Goal: Task Accomplishment & Management: Complete application form

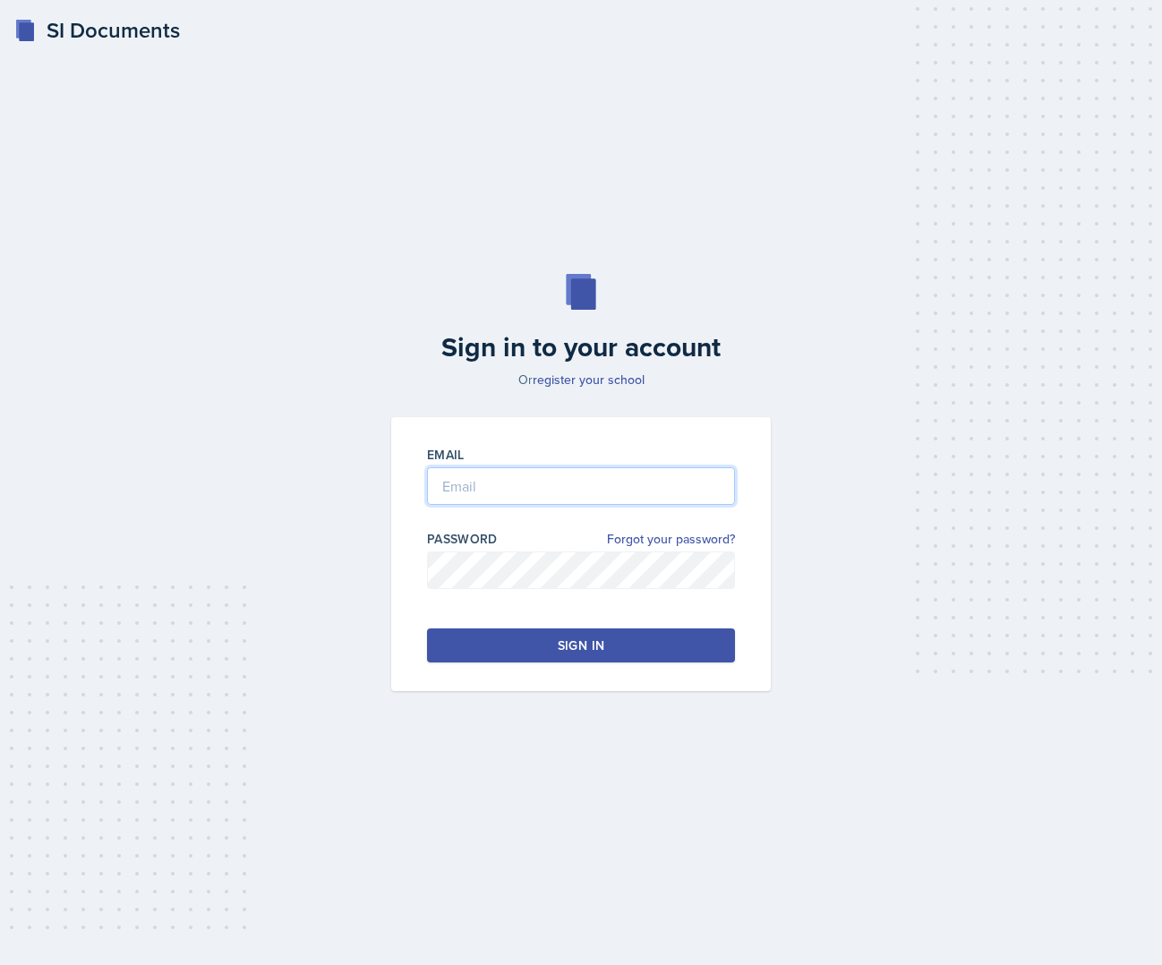
click at [671, 490] on input "email" at bounding box center [581, 486] width 308 height 38
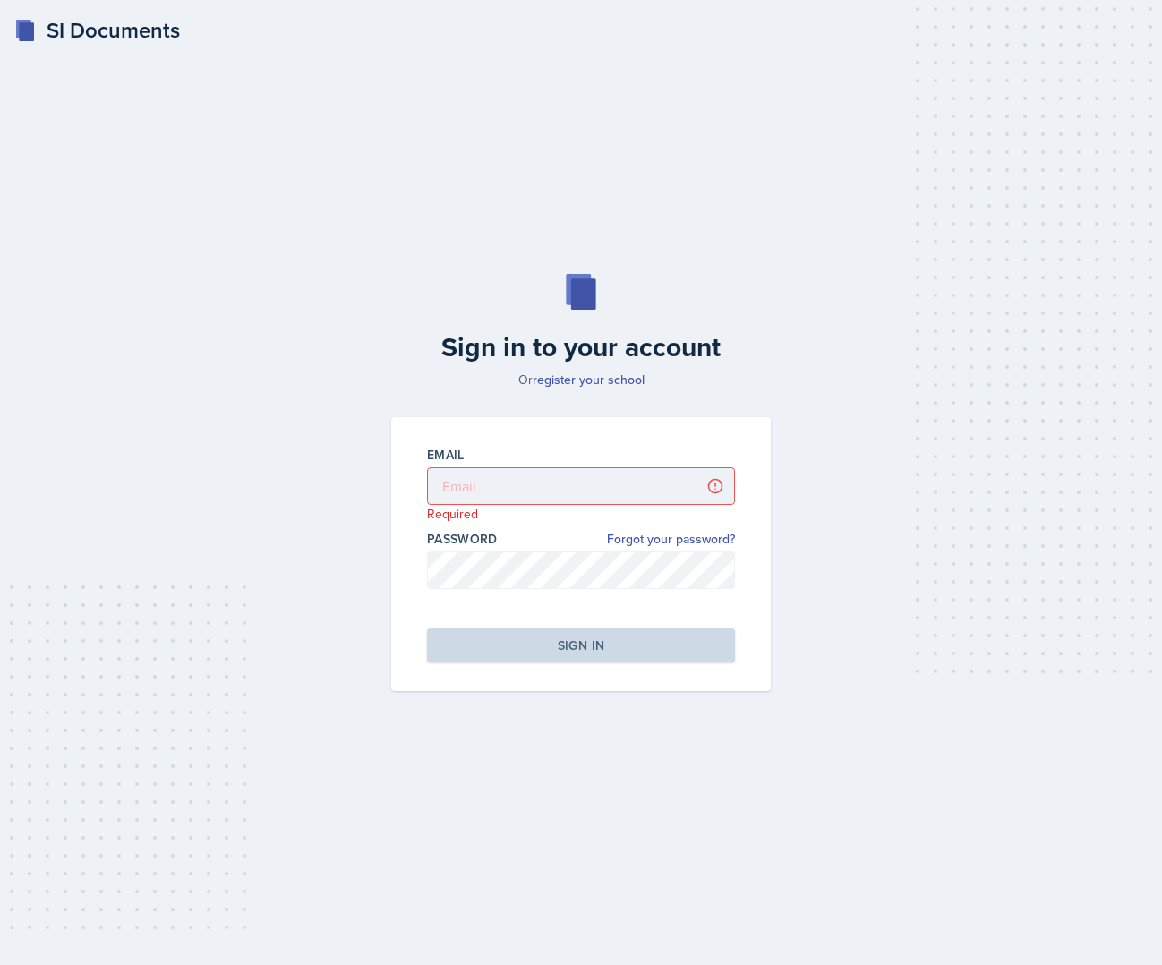
click at [861, 537] on div "Sign in to your account Or register your school Email Required Password Forgot …" at bounding box center [581, 483] width 1105 height 532
click at [599, 486] on input "email" at bounding box center [581, 486] width 308 height 38
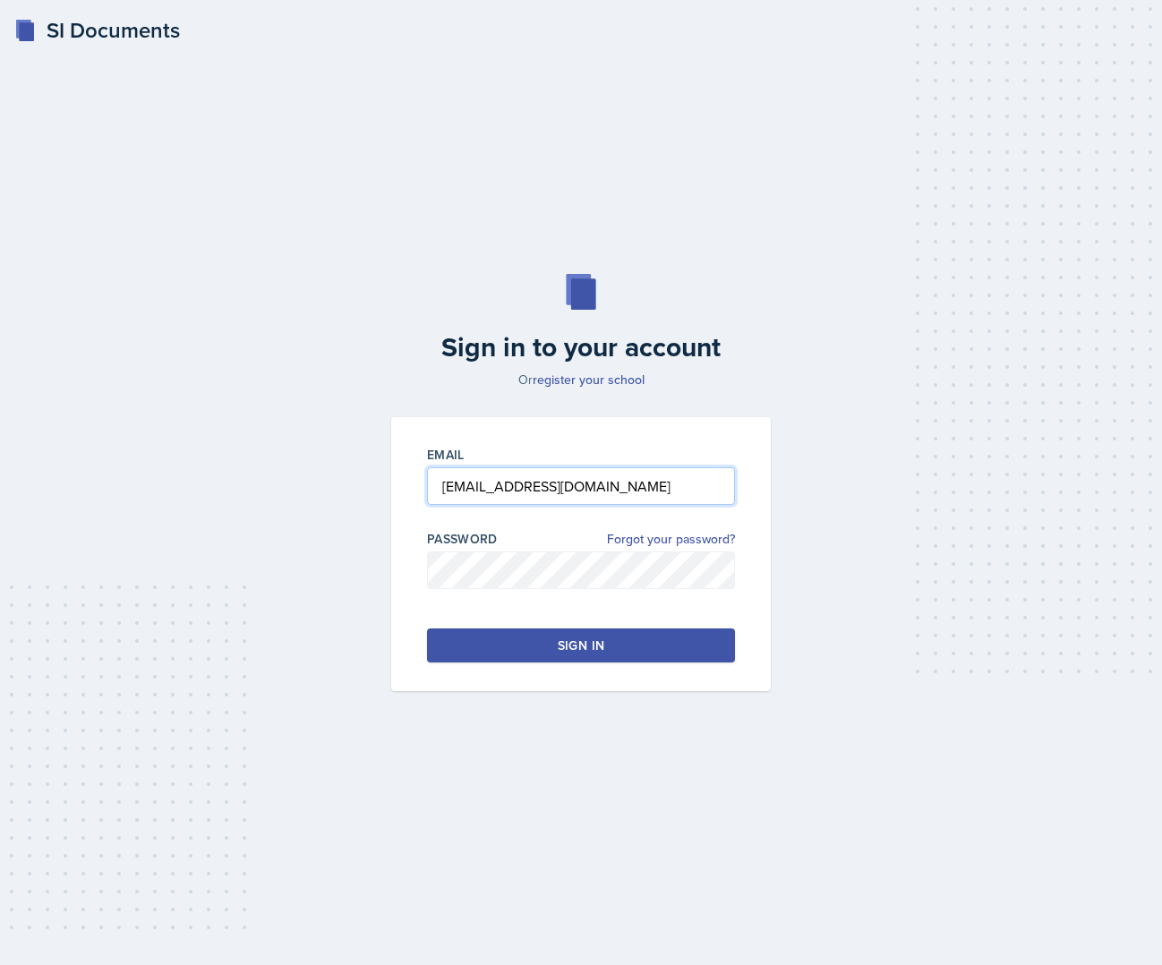
type input "[EMAIL_ADDRESS][DOMAIN_NAME]"
click at [537, 662] on button "Sign in" at bounding box center [581, 646] width 308 height 34
drag, startPoint x: 560, startPoint y: 466, endPoint x: 557, endPoint y: 483, distance: 17.2
click at [557, 483] on div "Email" at bounding box center [581, 484] width 308 height 77
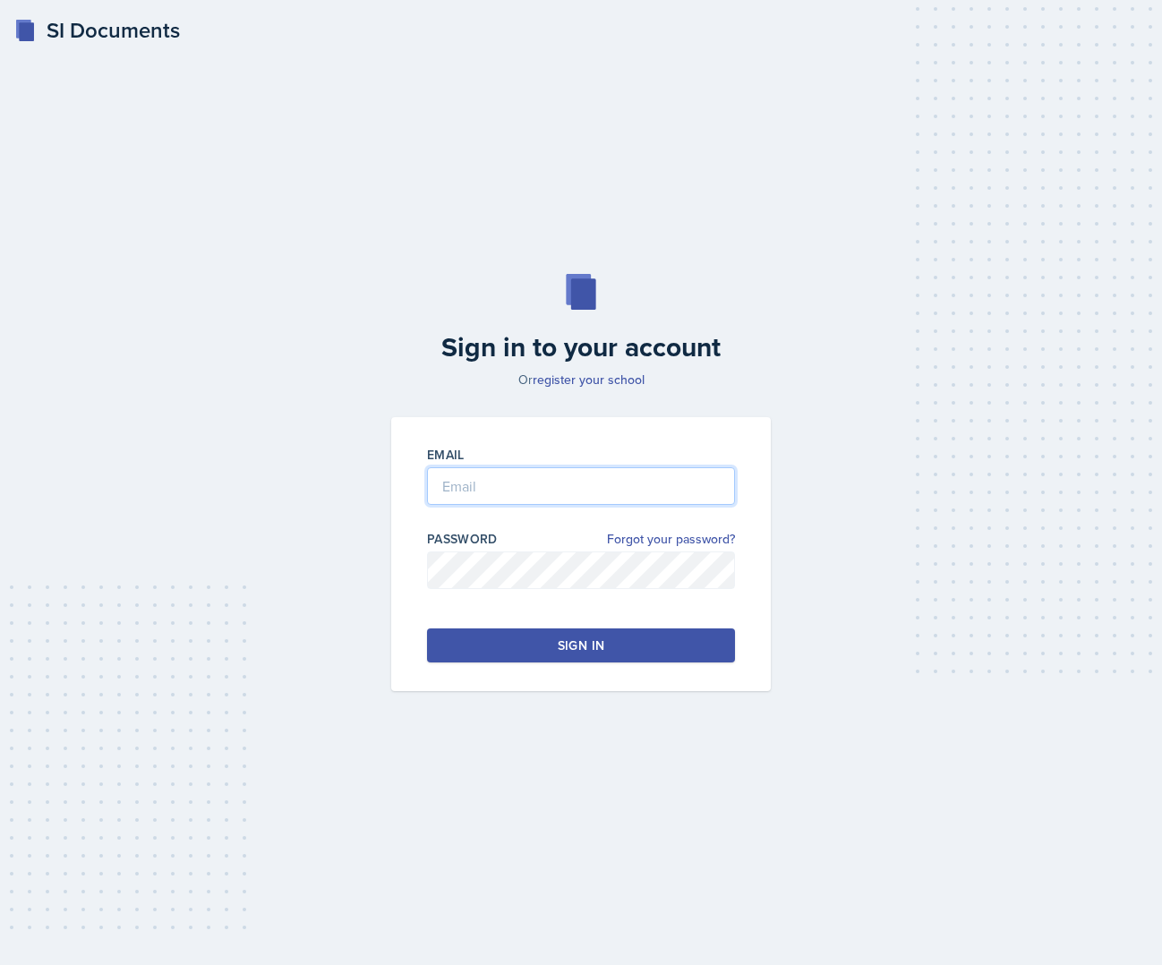
click at [557, 483] on input "email" at bounding box center [581, 486] width 308 height 38
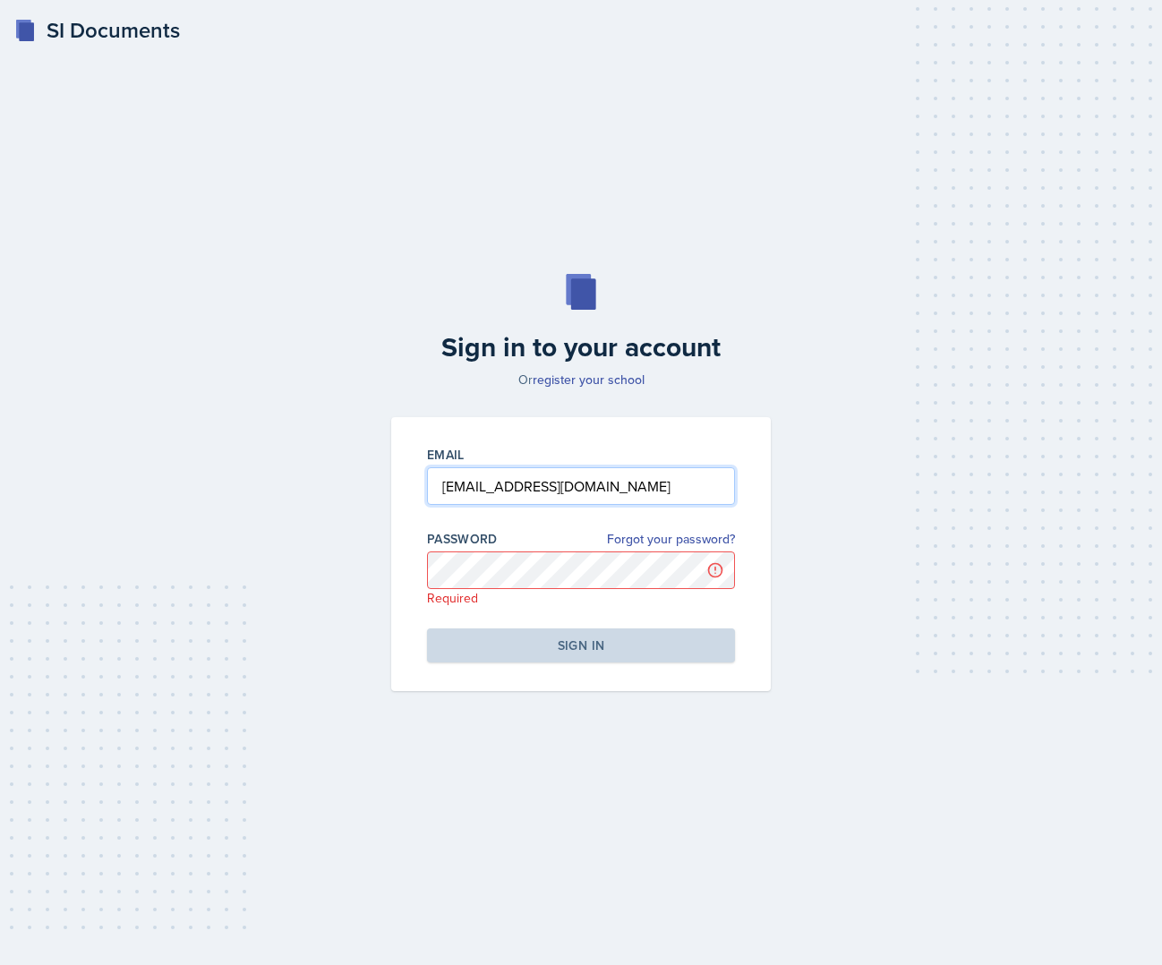
click at [629, 493] on input "[EMAIL_ADDRESS][DOMAIN_NAME]" at bounding box center [581, 486] width 308 height 38
type input "f"
type input "[EMAIL_ADDRESS][DOMAIN_NAME]"
click at [580, 581] on div "Password Forgot your password? Required" at bounding box center [581, 568] width 308 height 77
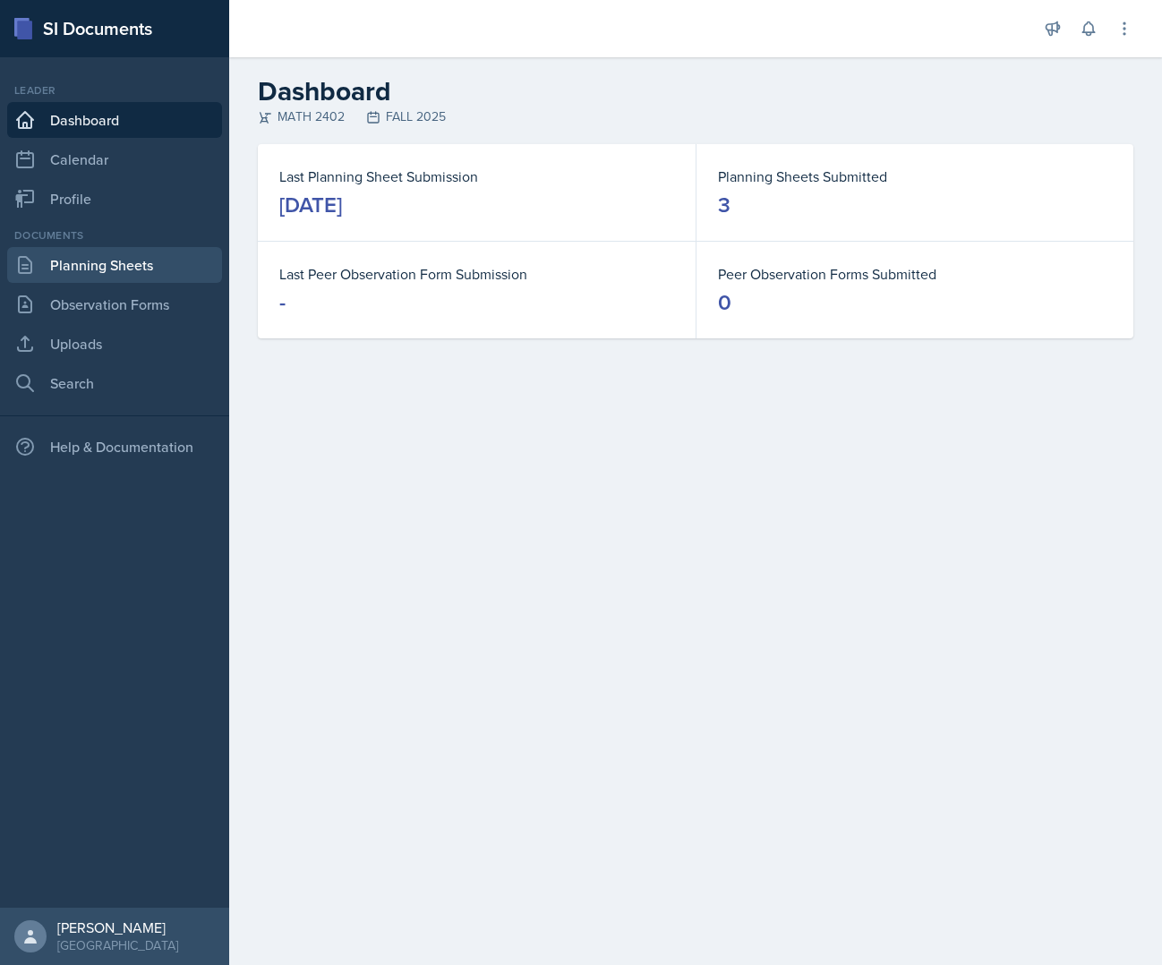
click at [128, 264] on link "Planning Sheets" at bounding box center [114, 265] width 215 height 36
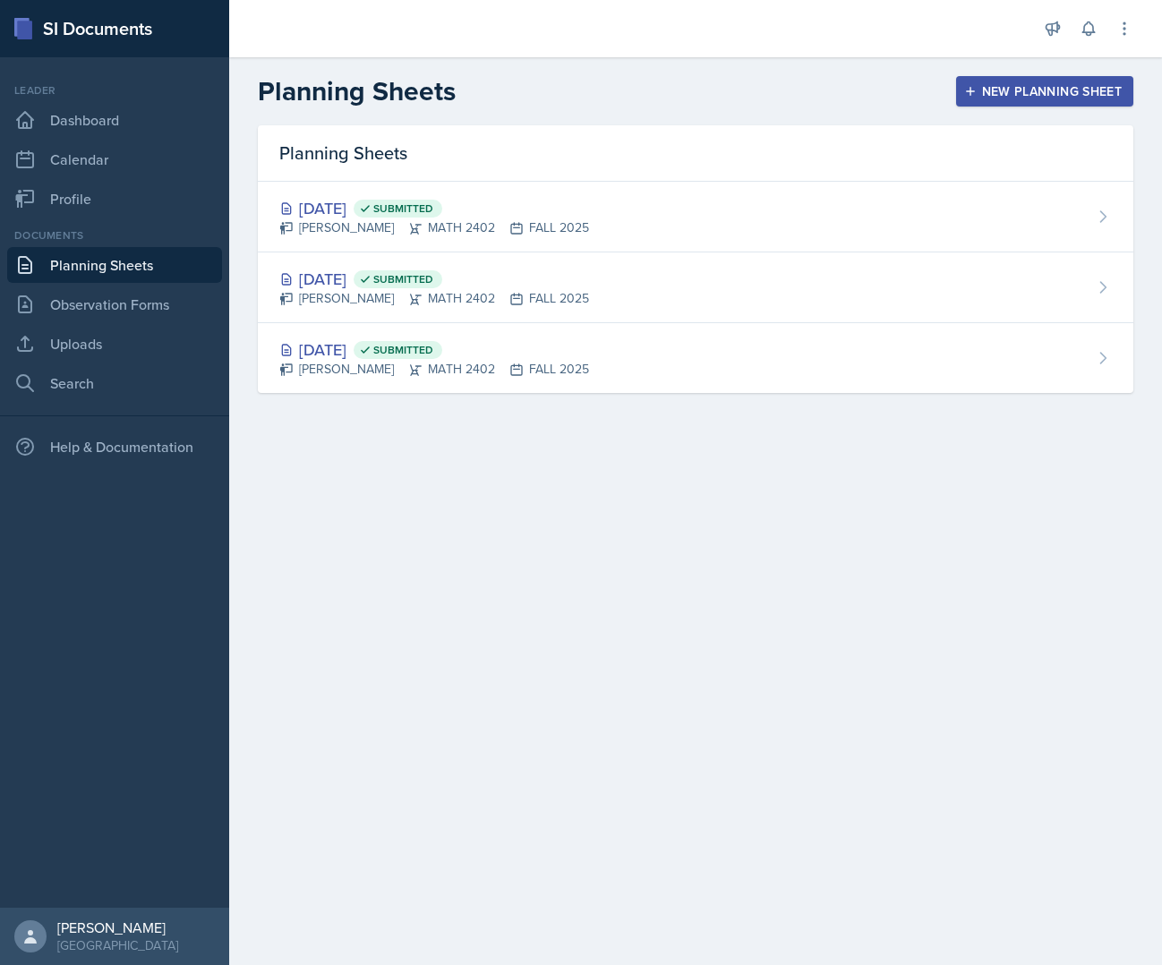
click at [997, 102] on button "New Planning Sheet" at bounding box center [1044, 91] width 177 height 30
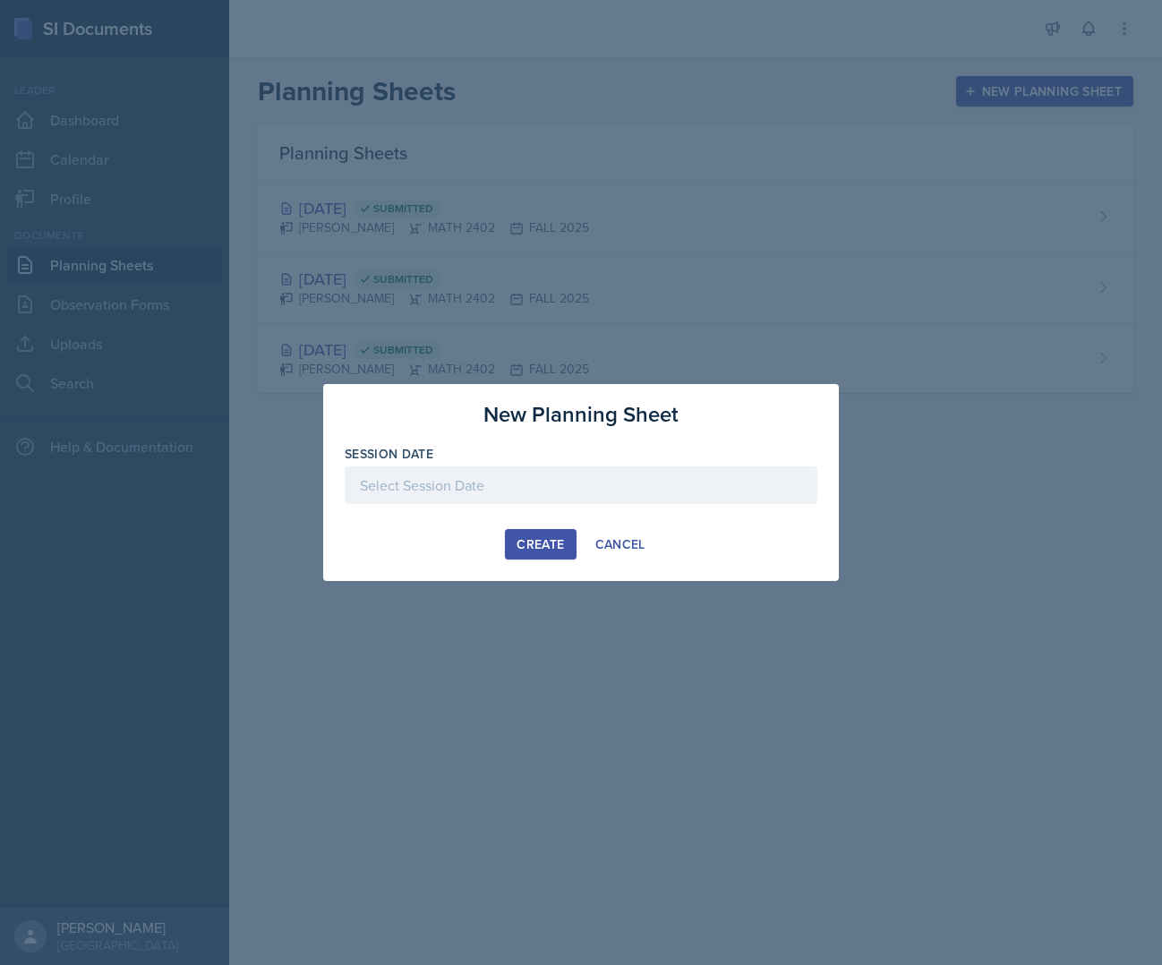
click at [595, 475] on div at bounding box center [581, 486] width 473 height 38
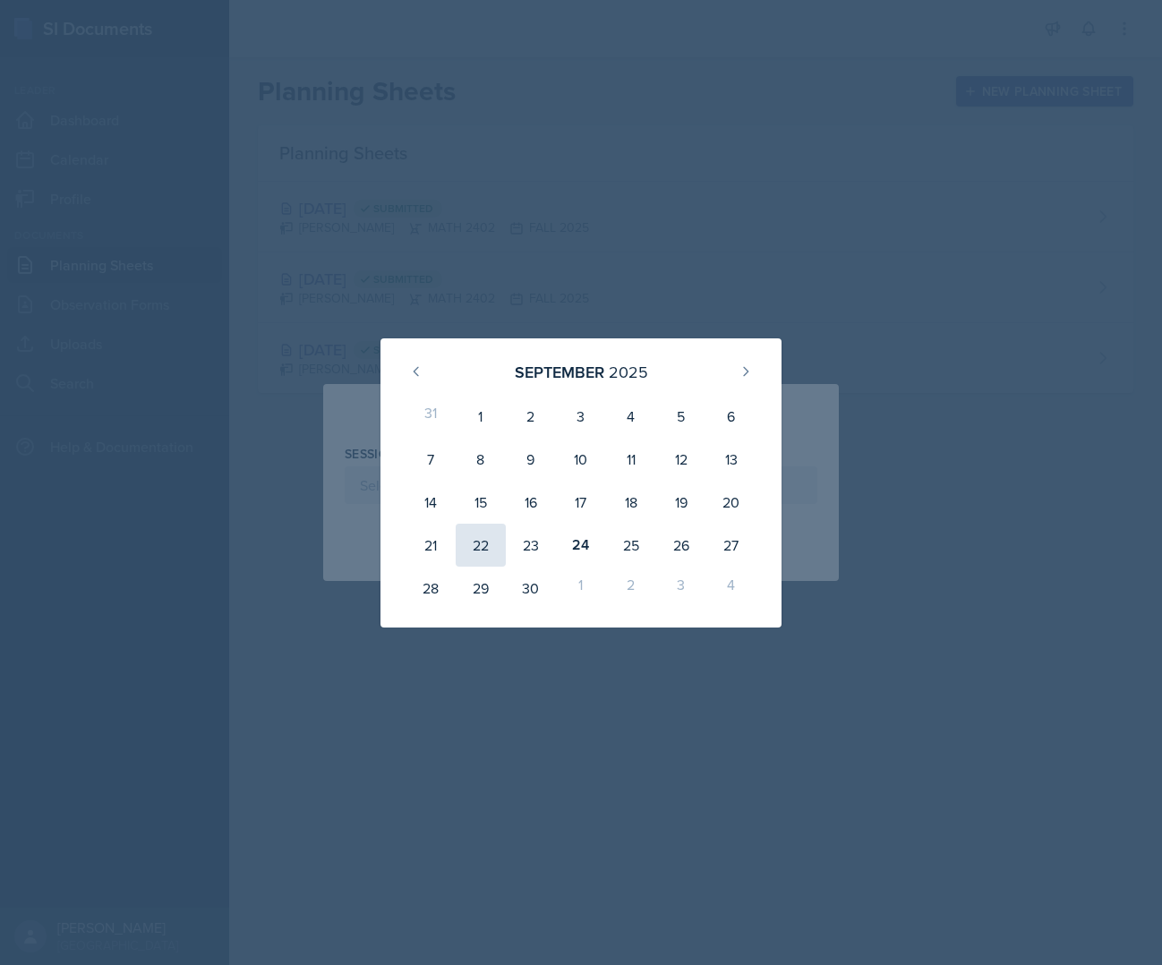
click at [474, 539] on div "22" at bounding box center [481, 545] width 50 height 43
type input "September 22nd, 2025"
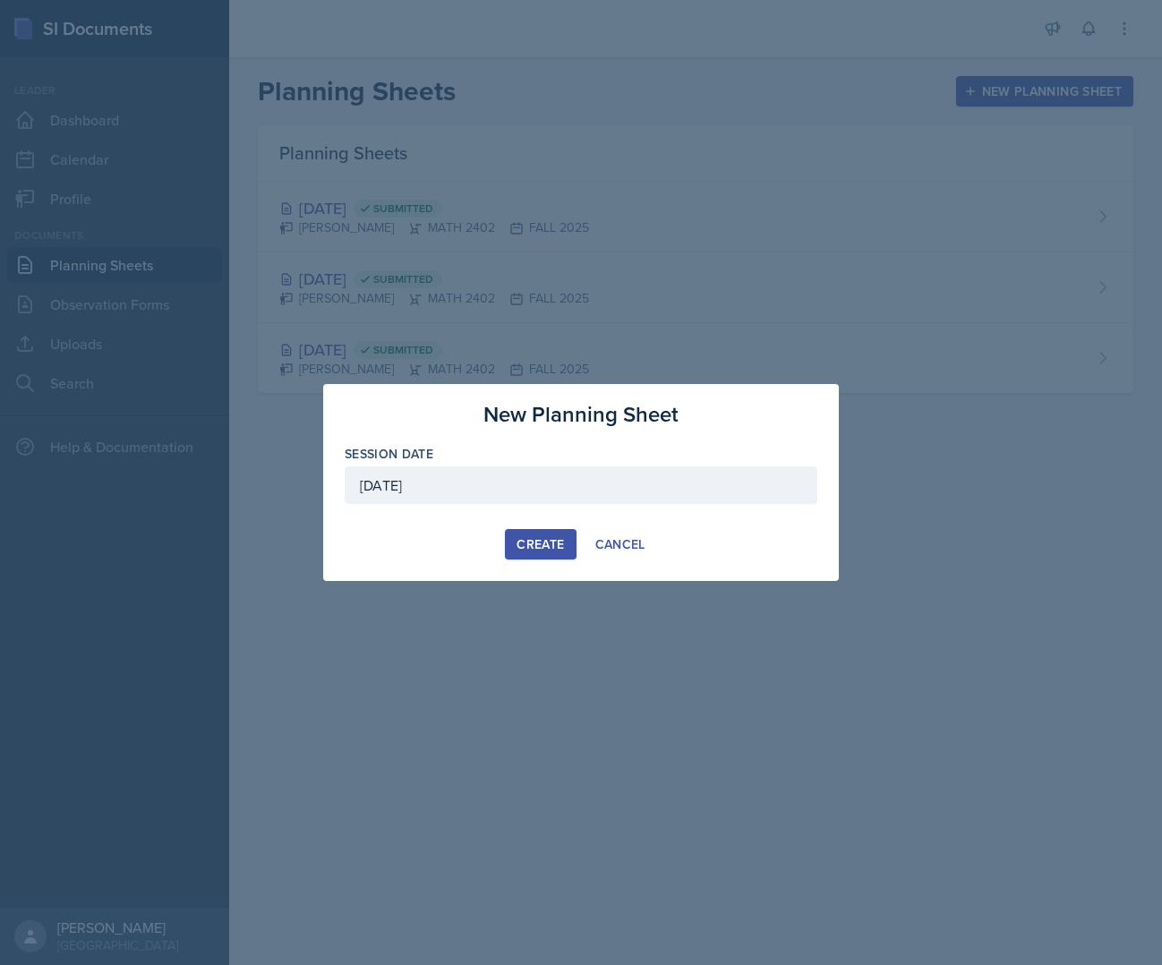
click at [536, 554] on button "Create" at bounding box center [540, 544] width 71 height 30
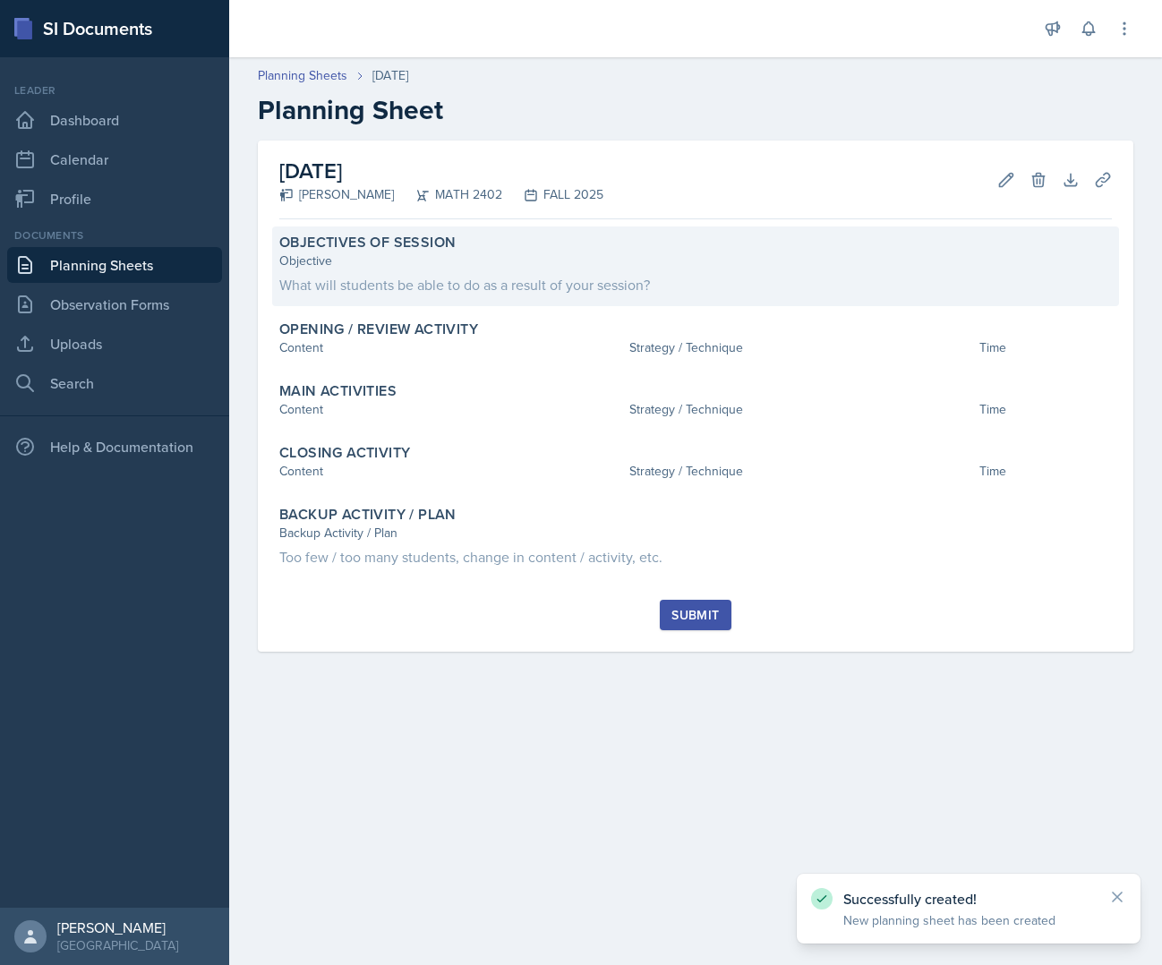
click at [496, 270] on div "Objective" at bounding box center [695, 261] width 833 height 19
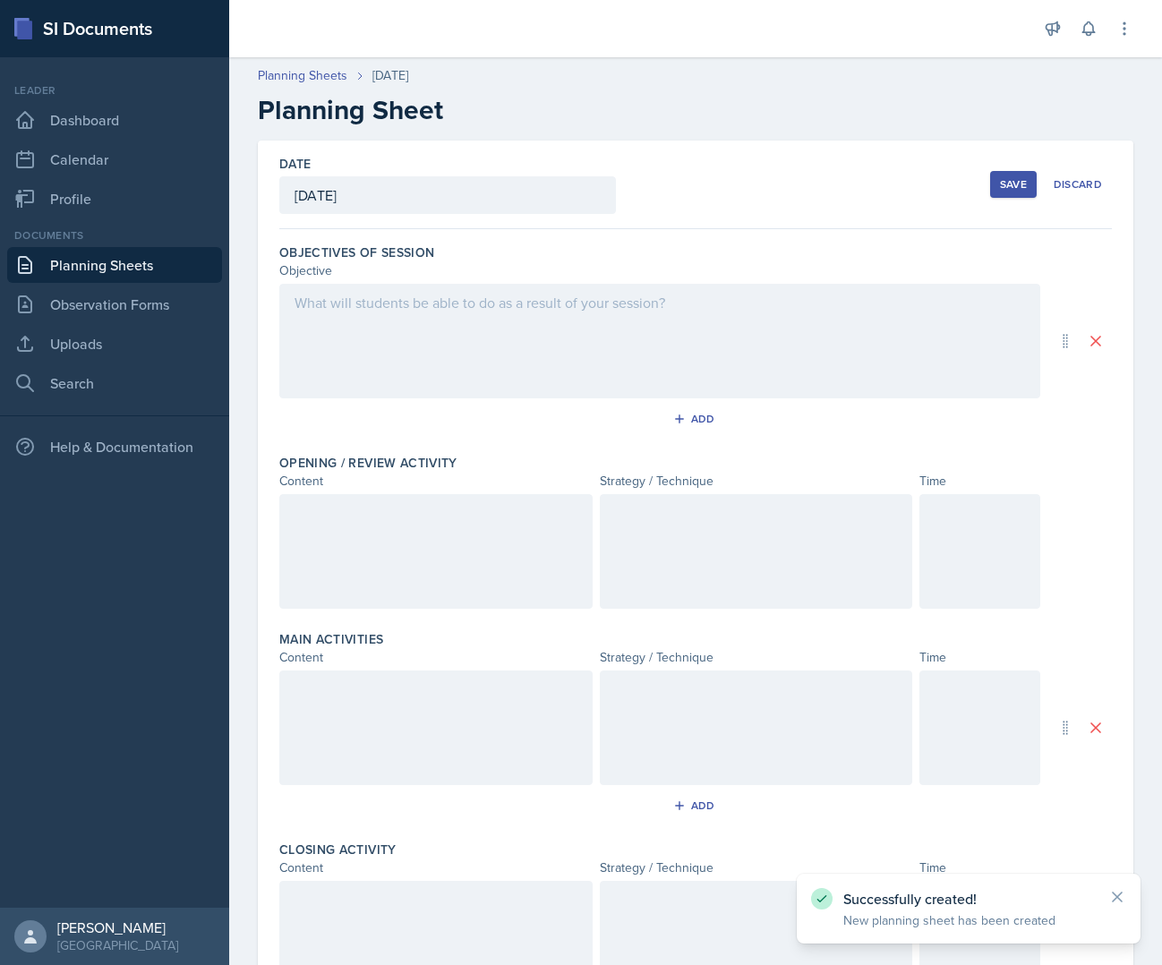
click at [488, 334] on div at bounding box center [659, 341] width 761 height 115
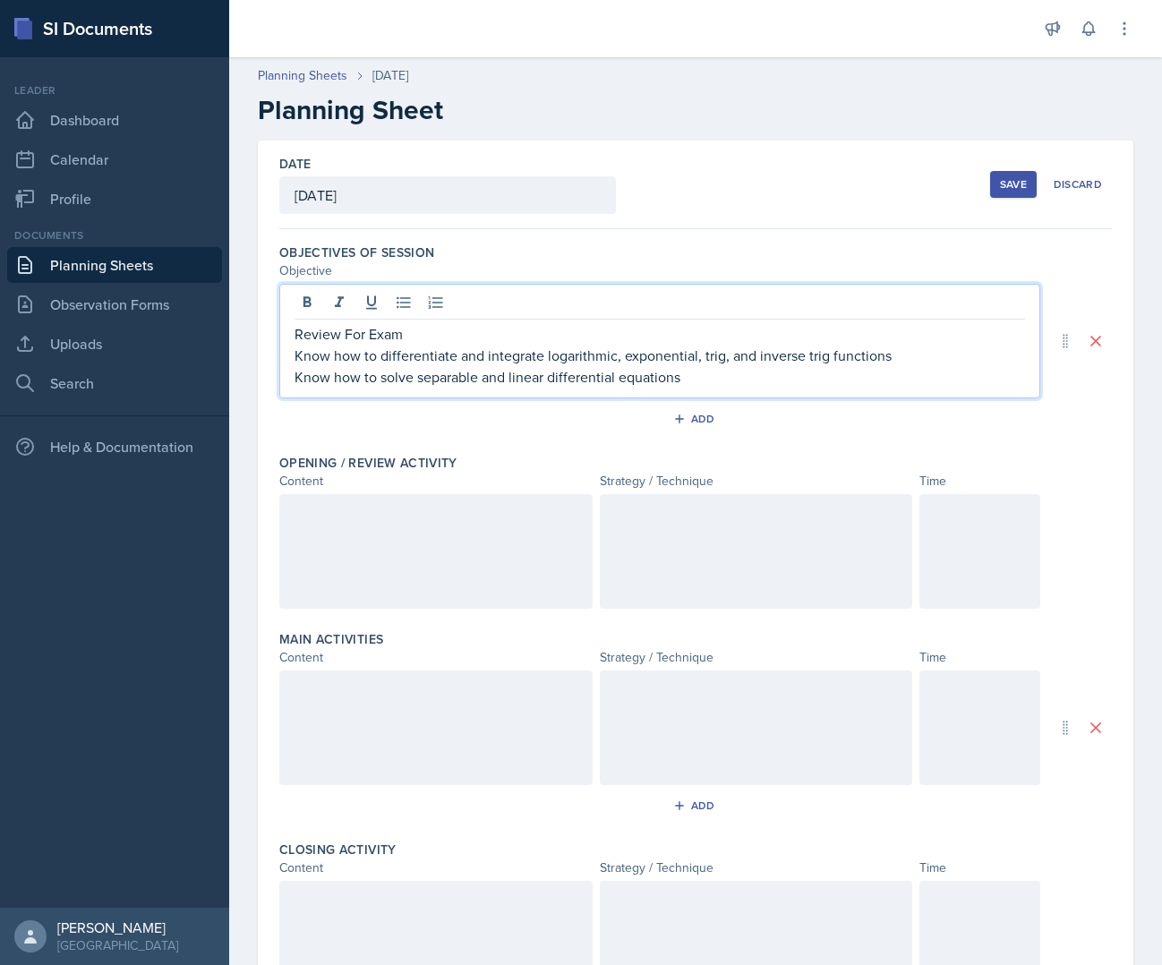
click at [302, 356] on p "Know how to differentiate and integrate logarithmic, exponential, trig, and inv…" at bounding box center [660, 355] width 731 height 21
click at [710, 371] on p "know how to solve separable and linear differential equations" at bounding box center [660, 376] width 731 height 21
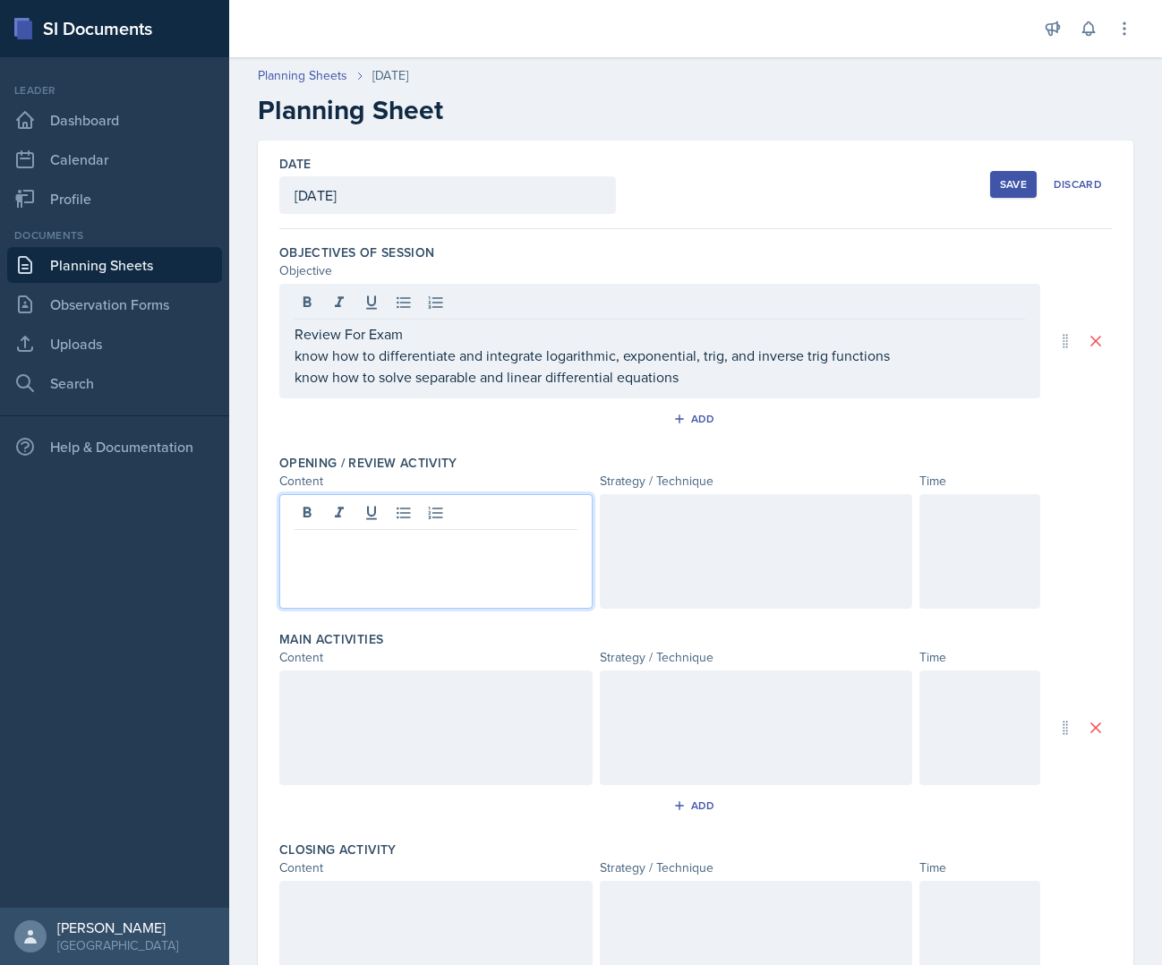
click at [511, 522] on div at bounding box center [435, 551] width 313 height 115
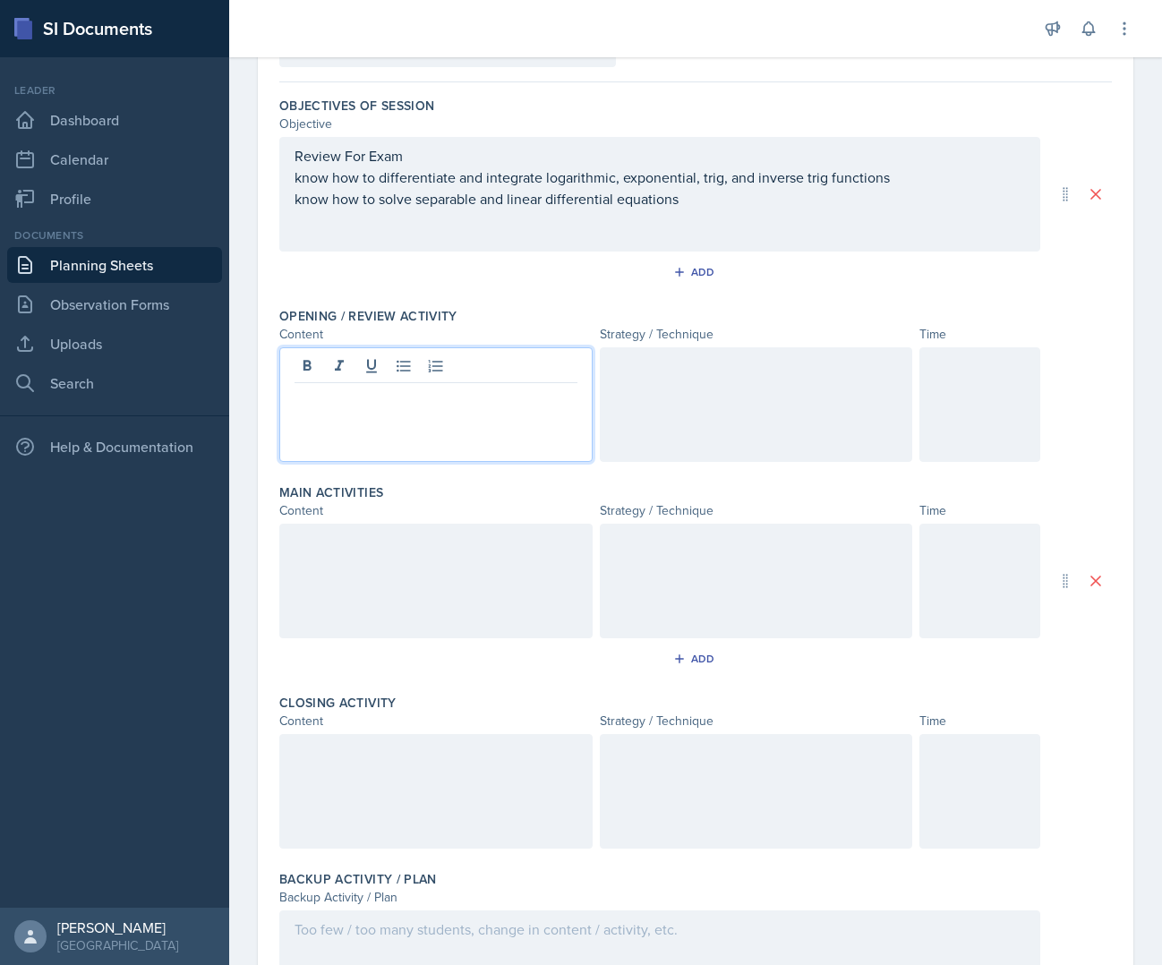
scroll to position [155, 0]
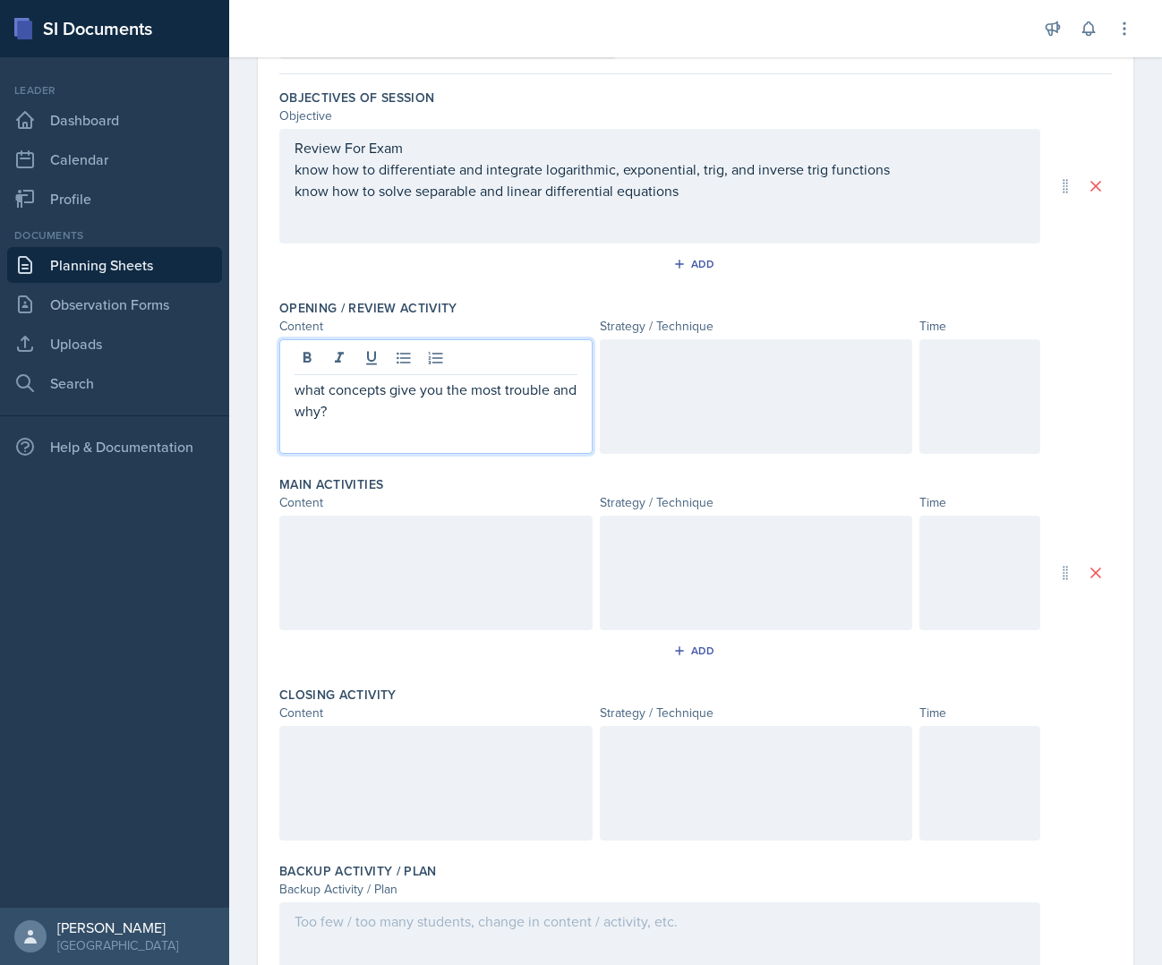
click at [667, 441] on div at bounding box center [756, 396] width 313 height 115
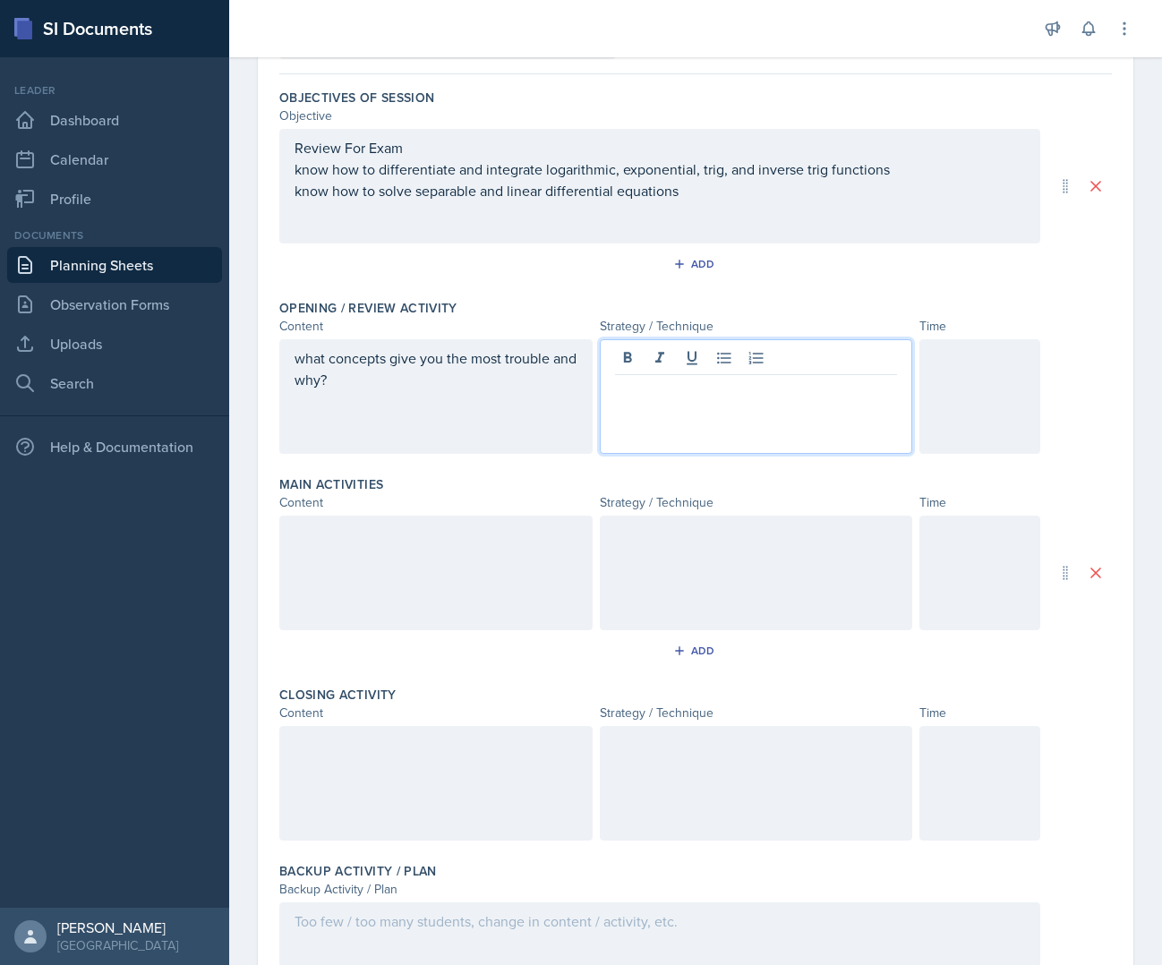
scroll to position [186, 0]
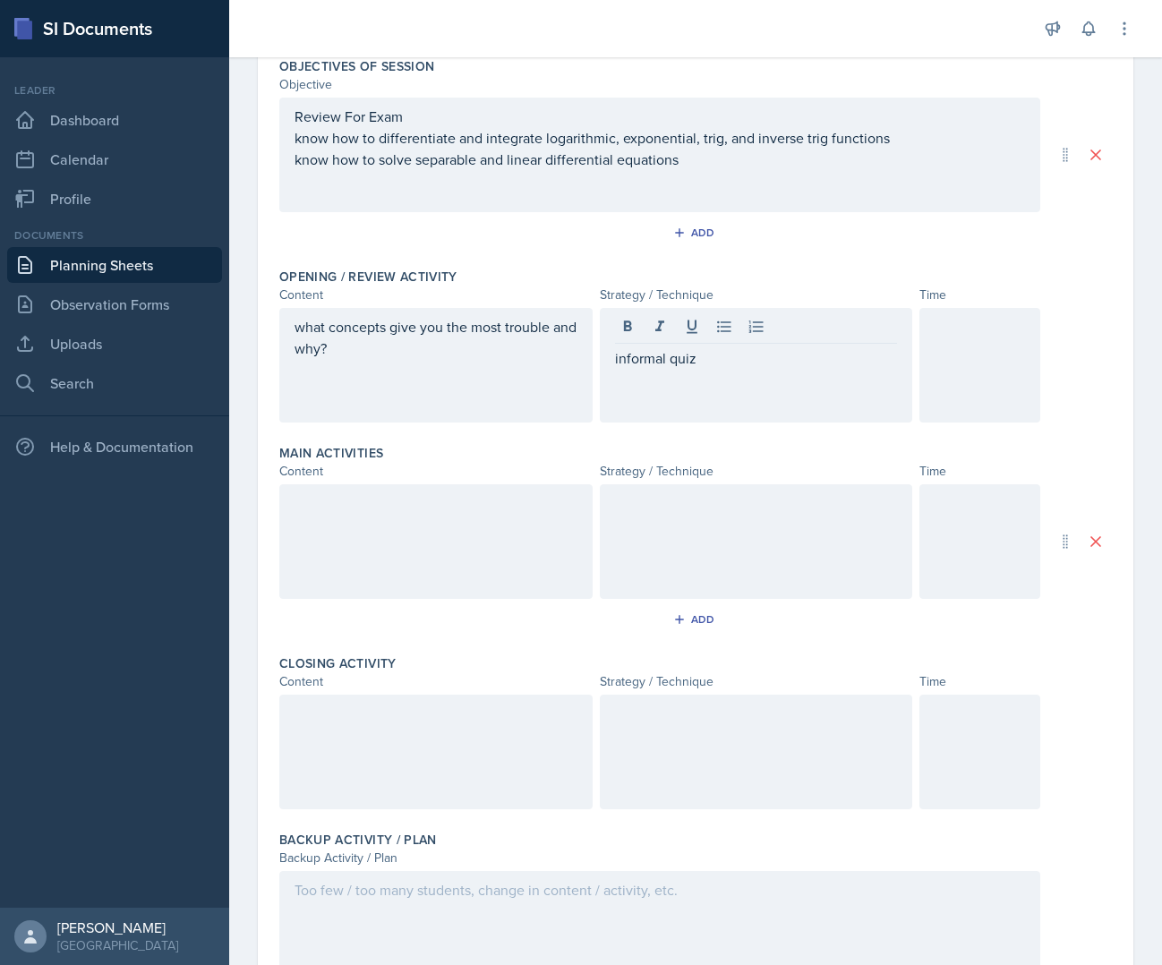
click at [986, 351] on div at bounding box center [980, 365] width 121 height 115
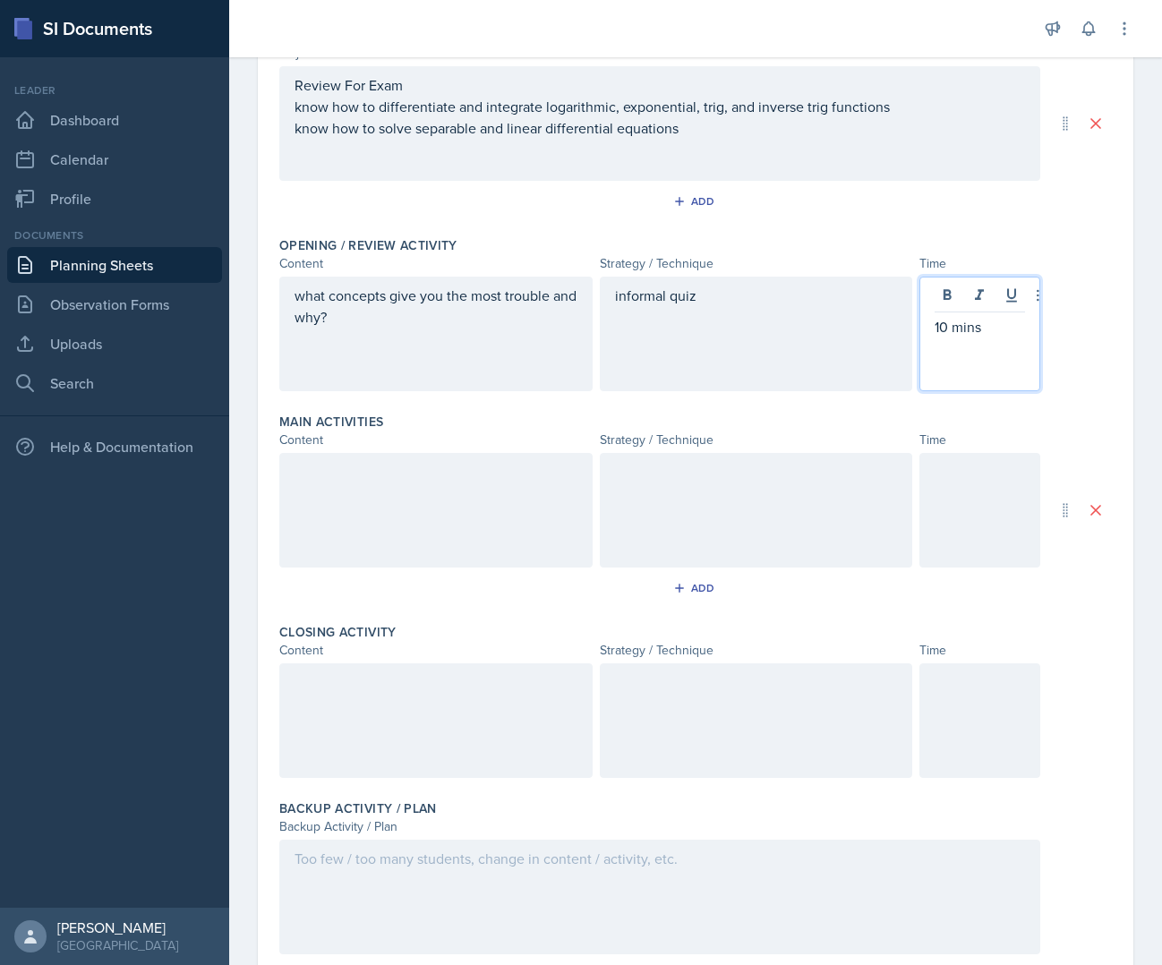
scroll to position [0, 0]
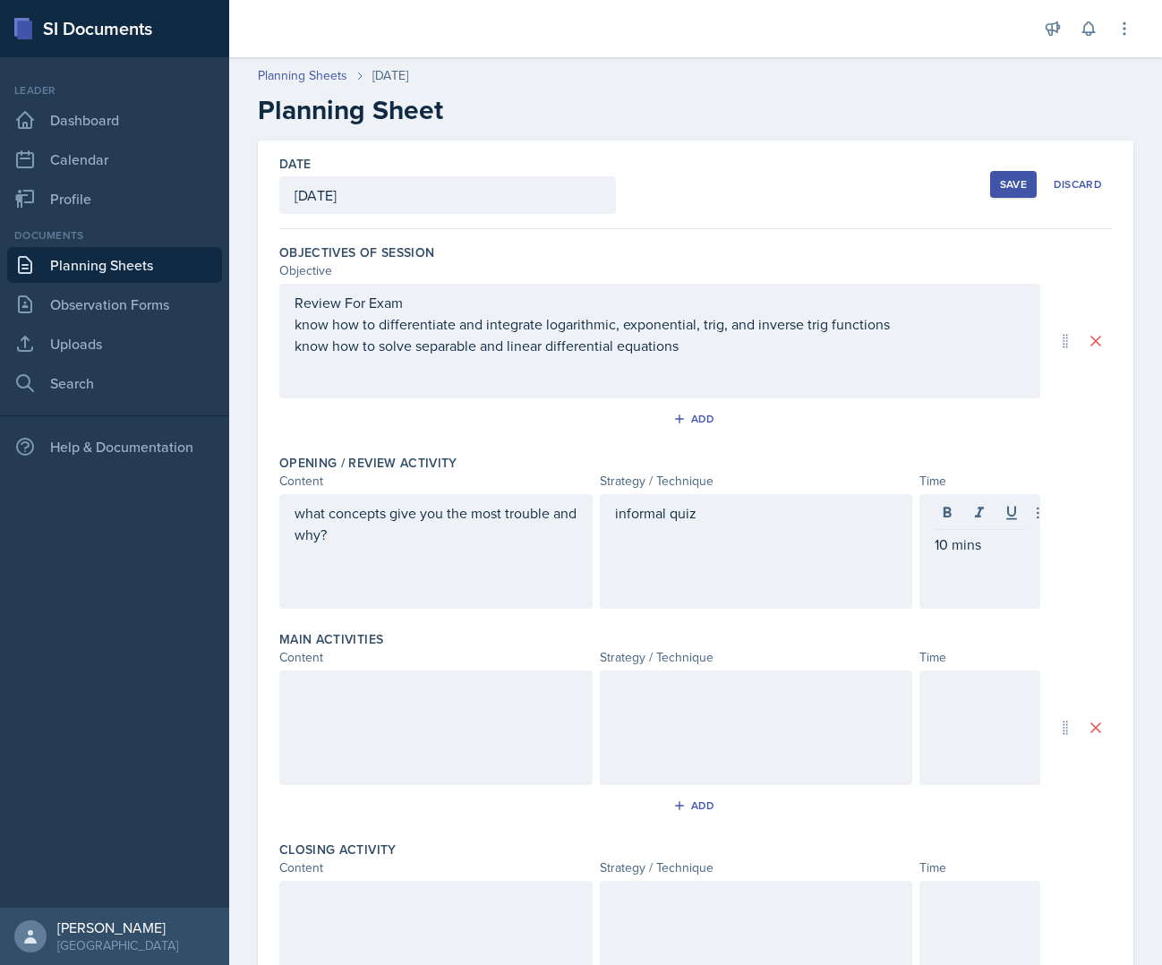
click at [1000, 182] on div "Save" at bounding box center [1013, 184] width 27 height 14
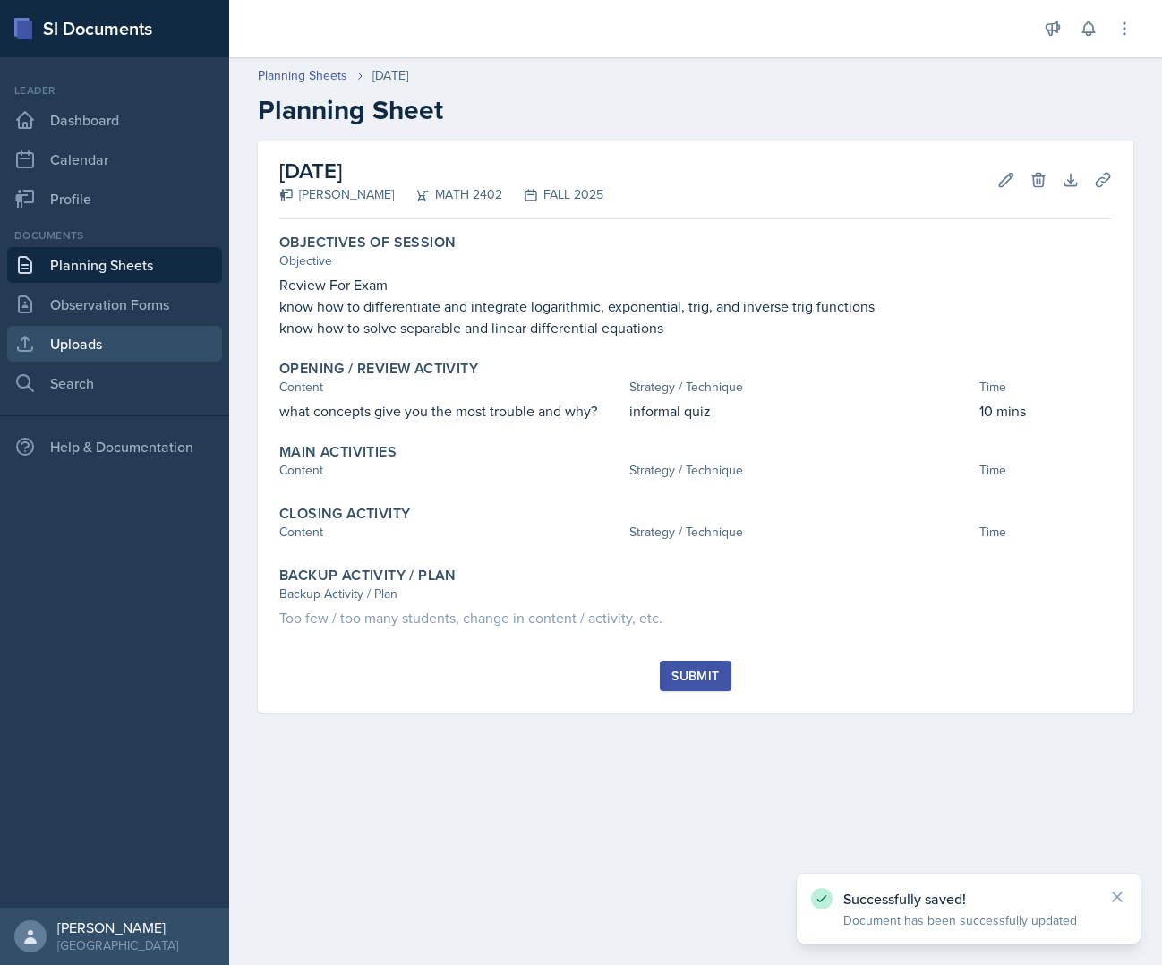
click at [129, 349] on link "Uploads" at bounding box center [114, 344] width 215 height 36
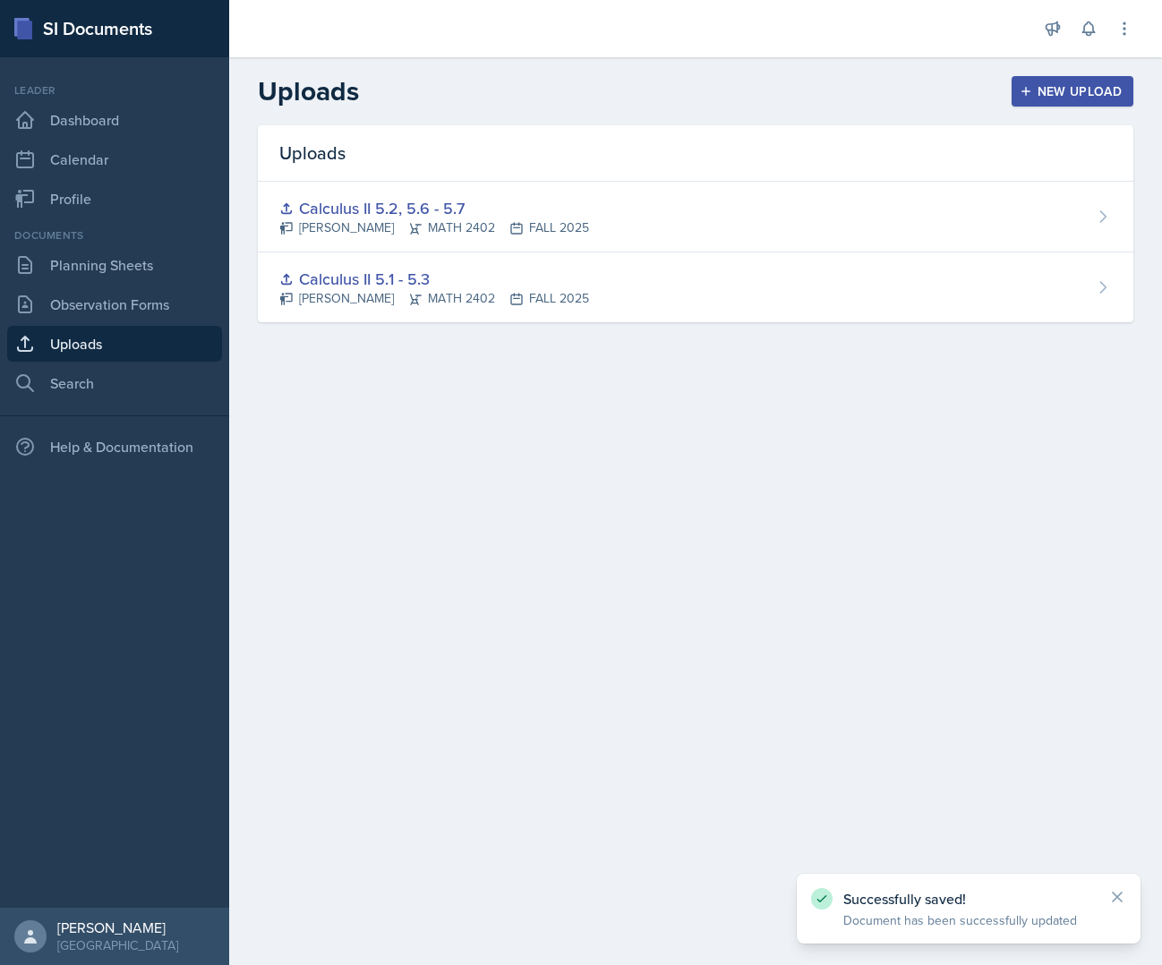
click at [1074, 81] on button "New Upload" at bounding box center [1073, 91] width 123 height 30
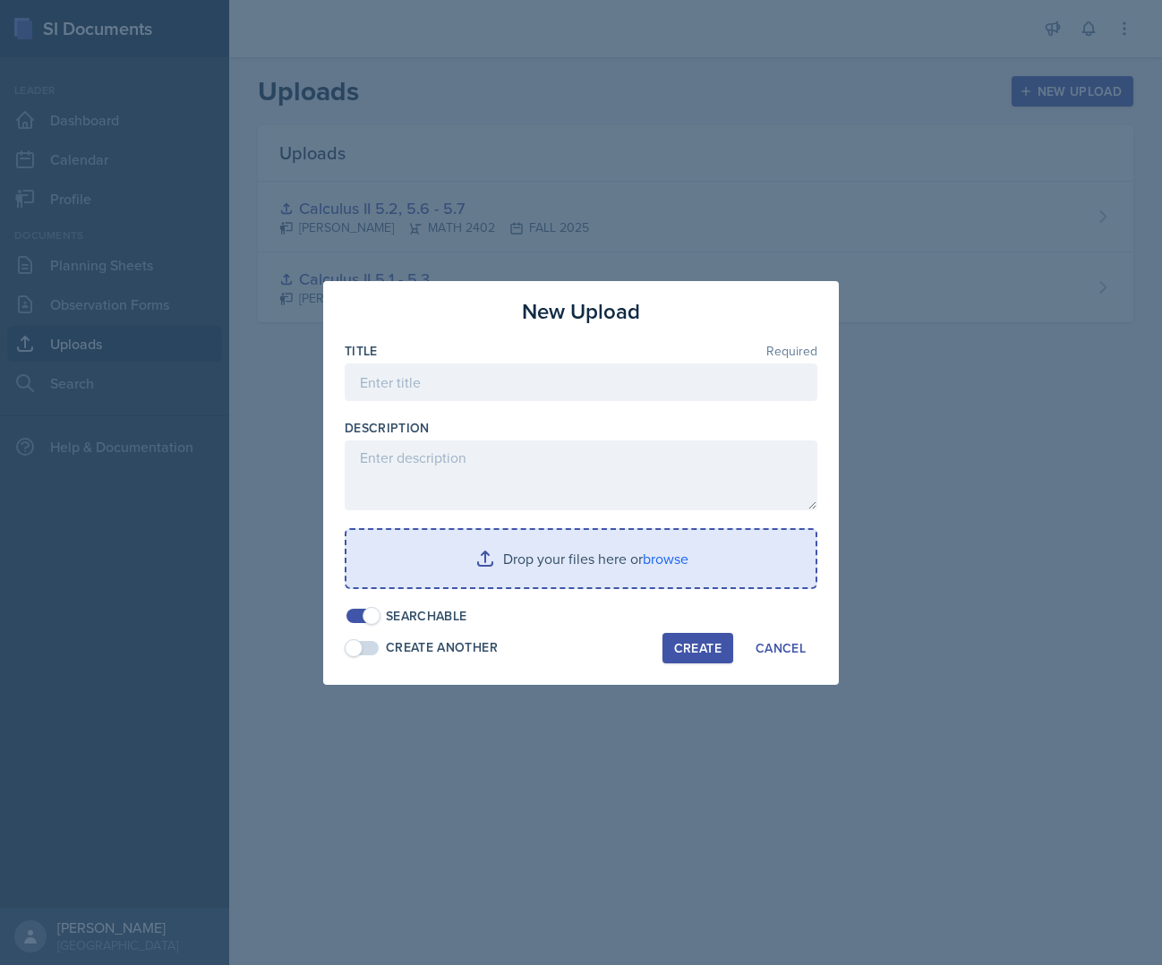
click at [520, 555] on input "file" at bounding box center [581, 558] width 469 height 57
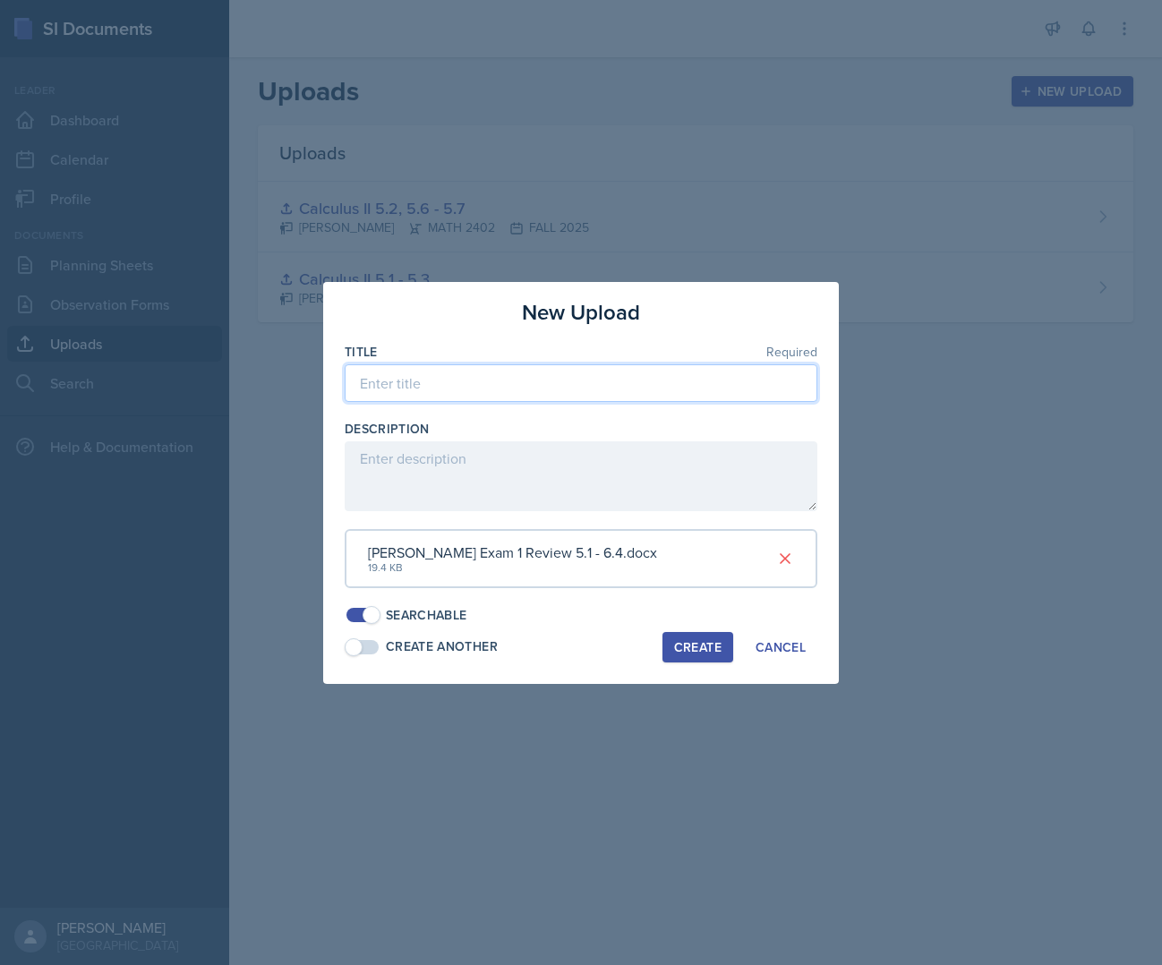
click at [578, 398] on input at bounding box center [581, 383] width 473 height 38
type input "Calculus II Exam 1 Review 5.1 - 6.4"
click at [689, 647] on div "Create" at bounding box center [697, 647] width 47 height 14
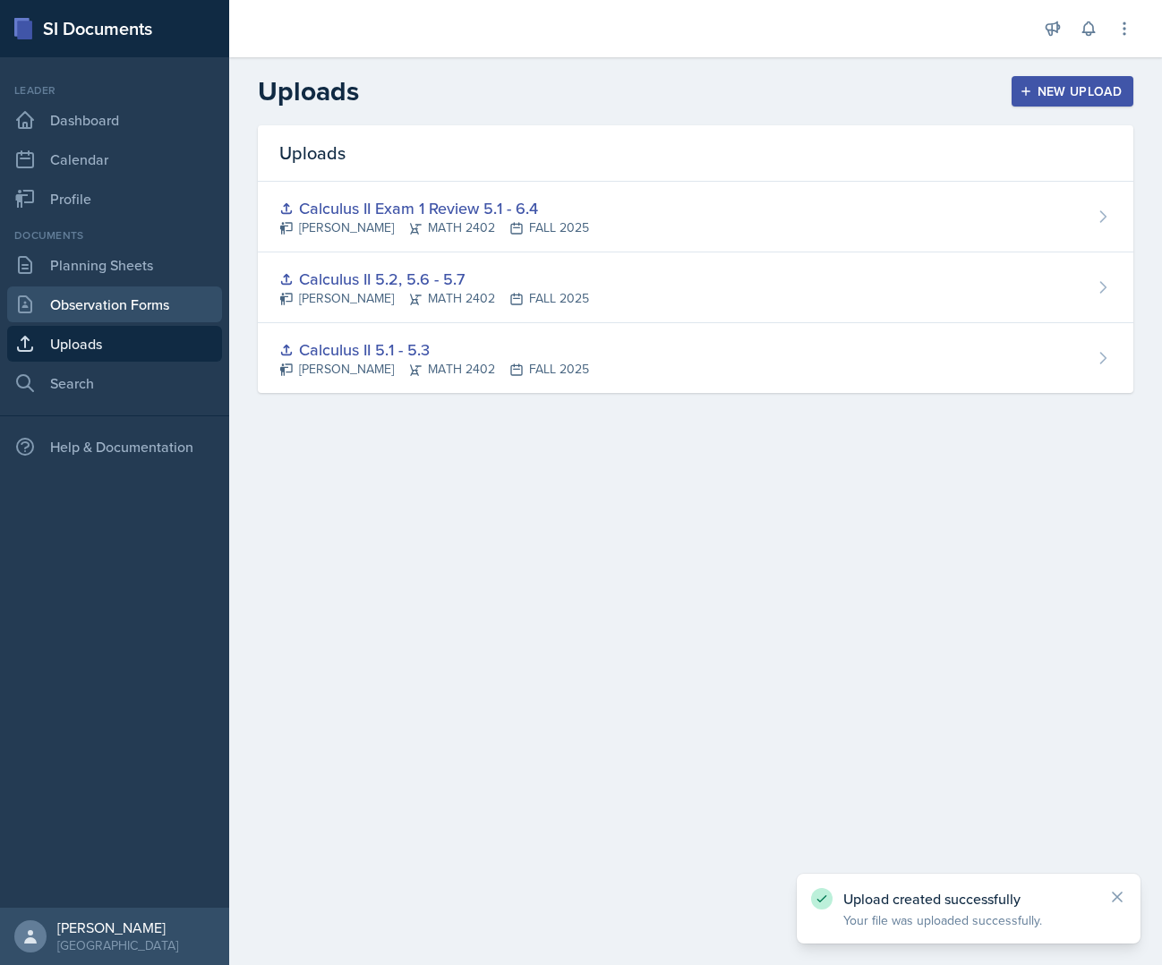
click at [128, 296] on link "Observation Forms" at bounding box center [114, 305] width 215 height 36
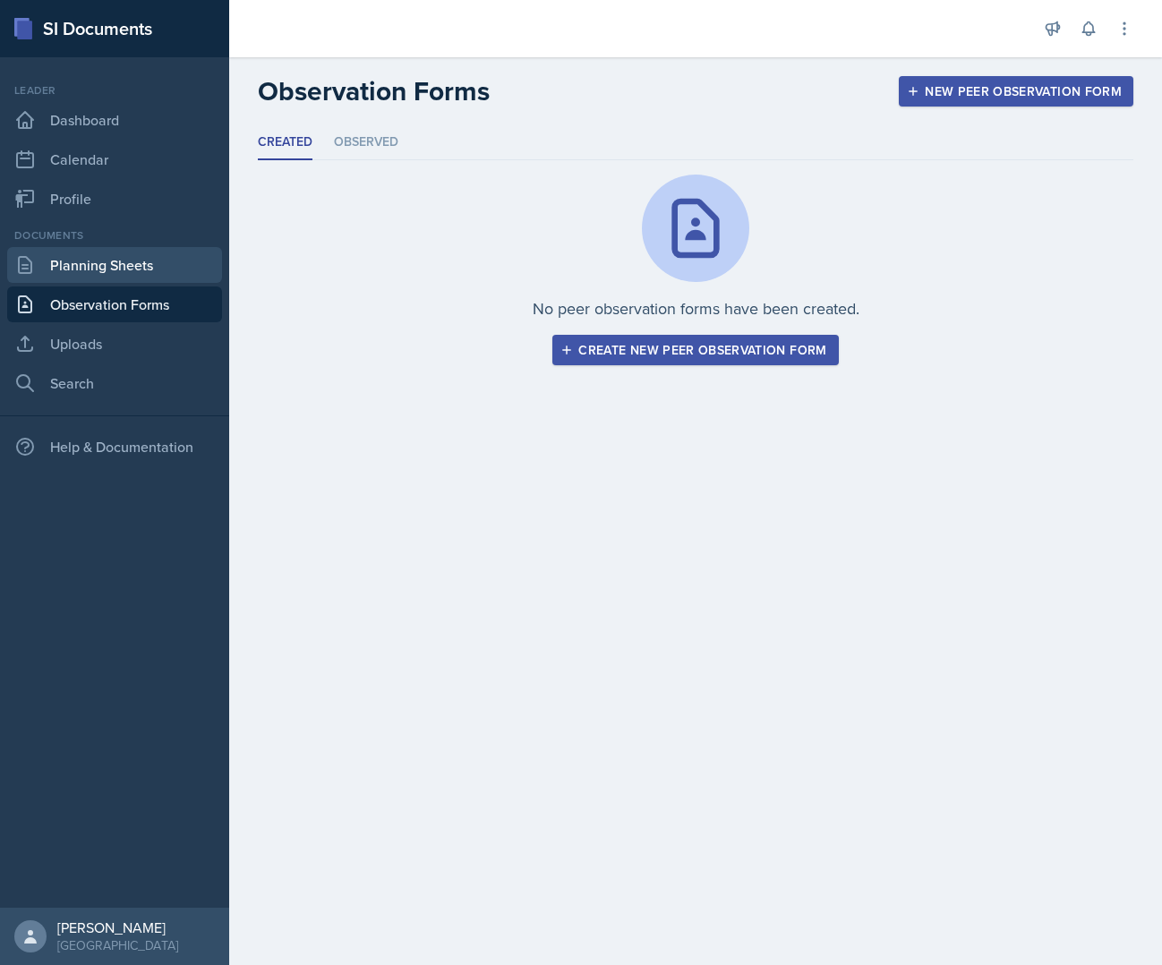
click at [165, 253] on link "Planning Sheets" at bounding box center [114, 265] width 215 height 36
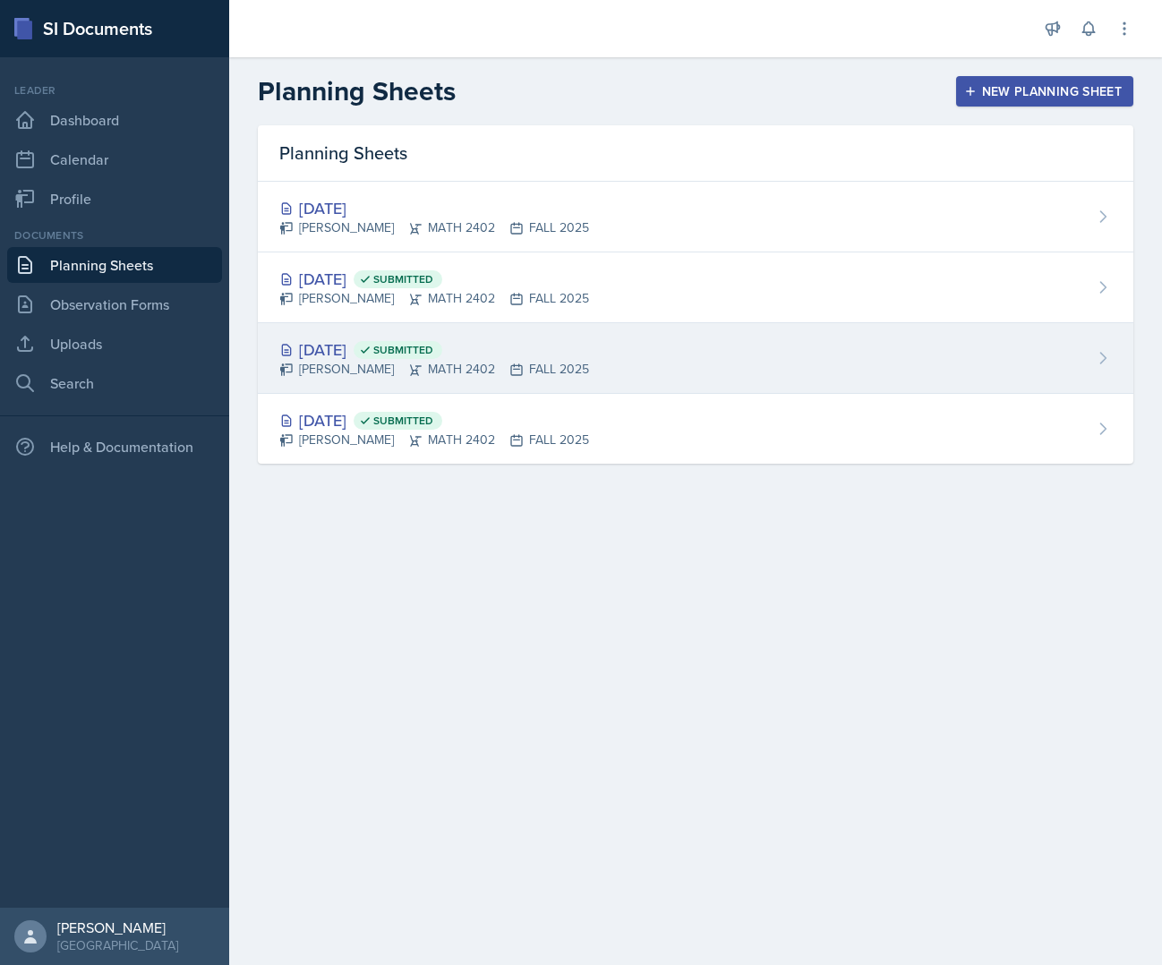
click at [368, 337] on div "Sep 8th, 2025 Submitted Simon Flores MATH 2402 FALL 2025" at bounding box center [696, 358] width 876 height 71
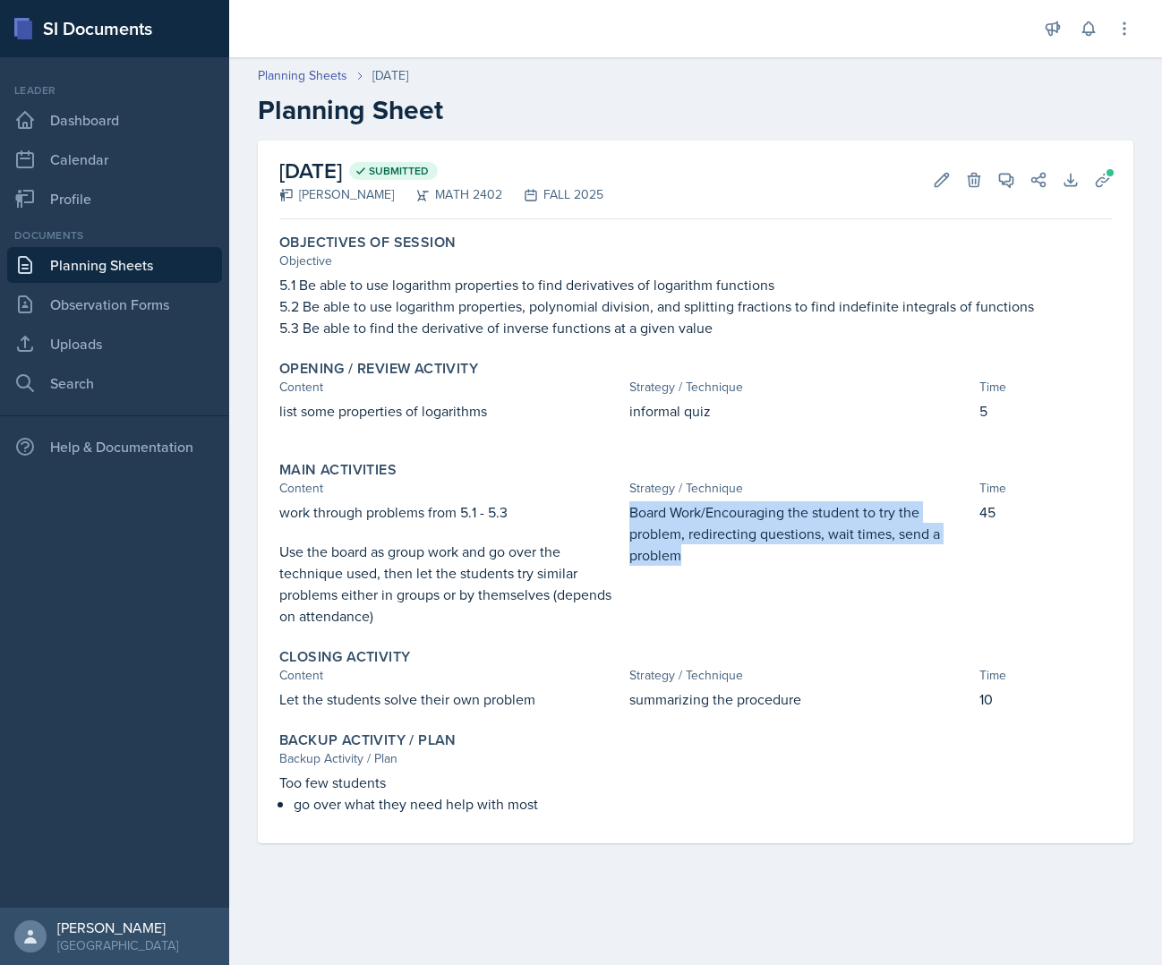
drag, startPoint x: 700, startPoint y: 550, endPoint x: 629, endPoint y: 514, distance: 79.3
click at [629, 514] on p "Board Work/Encouraging the student to try the problem, redirecting questions, w…" at bounding box center [800, 533] width 343 height 64
copy p "Board Work/Encouraging the student to try the problem, redirecting questions, w…"
click at [130, 268] on link "Planning Sheets" at bounding box center [114, 265] width 215 height 36
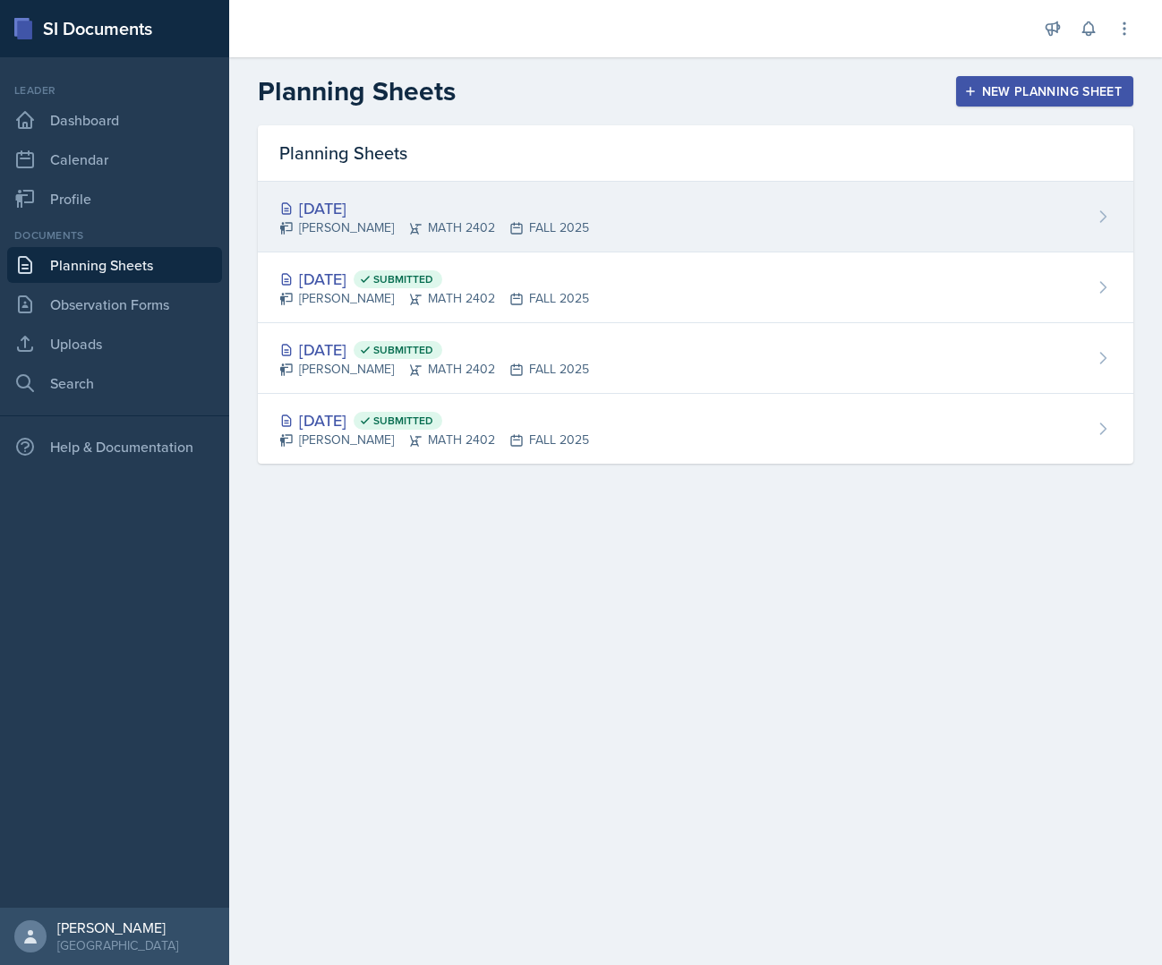
click at [401, 237] on div "Sep 22nd, 2025 Simon Flores MATH 2402 FALL 2025" at bounding box center [696, 217] width 876 height 71
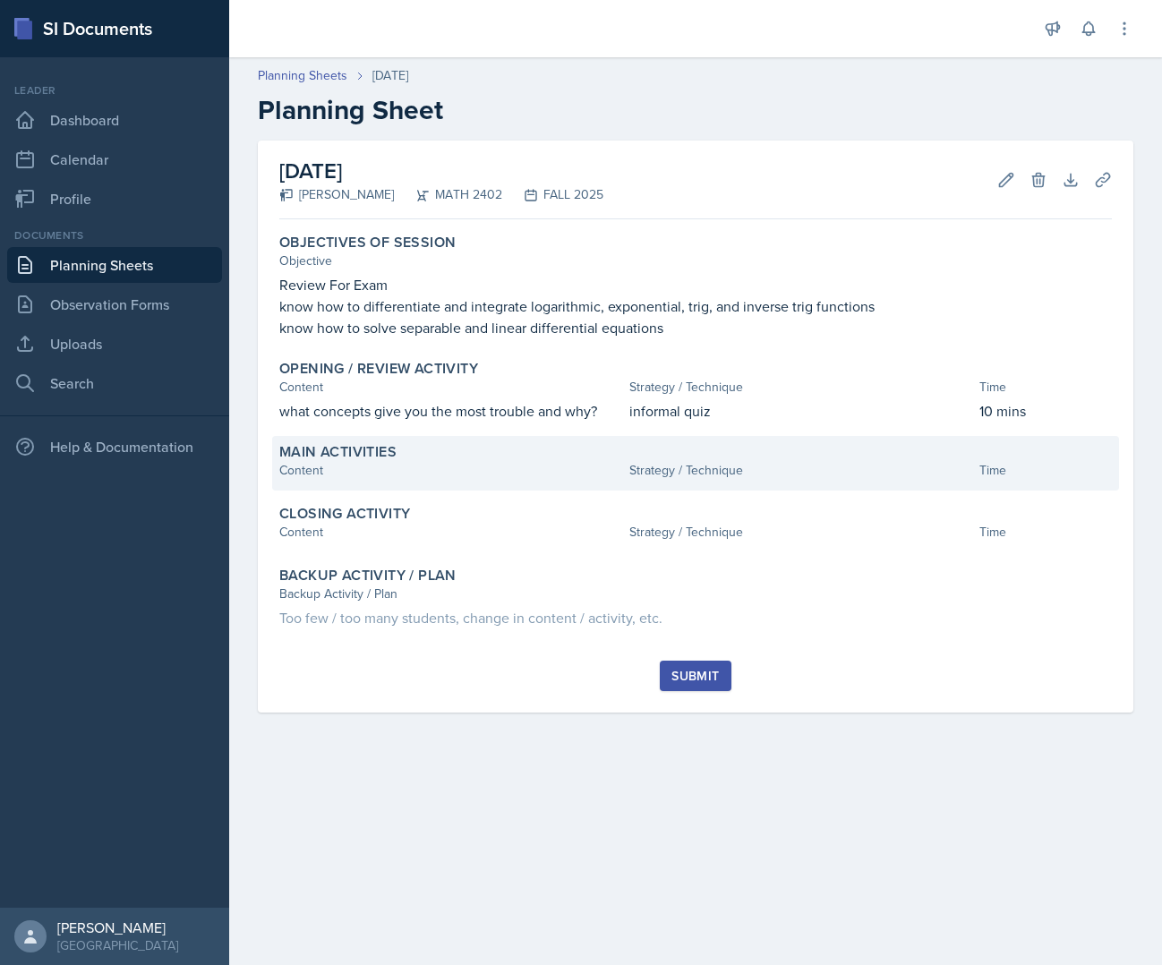
click at [703, 458] on div "Main Activities" at bounding box center [695, 452] width 833 height 18
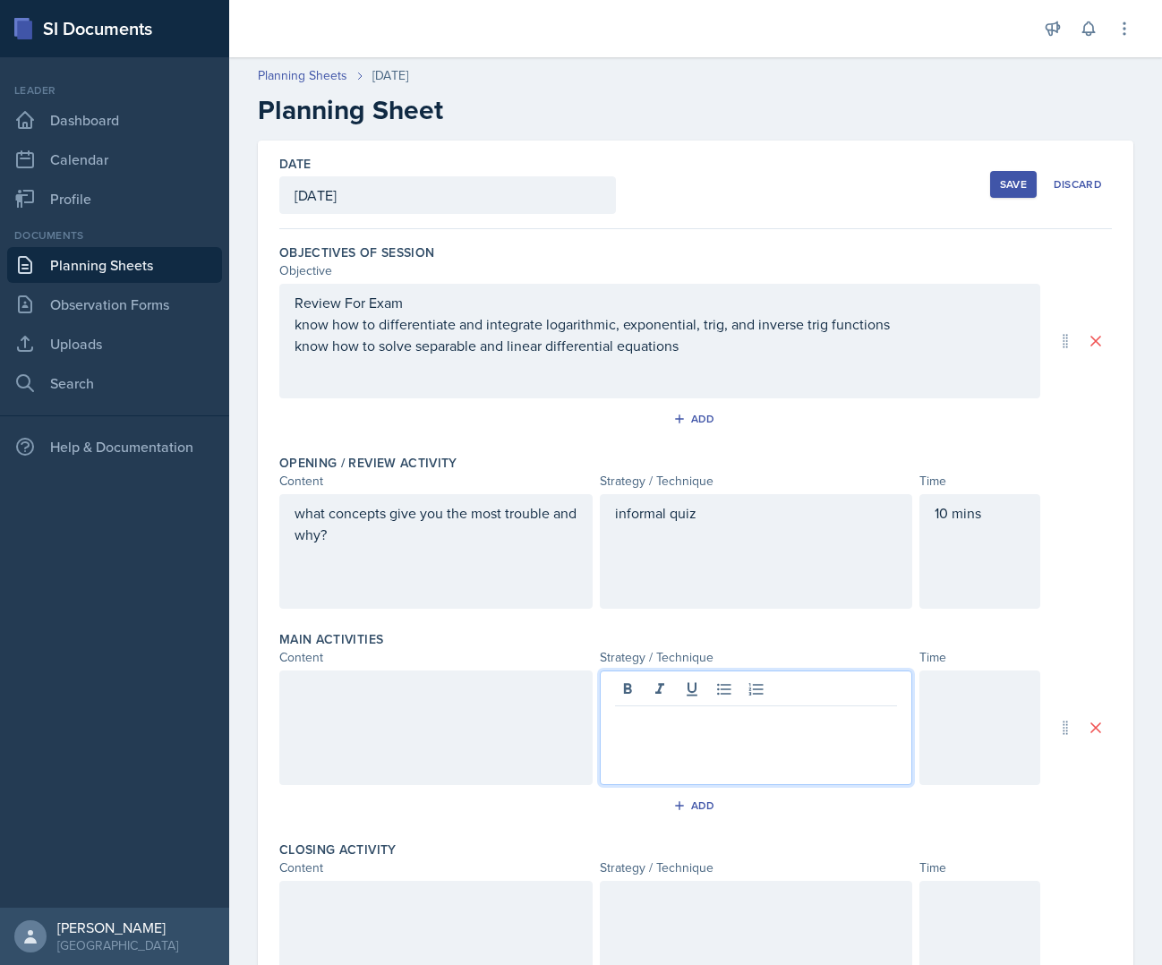
click at [685, 687] on div at bounding box center [756, 728] width 313 height 115
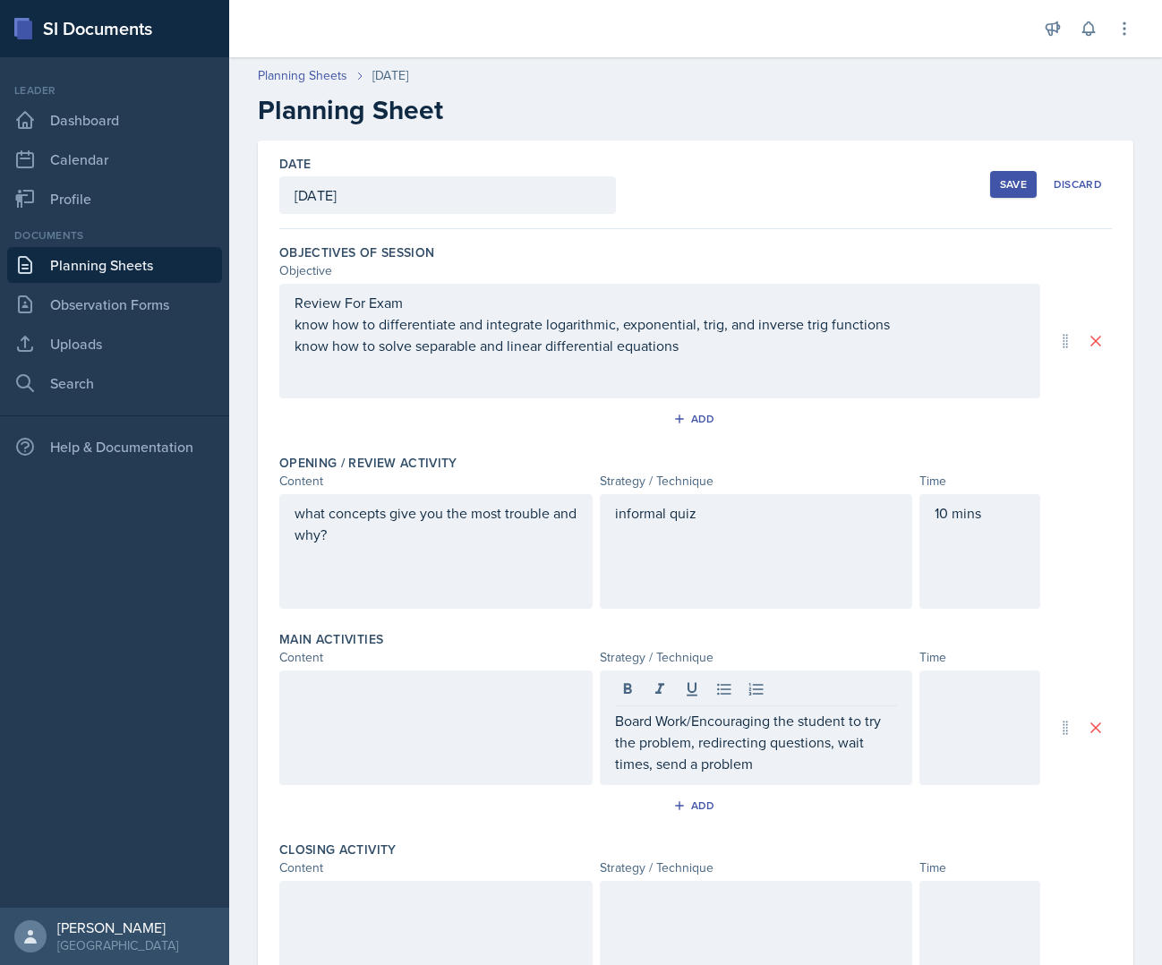
click at [994, 196] on button "Save" at bounding box center [1013, 184] width 47 height 27
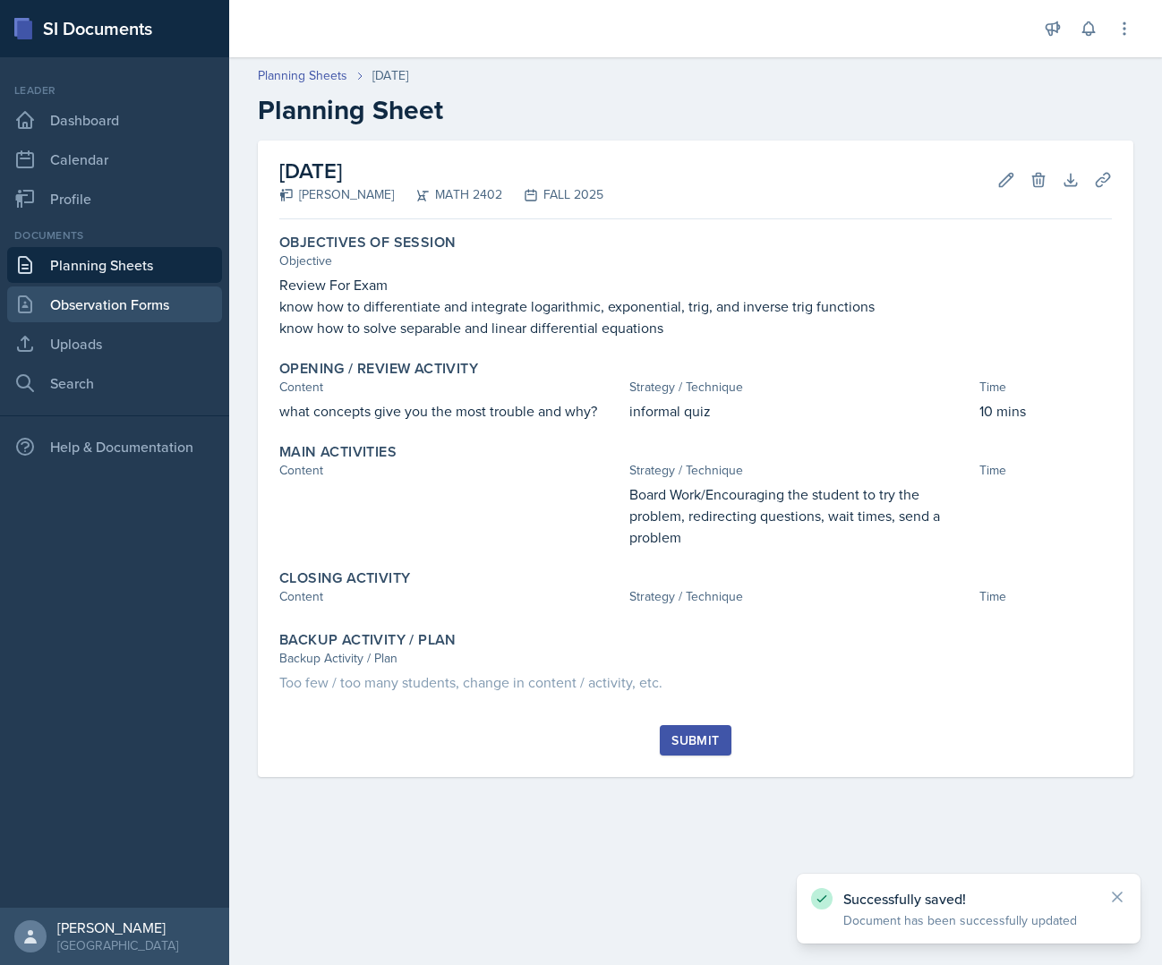
click at [132, 321] on link "Observation Forms" at bounding box center [114, 305] width 215 height 36
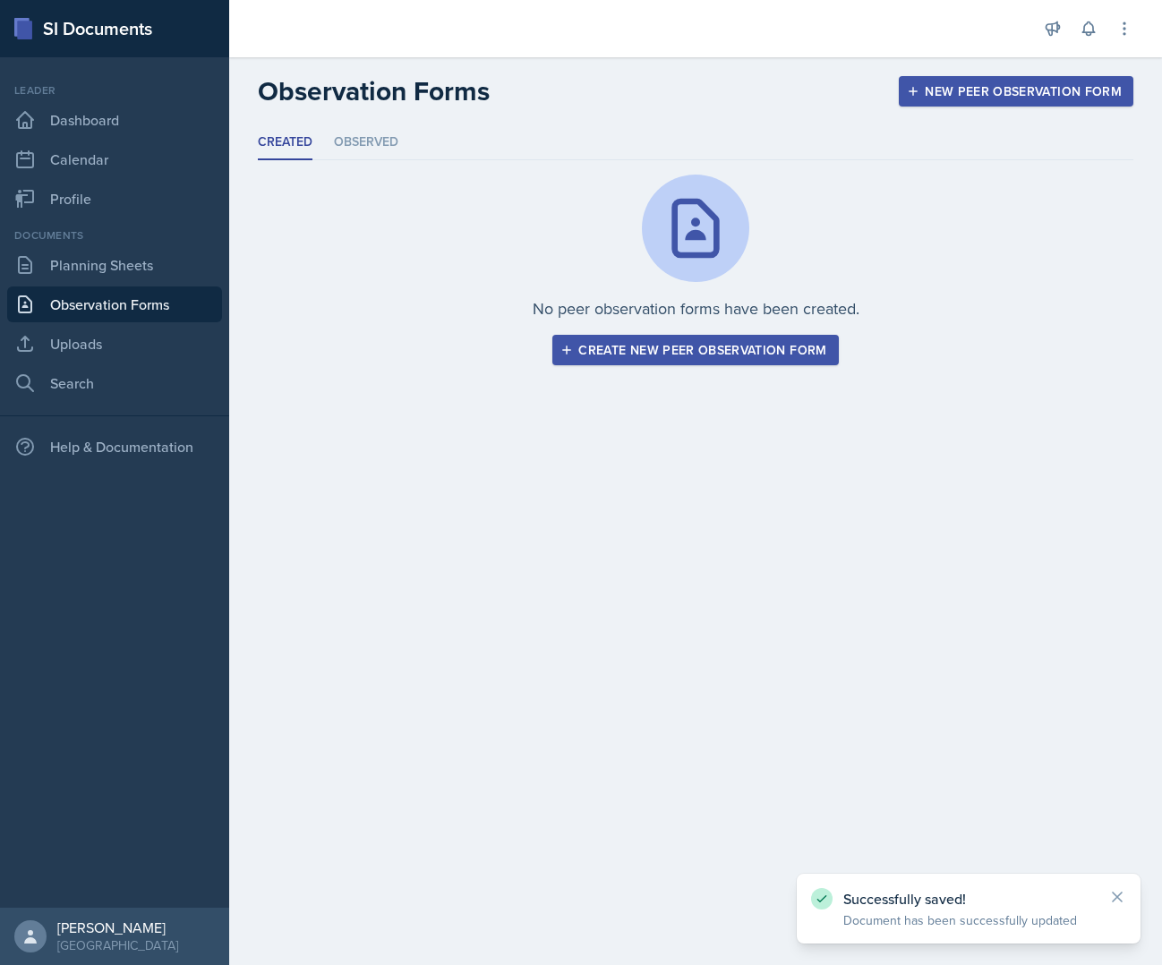
click at [132, 321] on link "Observation Forms" at bounding box center [114, 305] width 215 height 36
click at [141, 276] on link "Planning Sheets" at bounding box center [114, 265] width 215 height 36
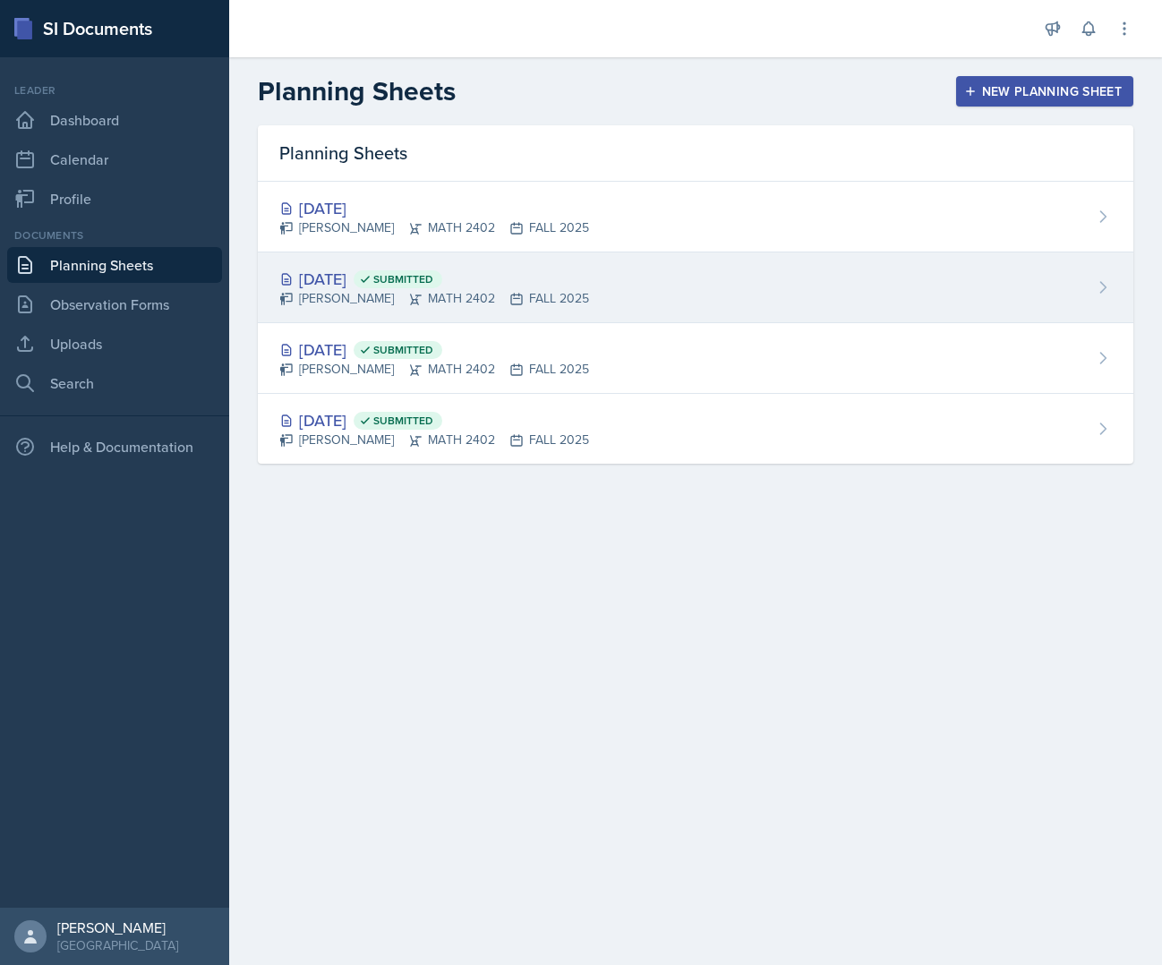
click at [535, 301] on div "Simon Flores MATH 2402 FALL 2025" at bounding box center [434, 298] width 310 height 19
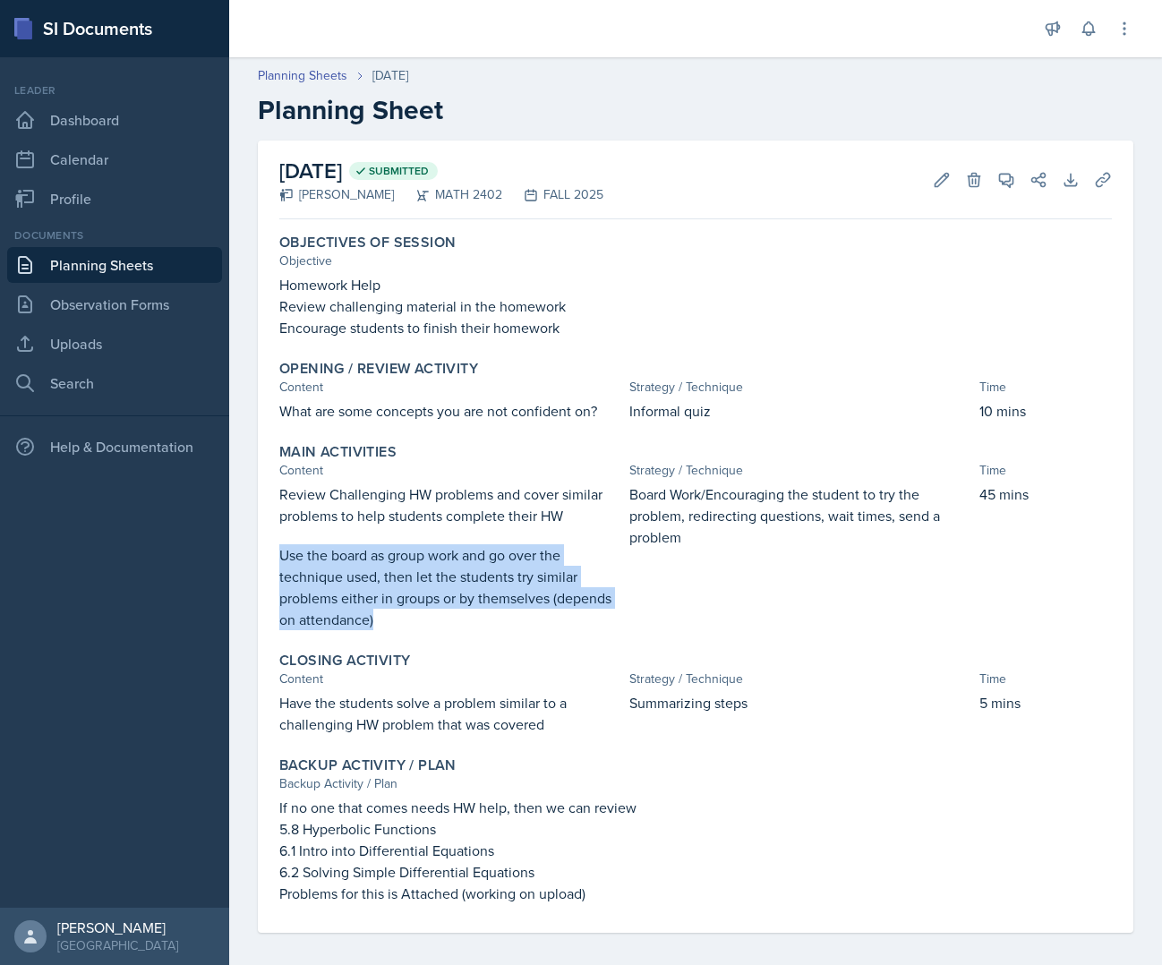
drag, startPoint x: 398, startPoint y: 619, endPoint x: 268, endPoint y: 555, distance: 145.4
click at [268, 555] on div "September 15th, 2025 Submitted Simon Flores MATH 2402 FALL 2025 Edit Delete Vie…" at bounding box center [696, 537] width 876 height 792
copy p "Use the board as group work and go over the technique used, then let the studen…"
click at [97, 273] on link "Planning Sheets" at bounding box center [114, 265] width 215 height 36
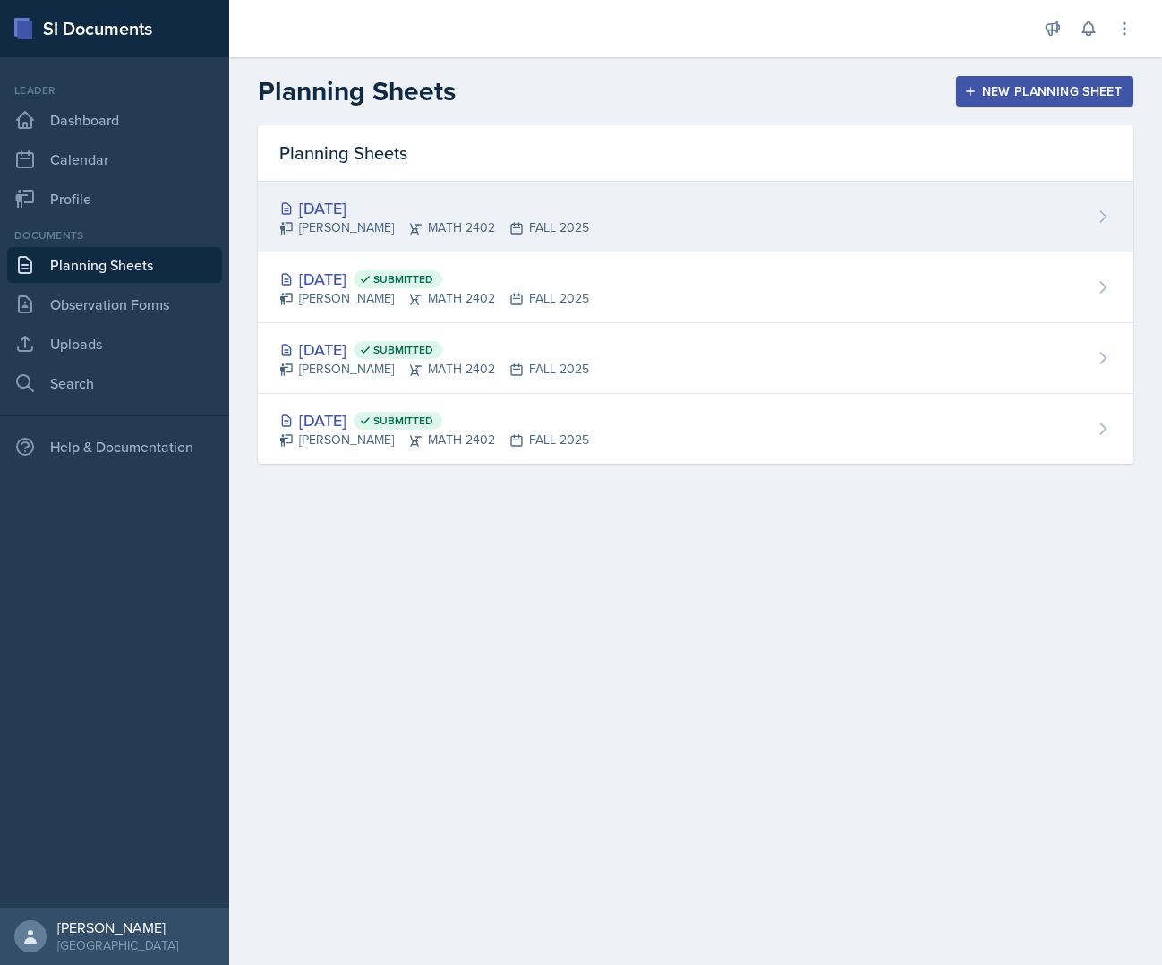
click at [568, 210] on div "Sep 22nd, 2025 Simon Flores MATH 2402 FALL 2025" at bounding box center [696, 217] width 876 height 71
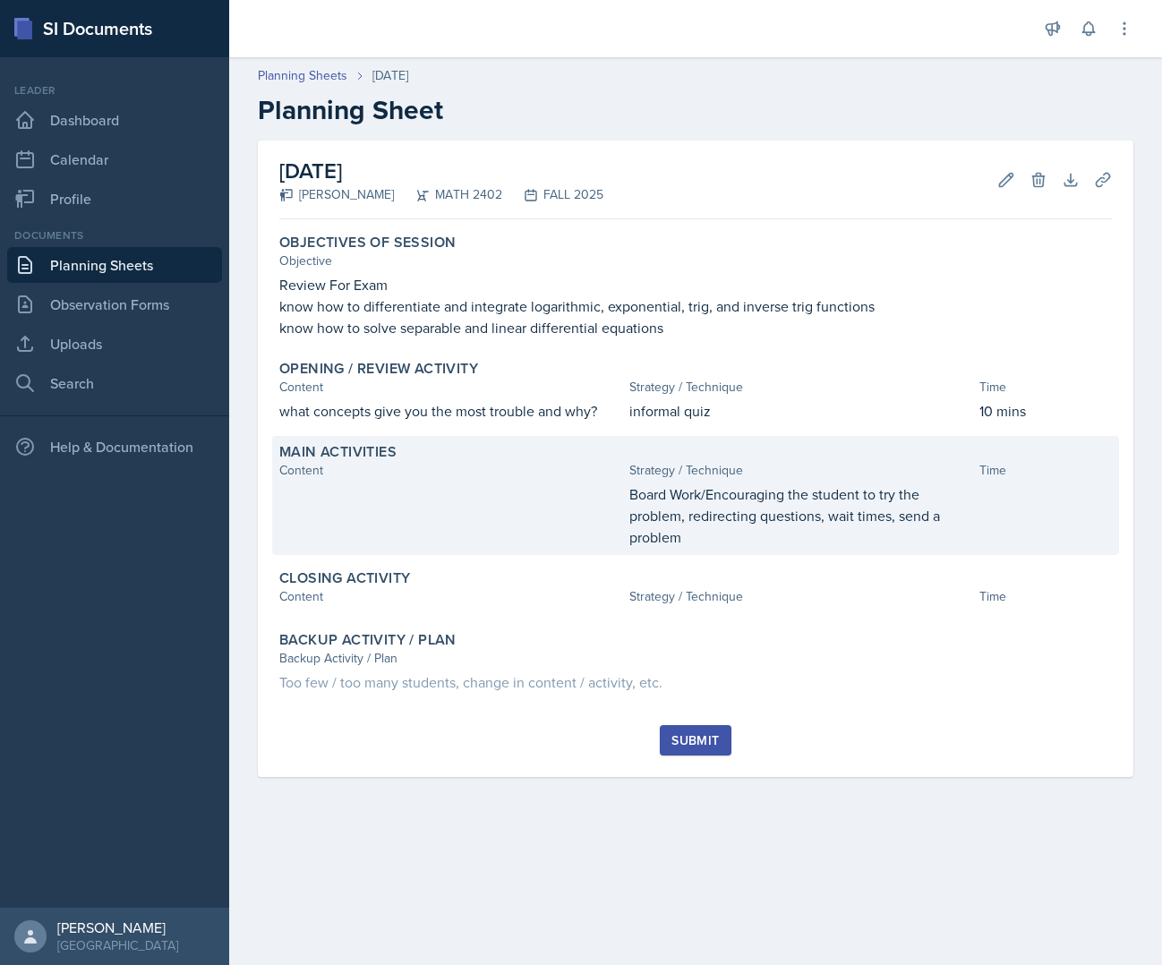
click at [439, 512] on div at bounding box center [450, 516] width 343 height 64
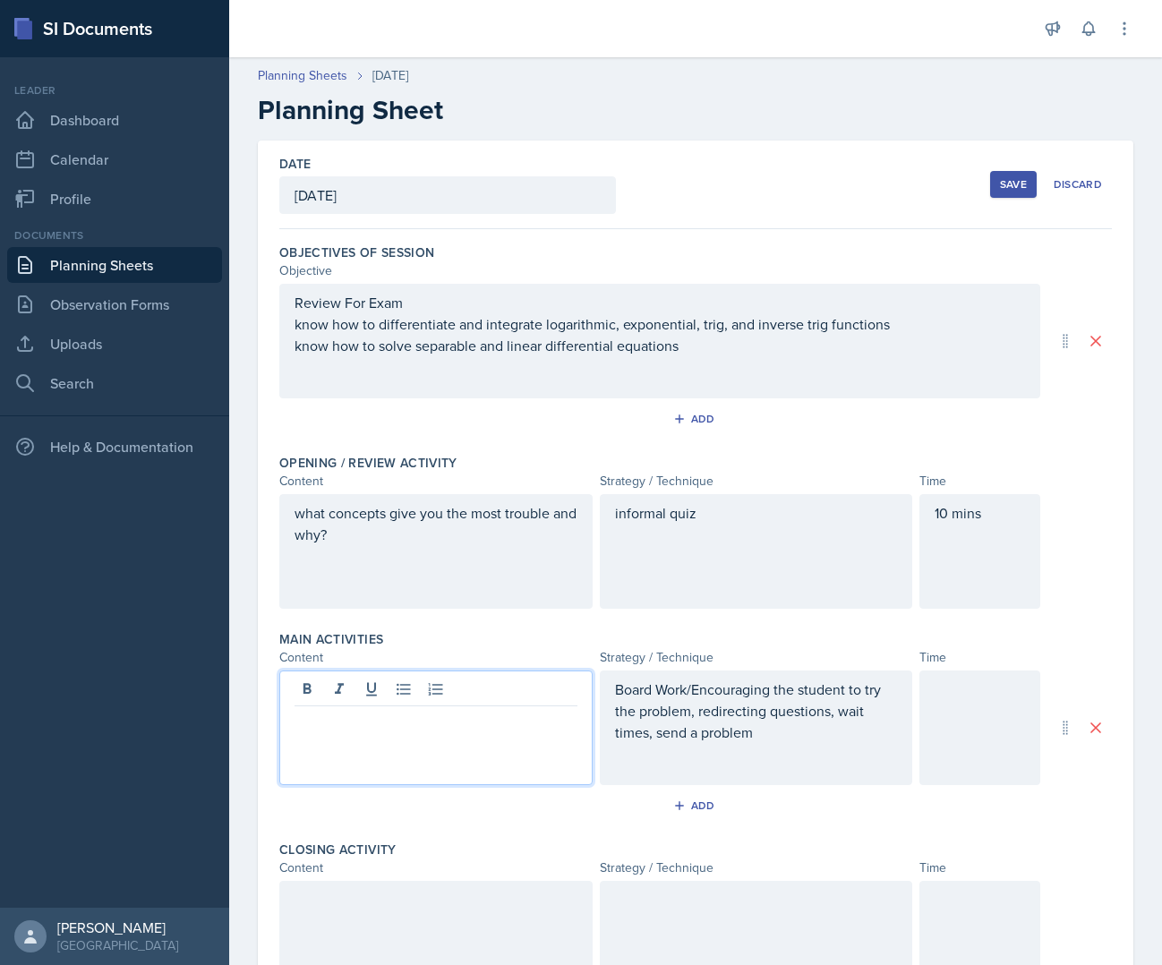
click at [389, 688] on div at bounding box center [435, 728] width 313 height 115
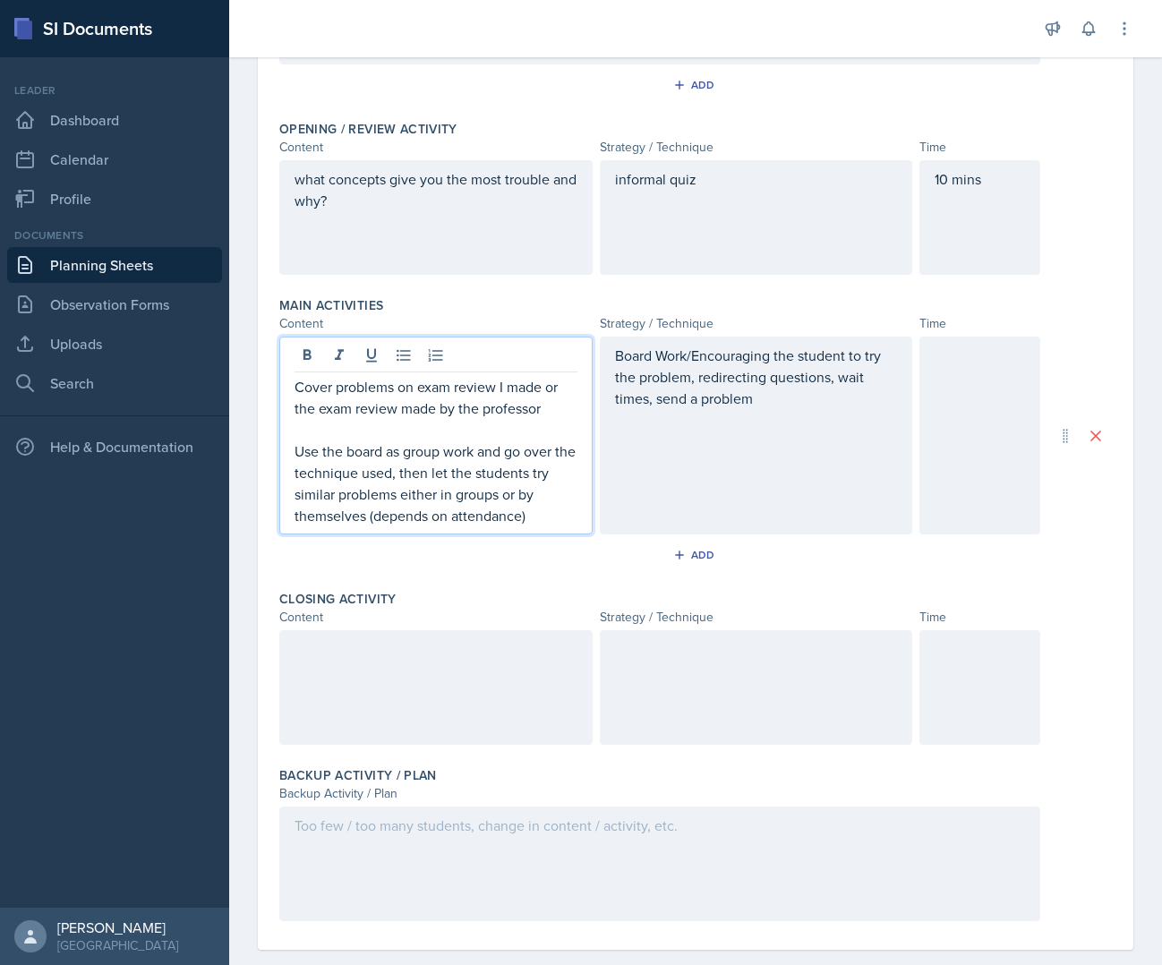
scroll to position [335, 0]
click at [1006, 409] on div at bounding box center [980, 435] width 121 height 198
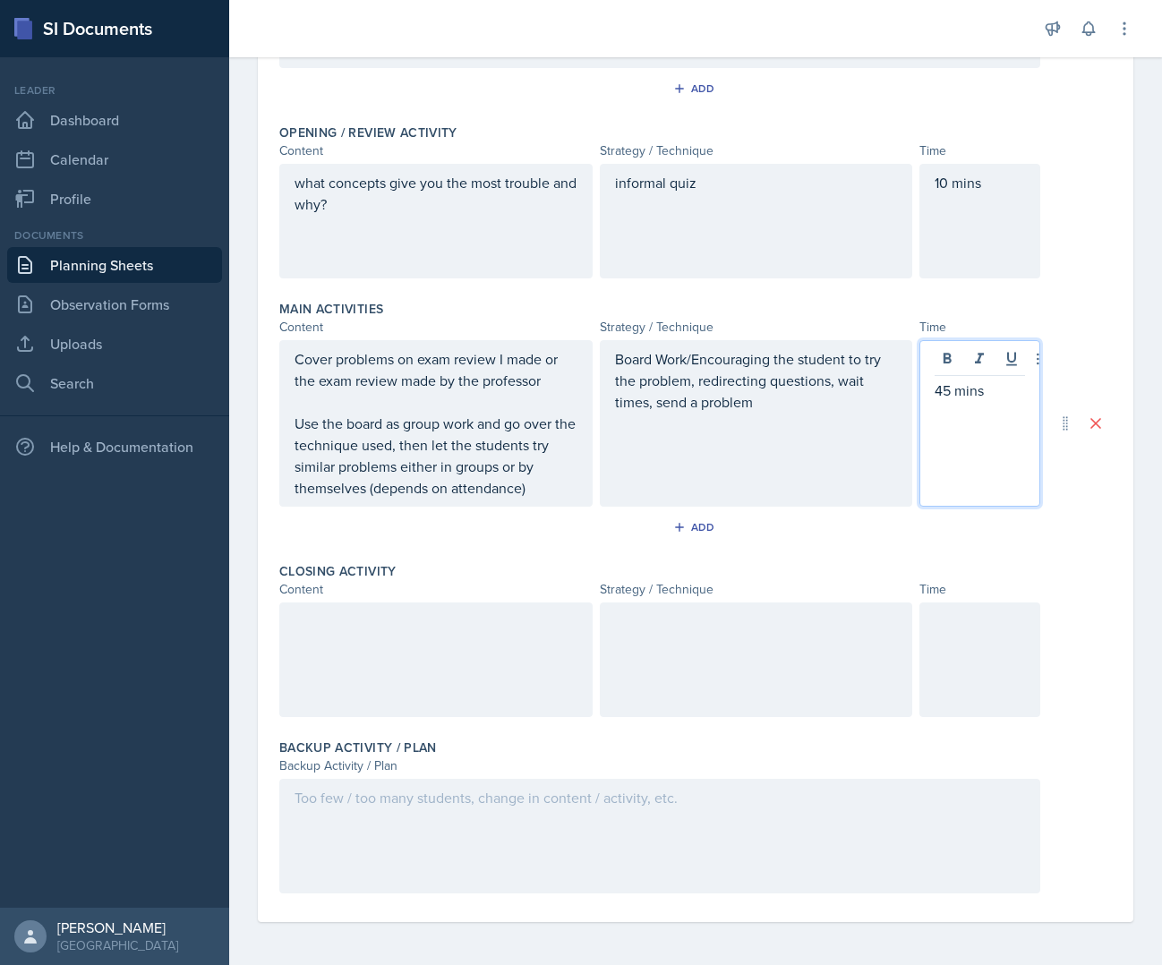
scroll to position [0, 0]
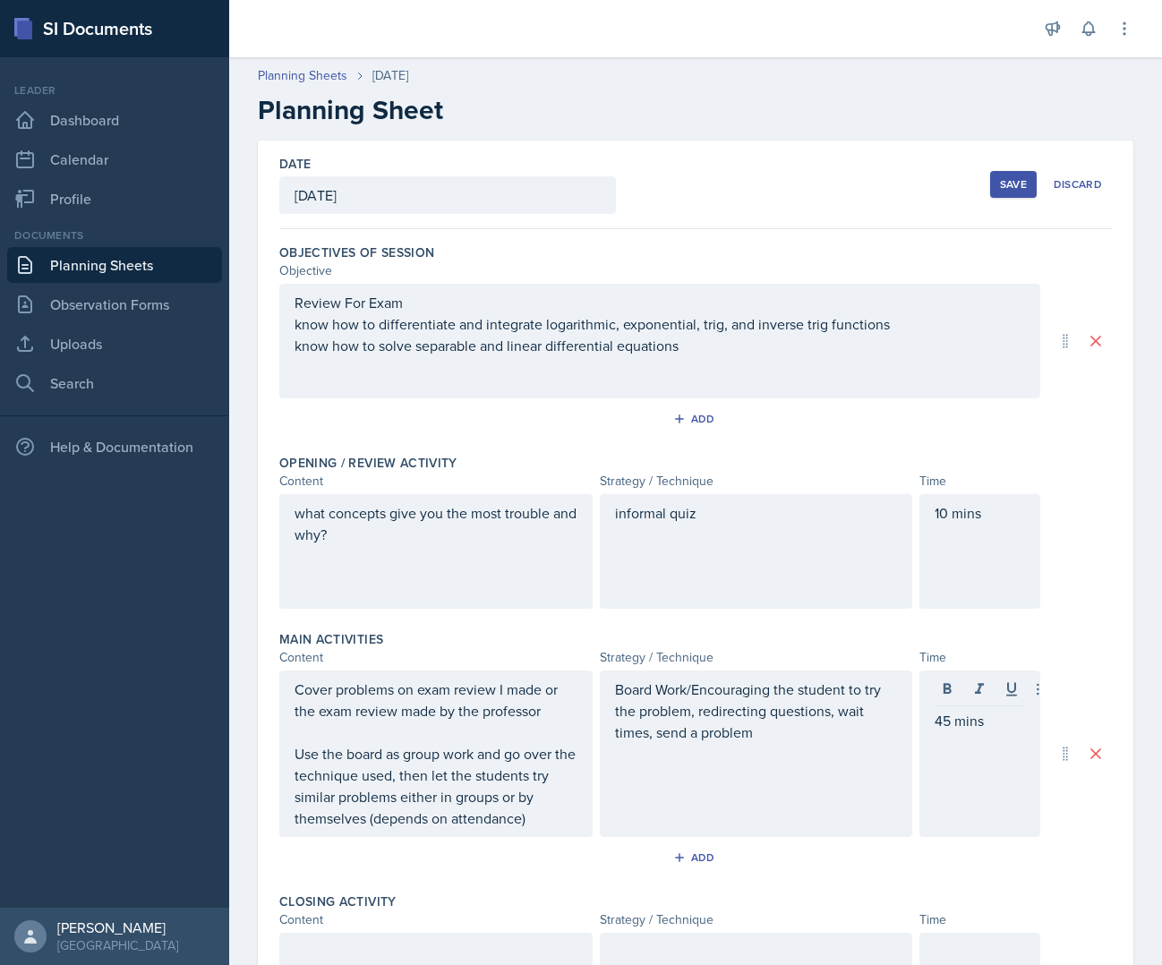
click at [1000, 182] on div "Save" at bounding box center [1013, 184] width 27 height 14
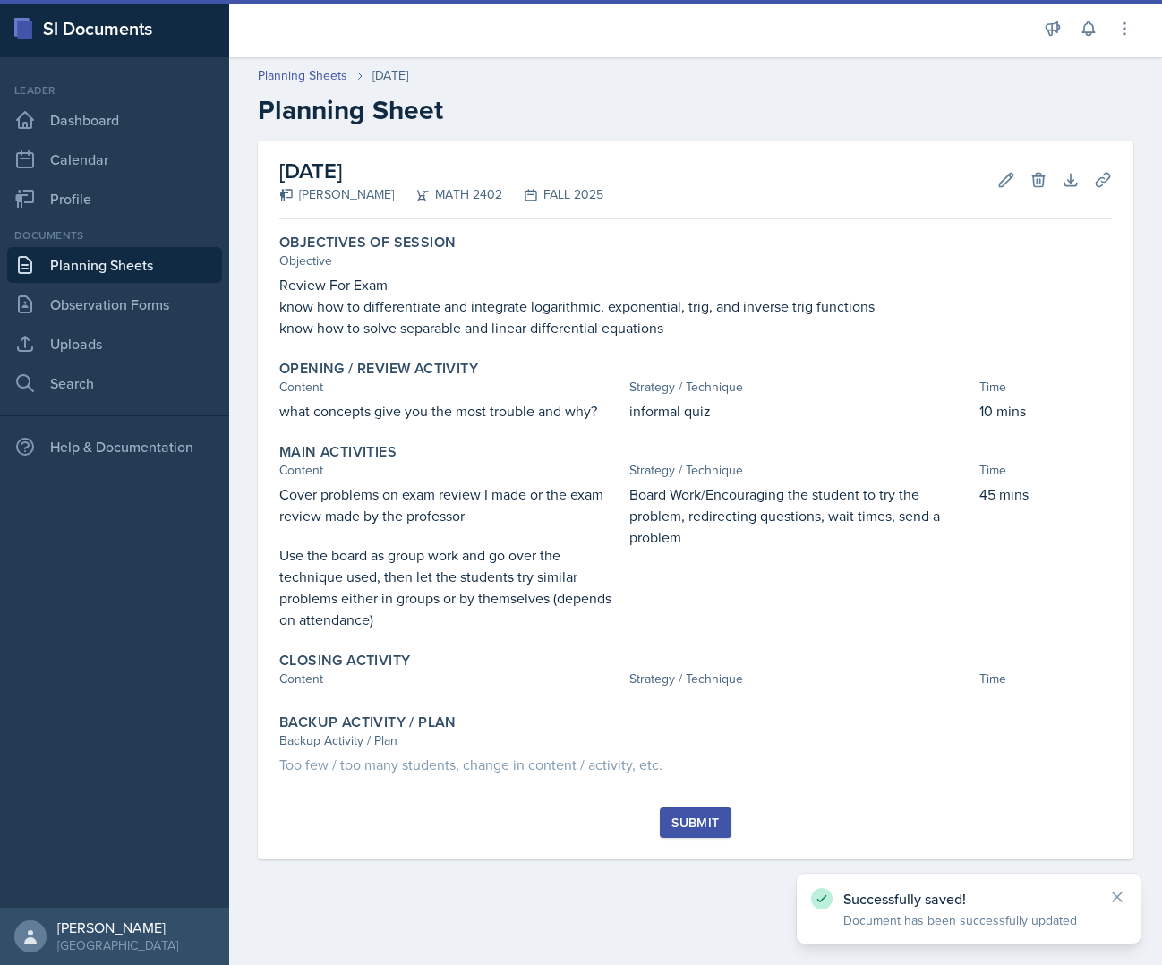
click at [169, 267] on link "Planning Sheets" at bounding box center [114, 265] width 215 height 36
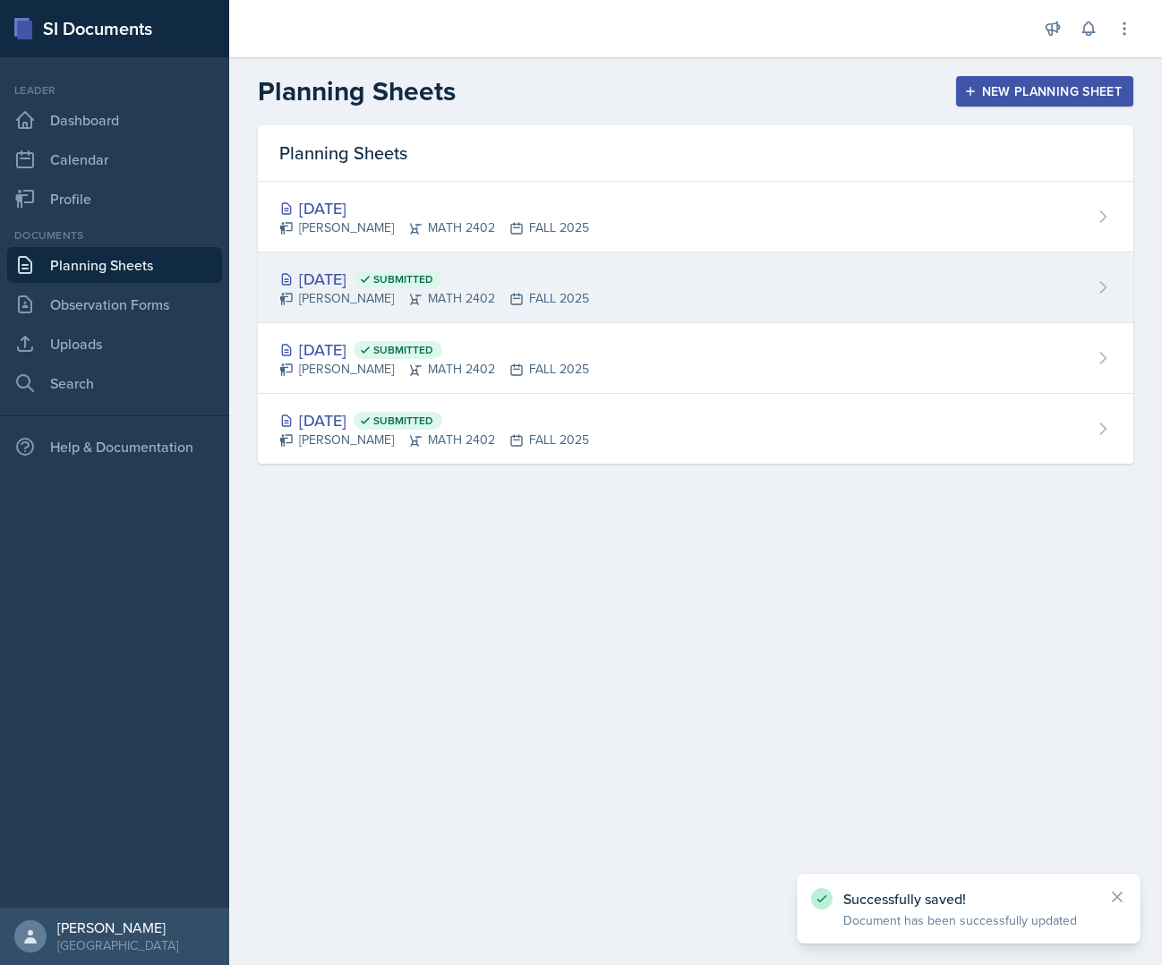
click at [469, 302] on div "Simon Flores MATH 2402 FALL 2025" at bounding box center [434, 298] width 310 height 19
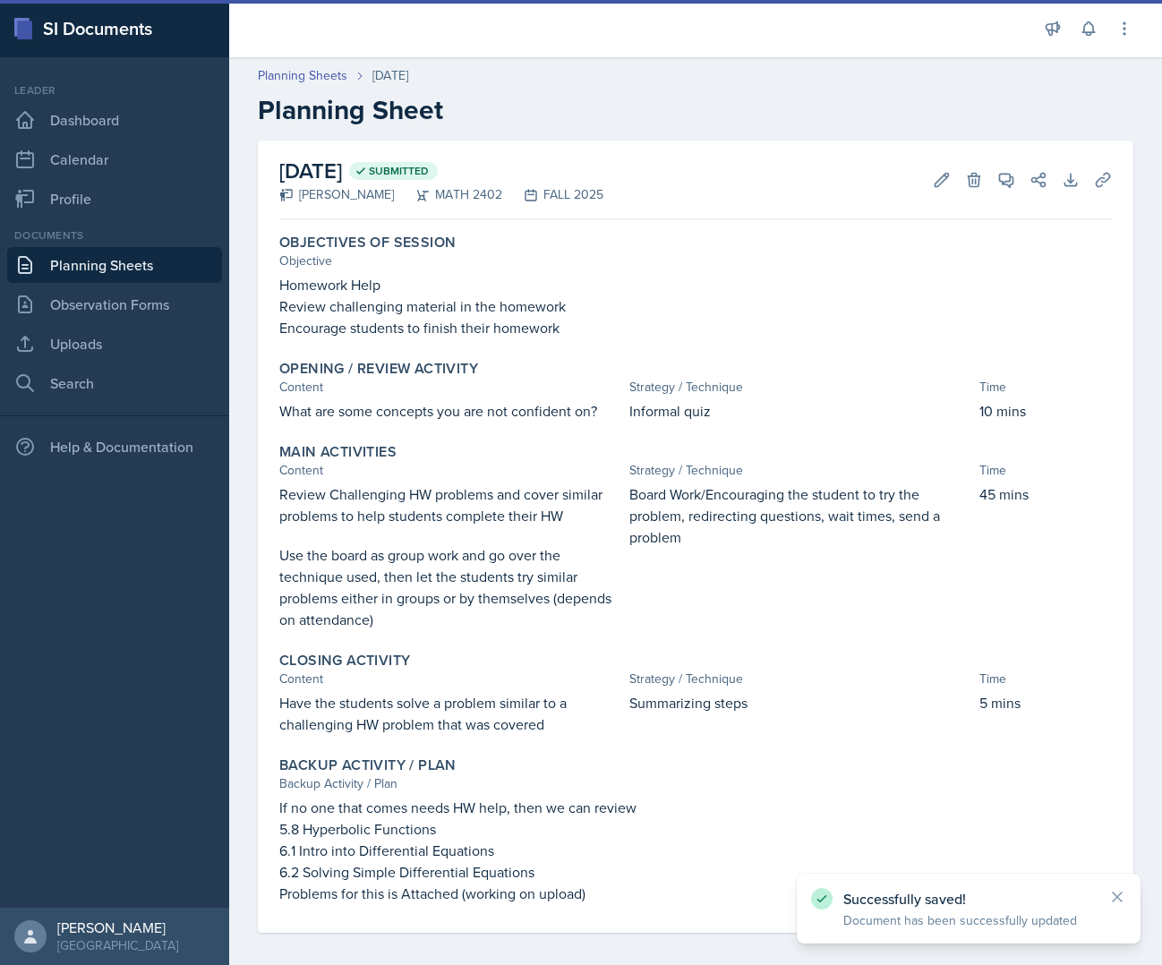
scroll to position [11, 0]
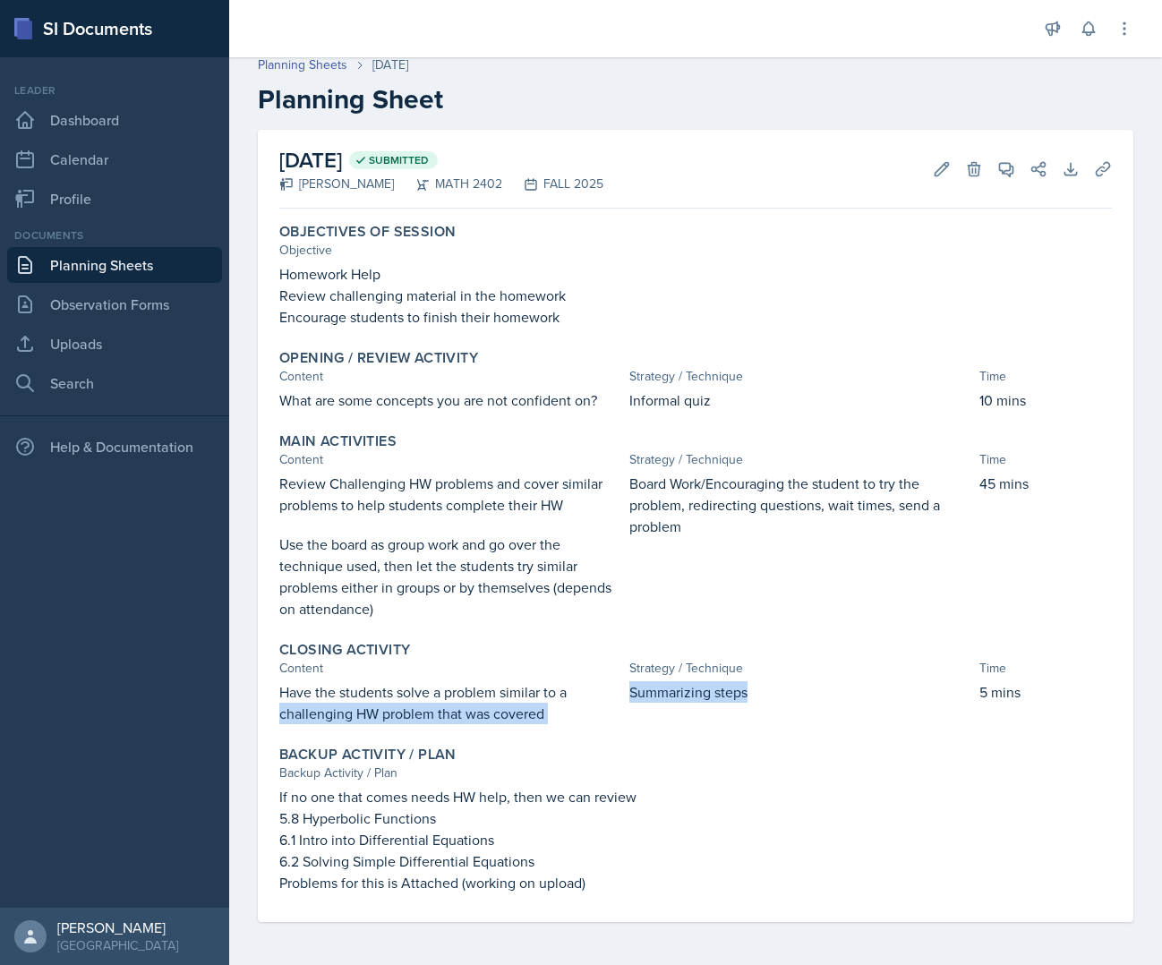
drag, startPoint x: 769, startPoint y: 695, endPoint x: 616, endPoint y: 703, distance: 153.3
click at [616, 703] on div "Have the students solve a problem similar to a challenging HW problem that was …" at bounding box center [695, 702] width 833 height 43
click at [545, 854] on p "6.2 Solving Simple Differential Equations" at bounding box center [695, 861] width 833 height 21
drag, startPoint x: 740, startPoint y: 692, endPoint x: 590, endPoint y: 694, distance: 149.5
click at [590, 694] on div "Have the students solve a problem similar to a challenging HW problem that was …" at bounding box center [695, 702] width 833 height 43
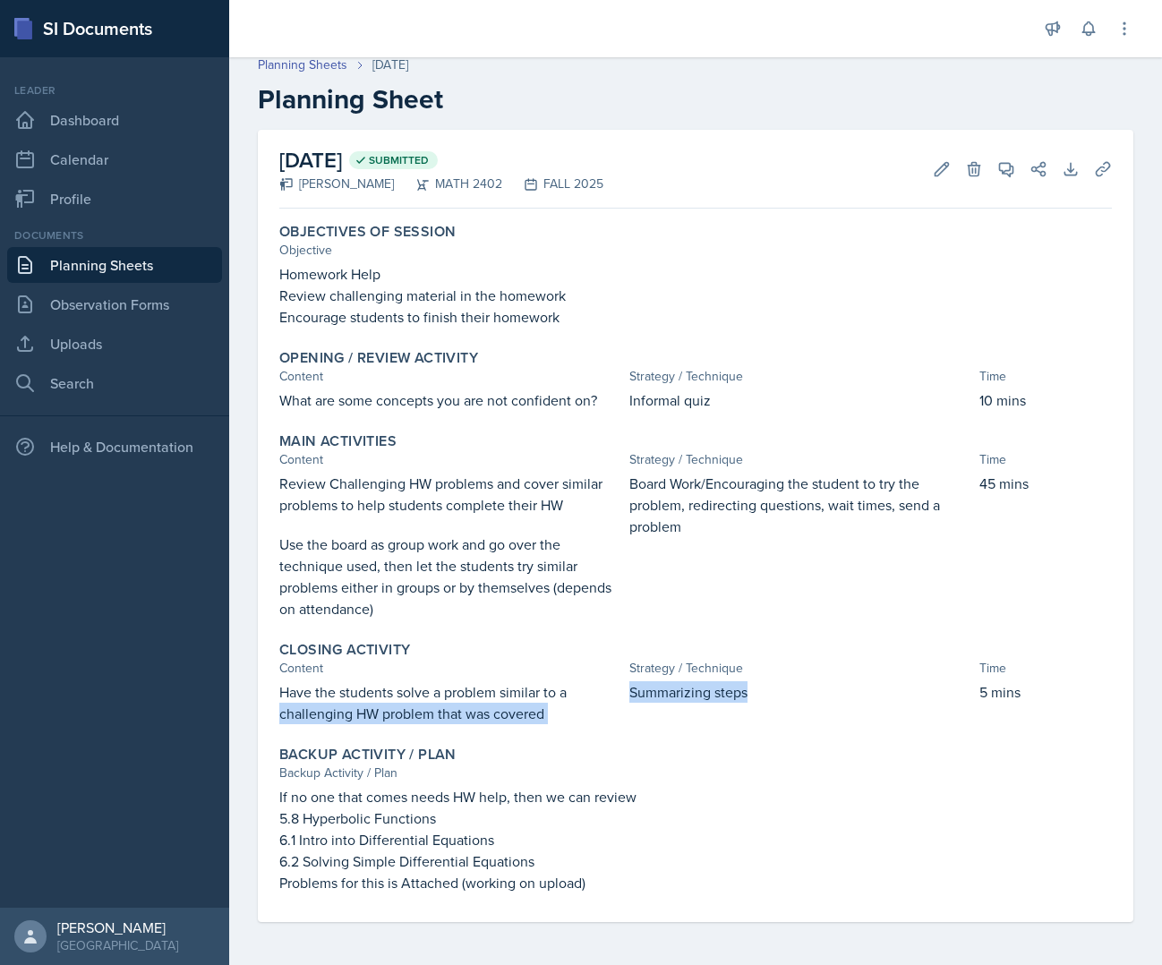
click at [150, 271] on link "Planning Sheets" at bounding box center [114, 265] width 215 height 36
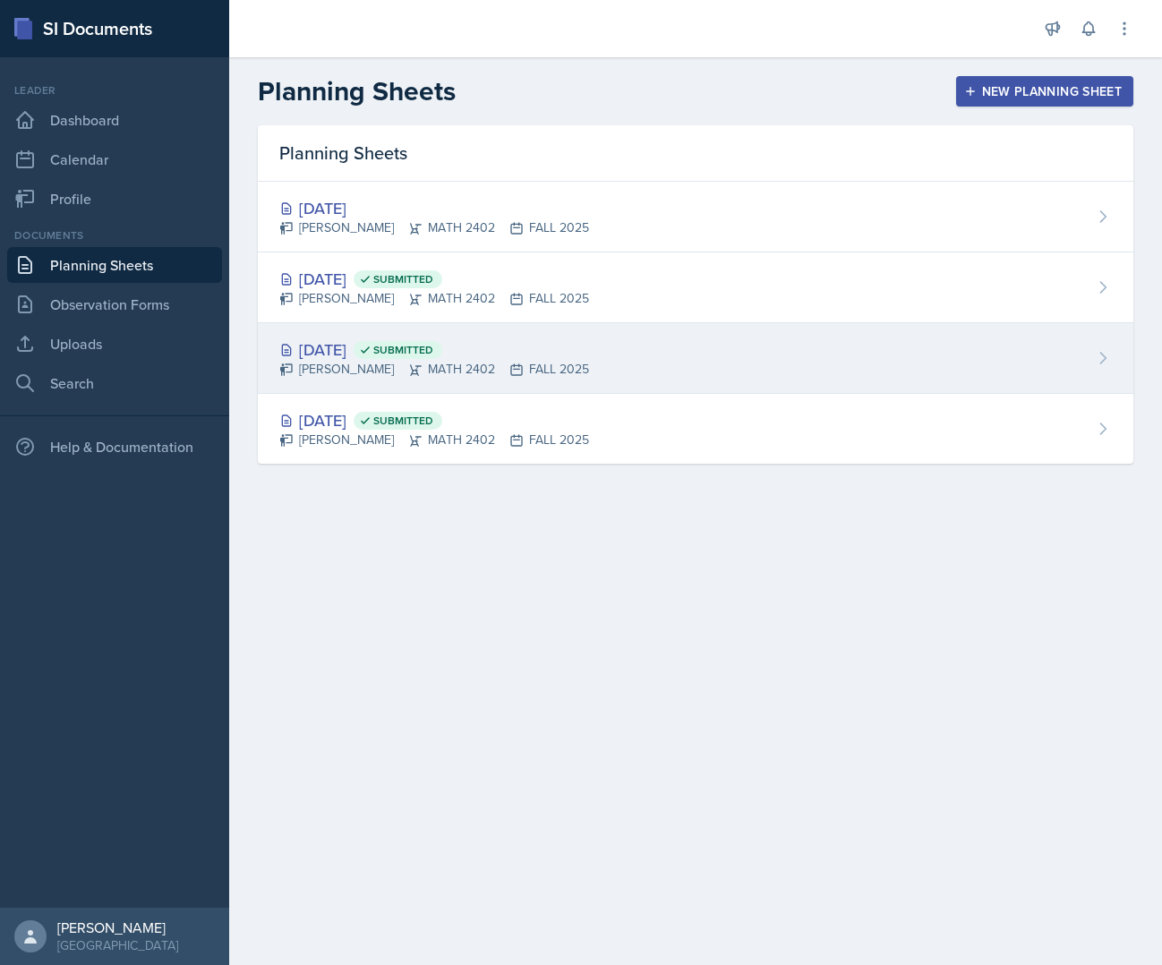
click at [352, 344] on div "Sep 8th, 2025 Submitted" at bounding box center [434, 350] width 310 height 24
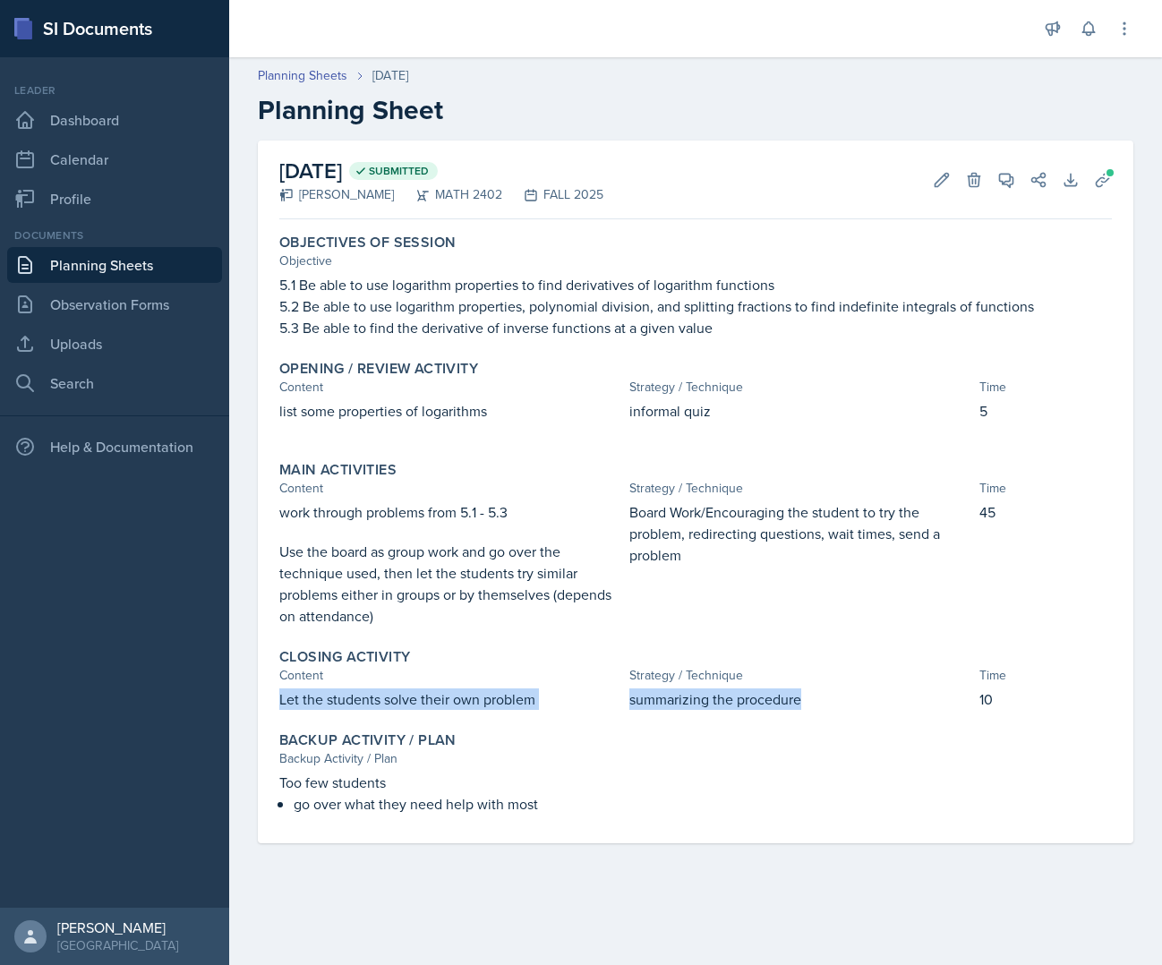
drag, startPoint x: 809, startPoint y: 698, endPoint x: 274, endPoint y: 692, distance: 534.6
click at [274, 692] on div "Closing Activity Content Strategy / Technique Time Let the students solve their…" at bounding box center [695, 679] width 847 height 76
copy div "Let the students solve their own problem summarizing the procedure"
click at [134, 317] on link "Observation Forms" at bounding box center [114, 305] width 215 height 36
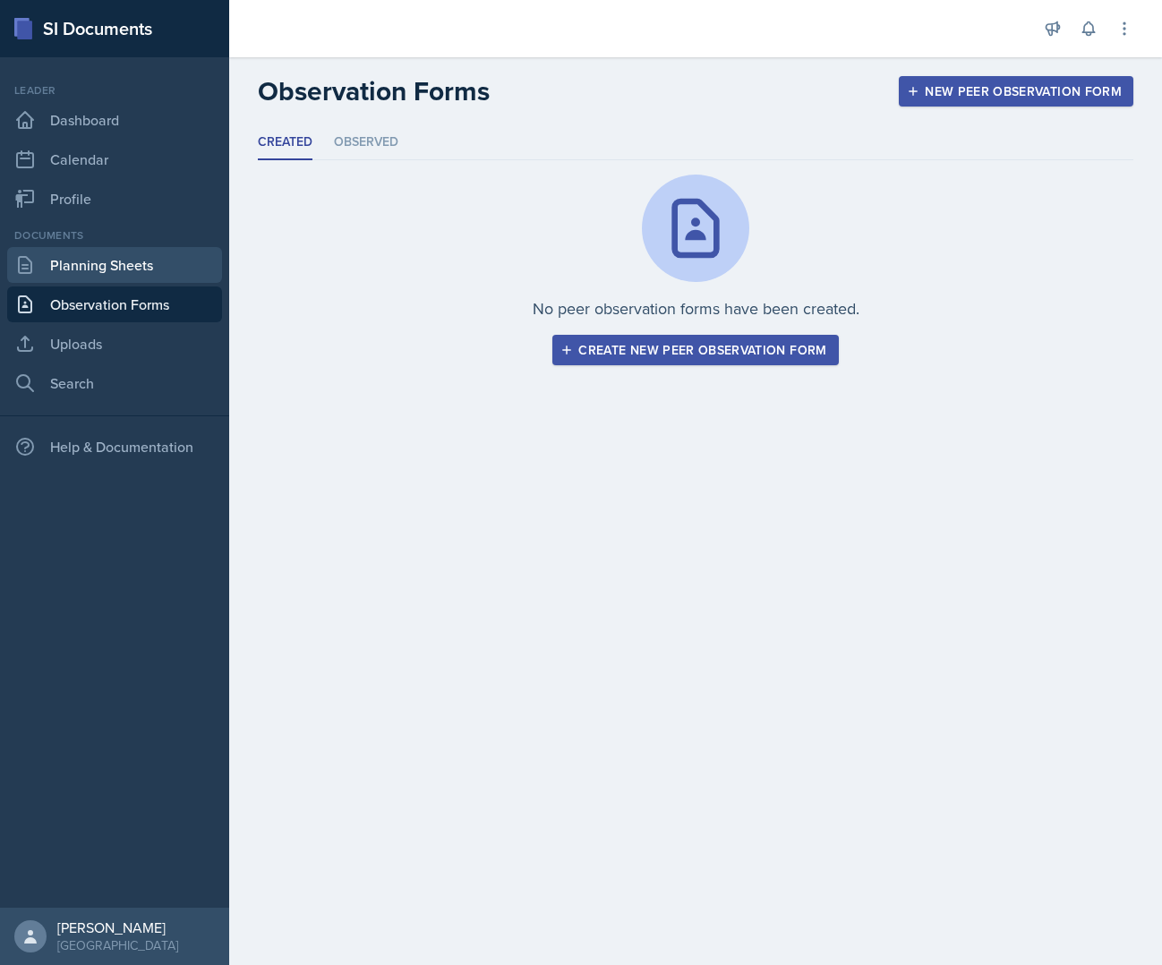
click at [151, 281] on link "Planning Sheets" at bounding box center [114, 265] width 215 height 36
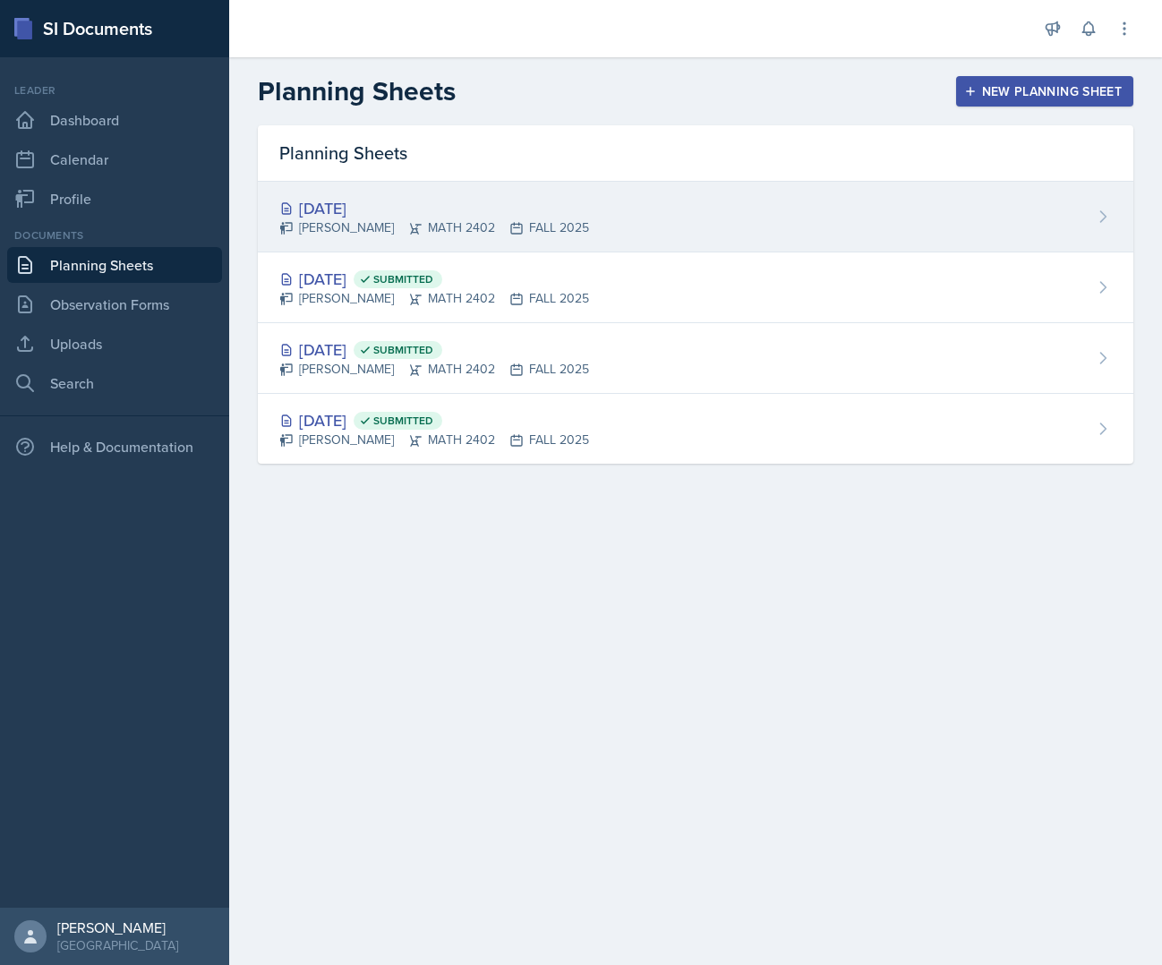
click at [511, 226] on icon at bounding box center [516, 228] width 11 height 11
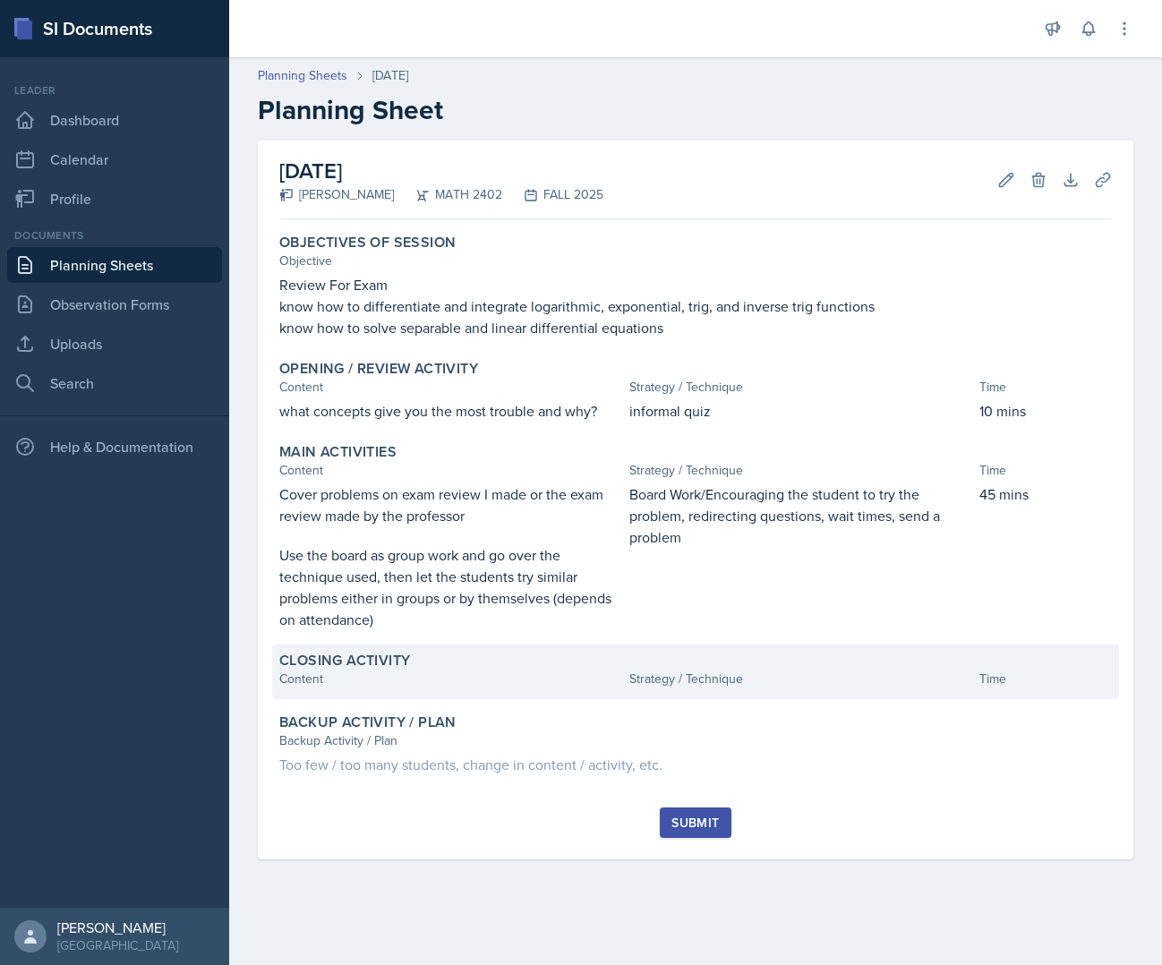
click at [468, 680] on div "Content" at bounding box center [450, 679] width 343 height 19
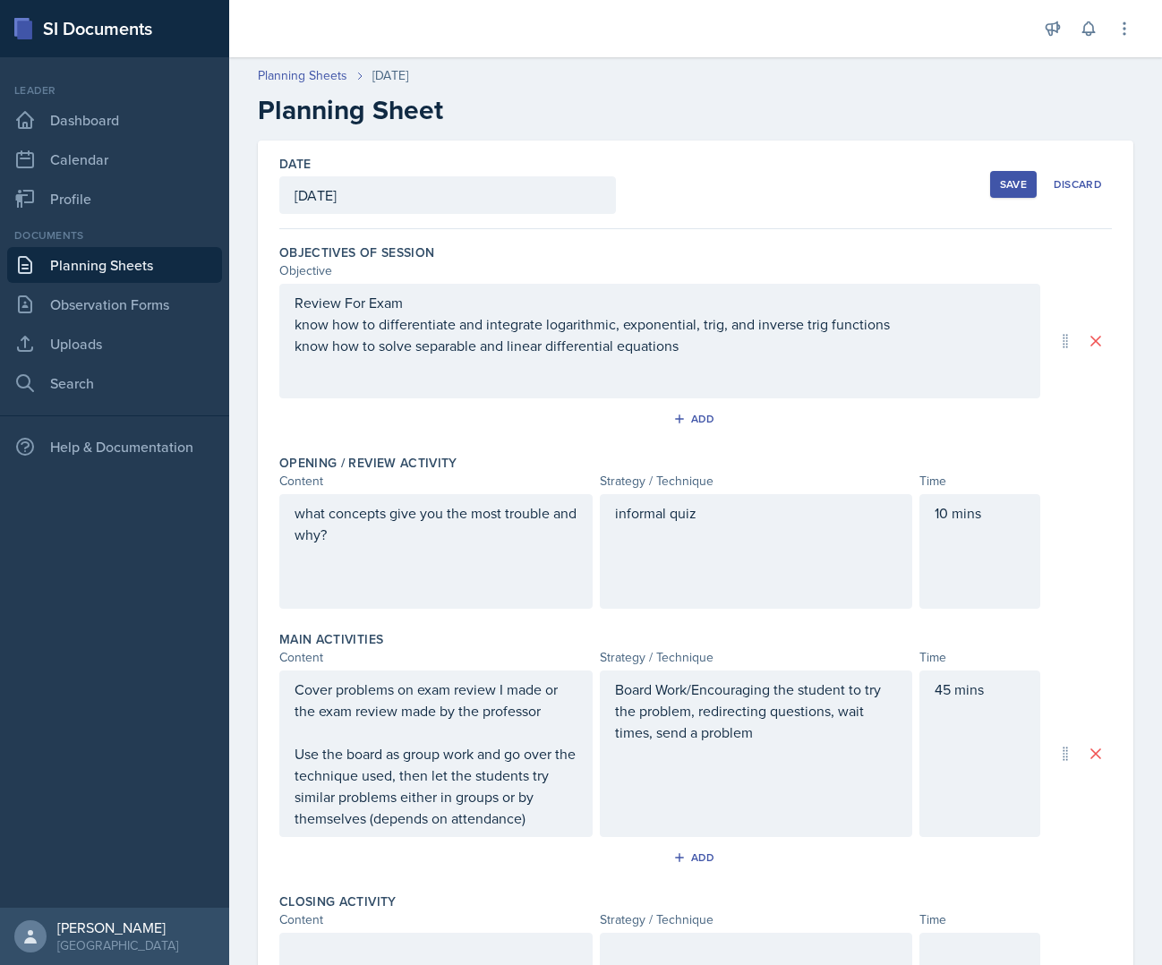
scroll to position [330, 0]
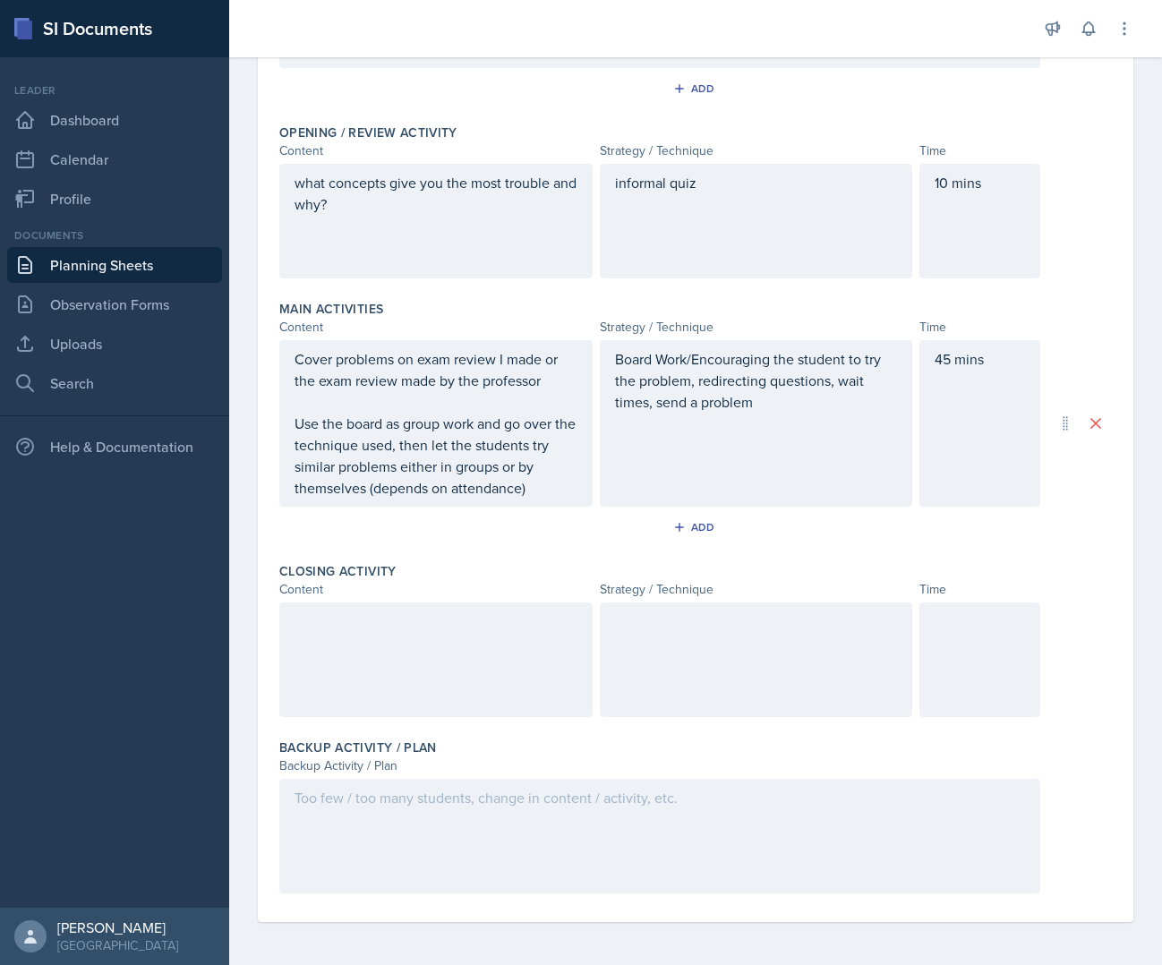
click at [426, 678] on div at bounding box center [435, 660] width 313 height 115
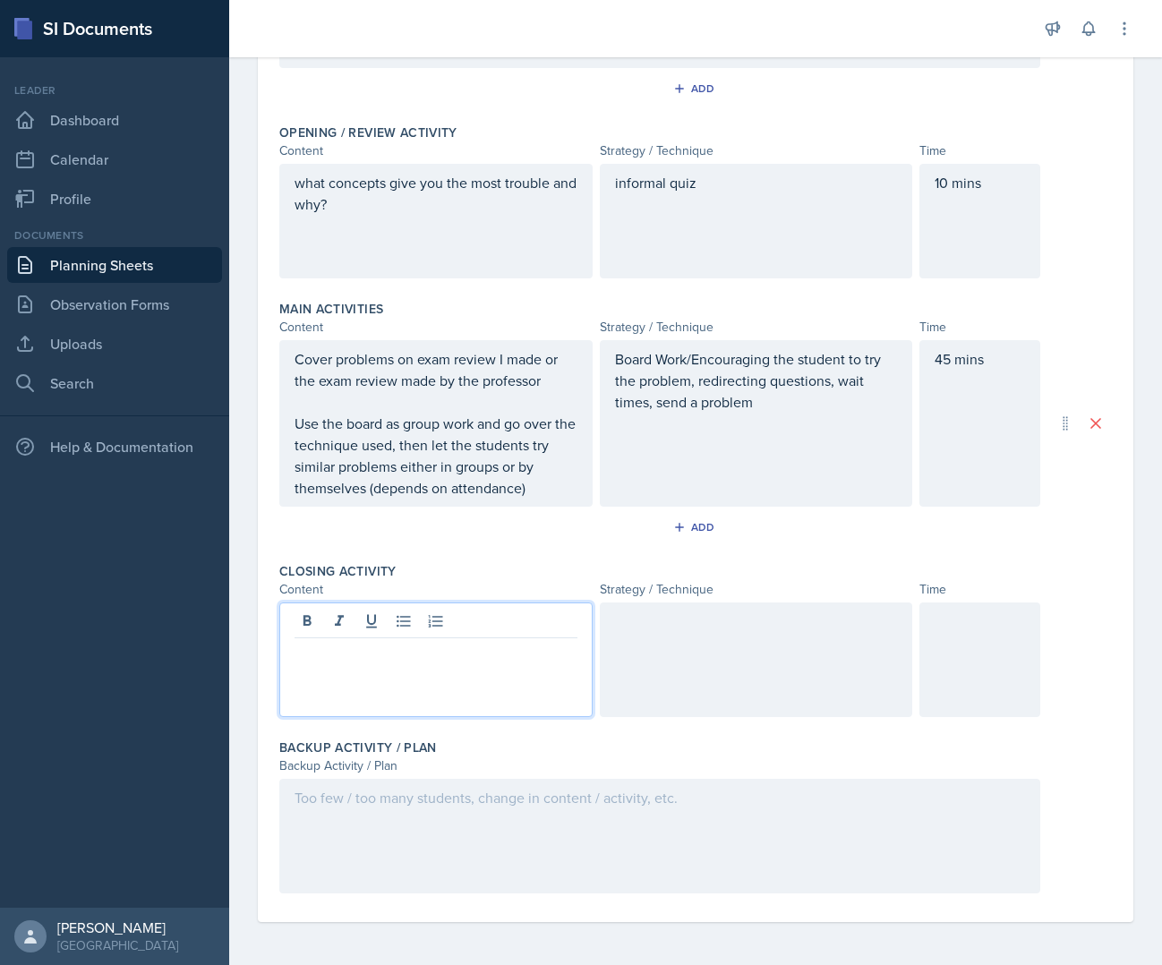
paste div
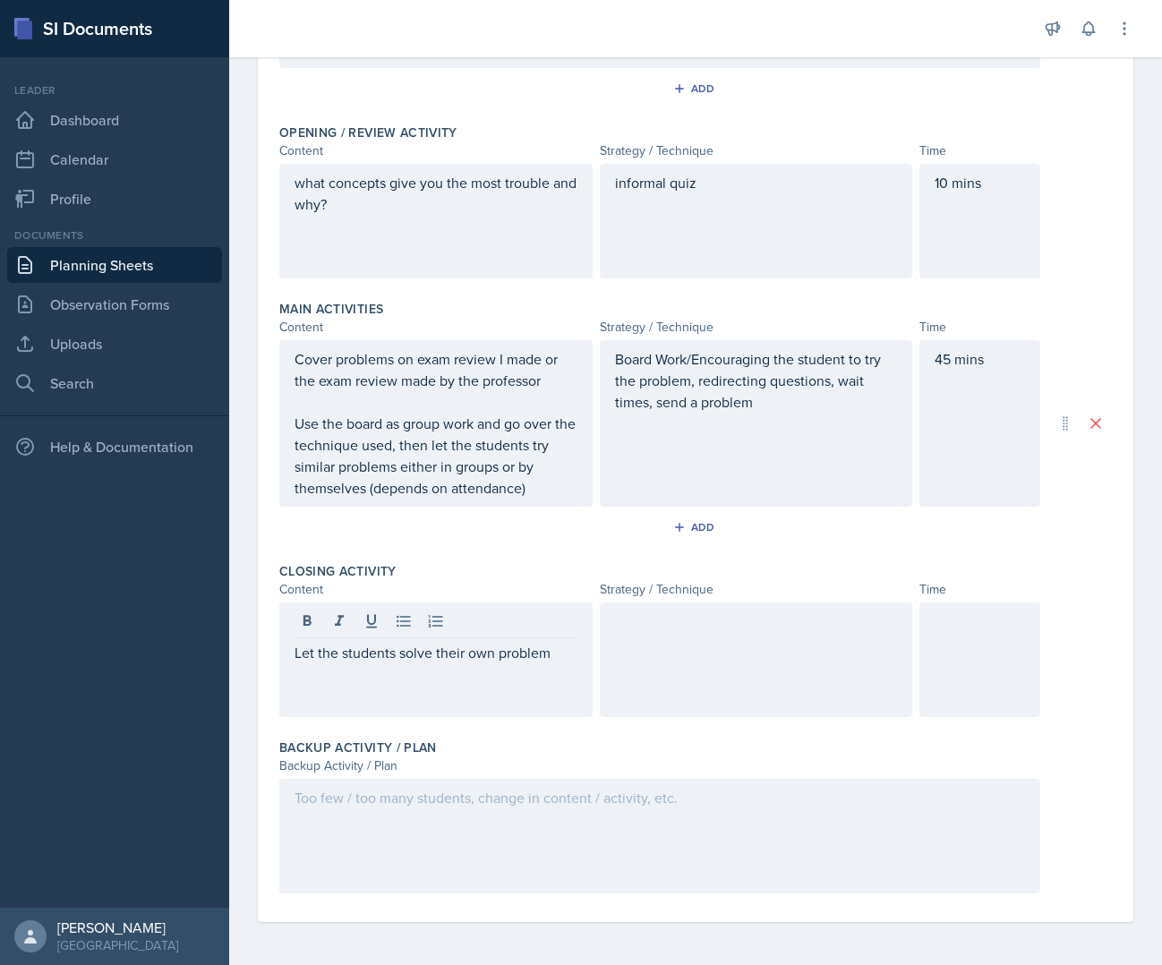
click at [668, 647] on div at bounding box center [756, 660] width 313 height 115
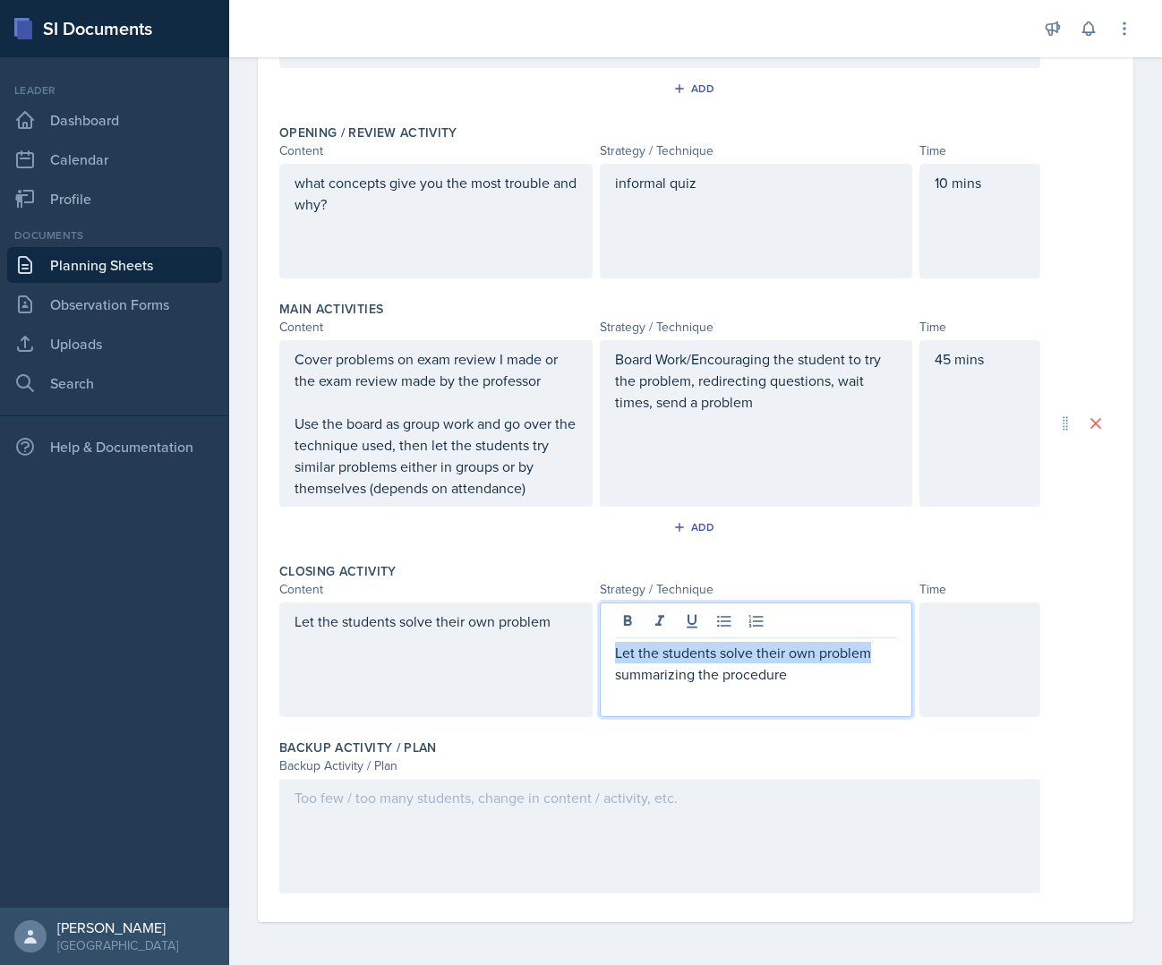
drag, startPoint x: 877, startPoint y: 655, endPoint x: 604, endPoint y: 656, distance: 273.1
click at [604, 656] on div "Let the students solve their own problem summarizing the procedure" at bounding box center [756, 660] width 313 height 115
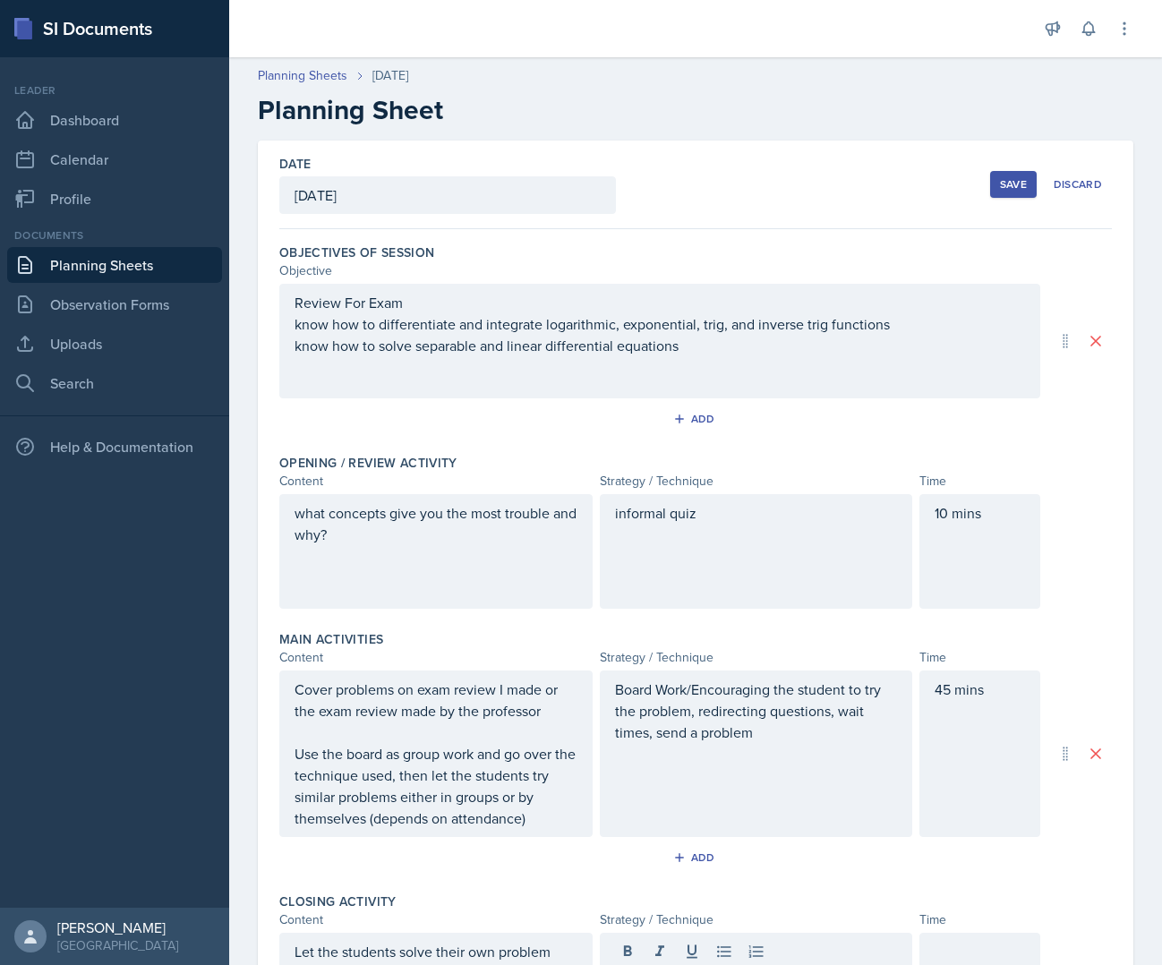
click at [992, 194] on button "Save" at bounding box center [1013, 184] width 47 height 27
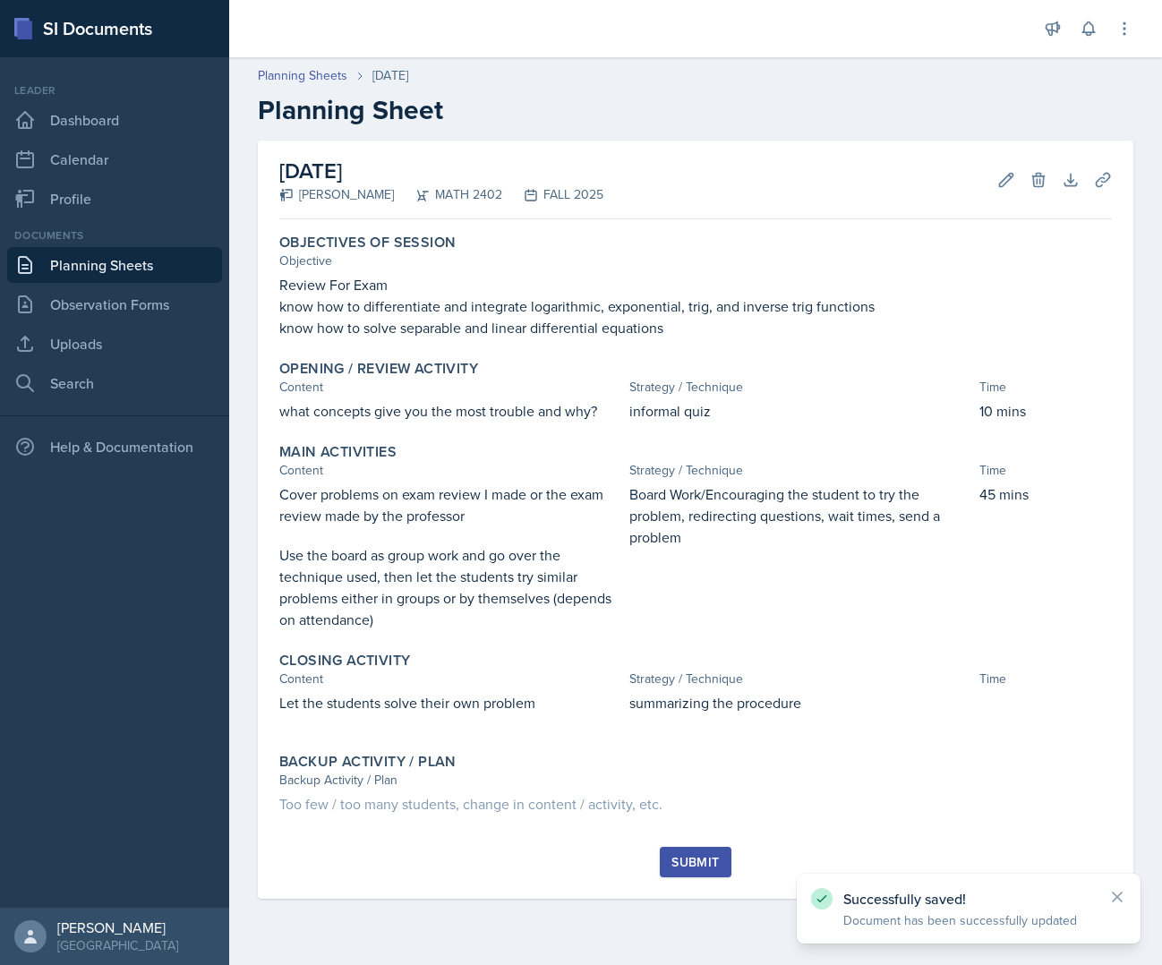
click at [124, 271] on link "Planning Sheets" at bounding box center [114, 265] width 215 height 36
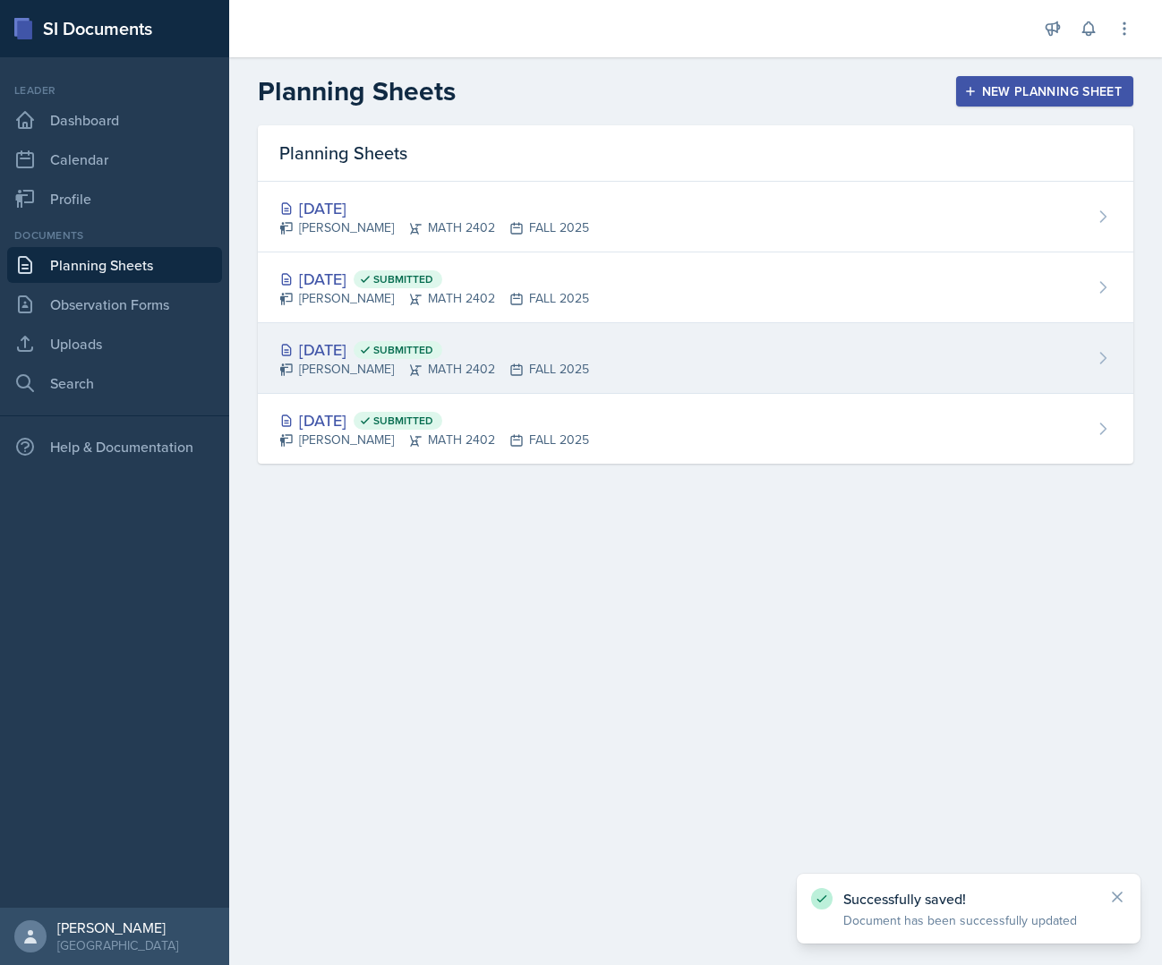
click at [449, 365] on div "Simon Flores MATH 2402 FALL 2025" at bounding box center [434, 369] width 310 height 19
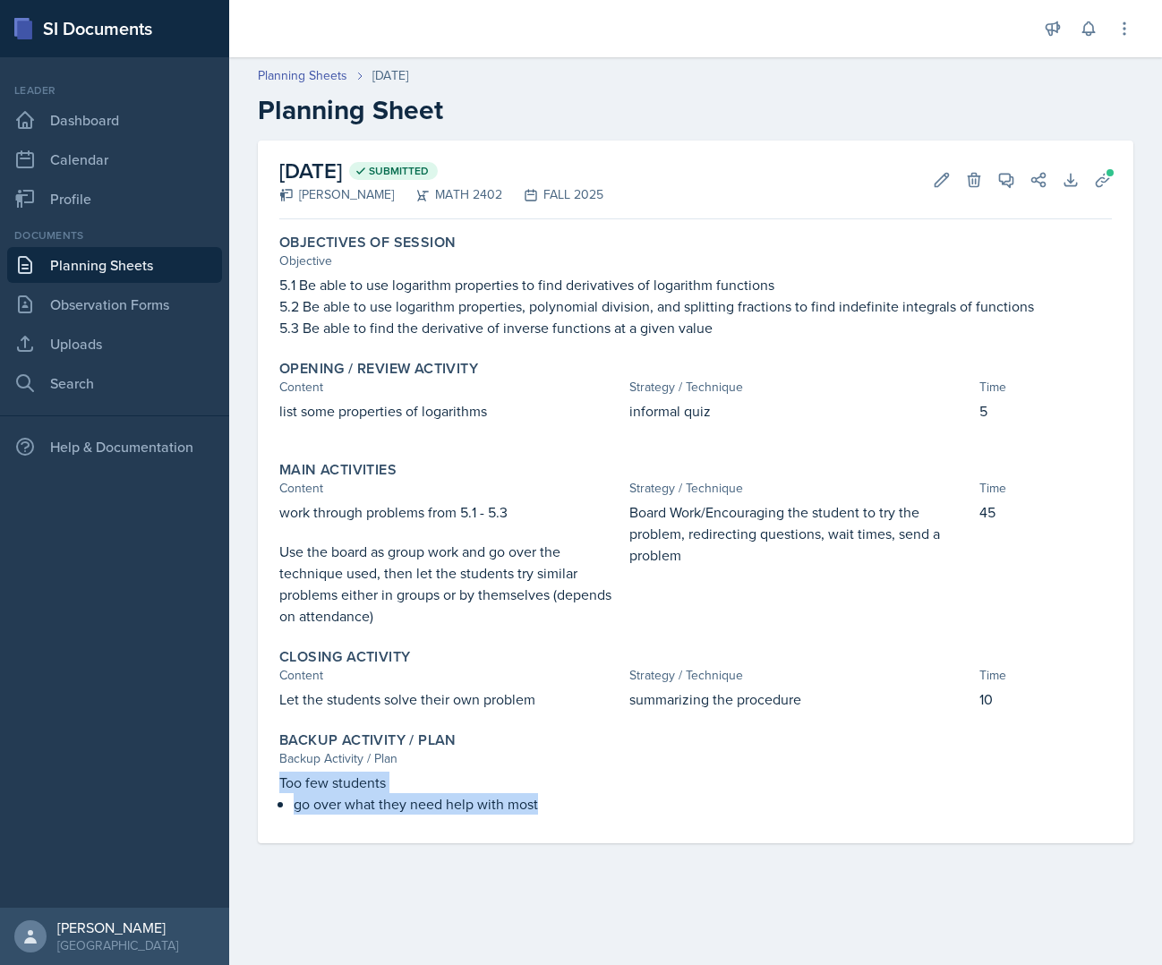
drag, startPoint x: 557, startPoint y: 813, endPoint x: 264, endPoint y: 771, distance: 295.8
click at [264, 771] on div "September 8th, 2025 Submitted Simon Flores MATH 2402 FALL 2025 Edit Delete View…" at bounding box center [696, 492] width 876 height 703
copy div "Too few students go over what they need help with most"
click at [125, 264] on link "Planning Sheets" at bounding box center [114, 265] width 215 height 36
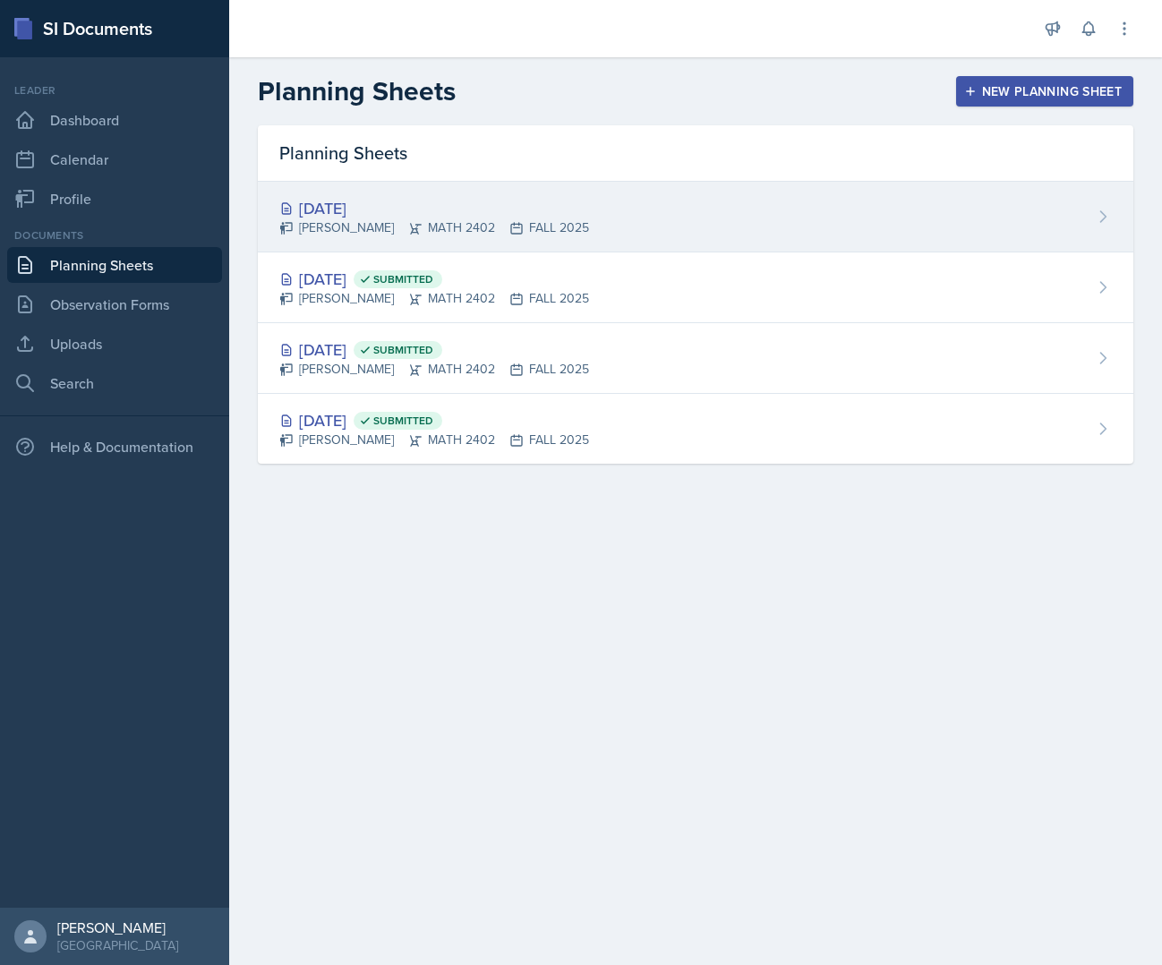
click at [567, 227] on div "Sep 22nd, 2025 Simon Flores MATH 2402 FALL 2025" at bounding box center [696, 217] width 876 height 71
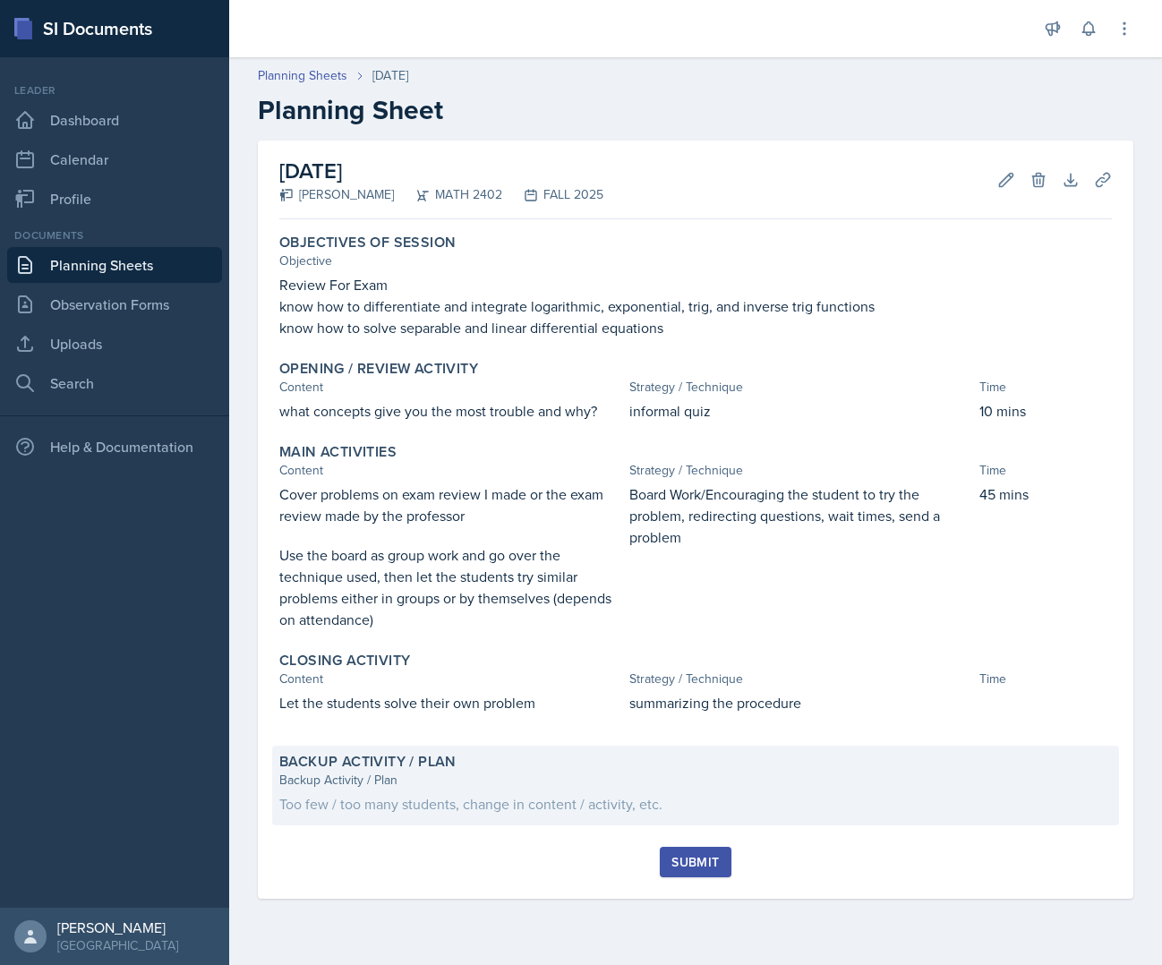
click at [493, 780] on div "Backup Activity / Plan" at bounding box center [695, 780] width 833 height 19
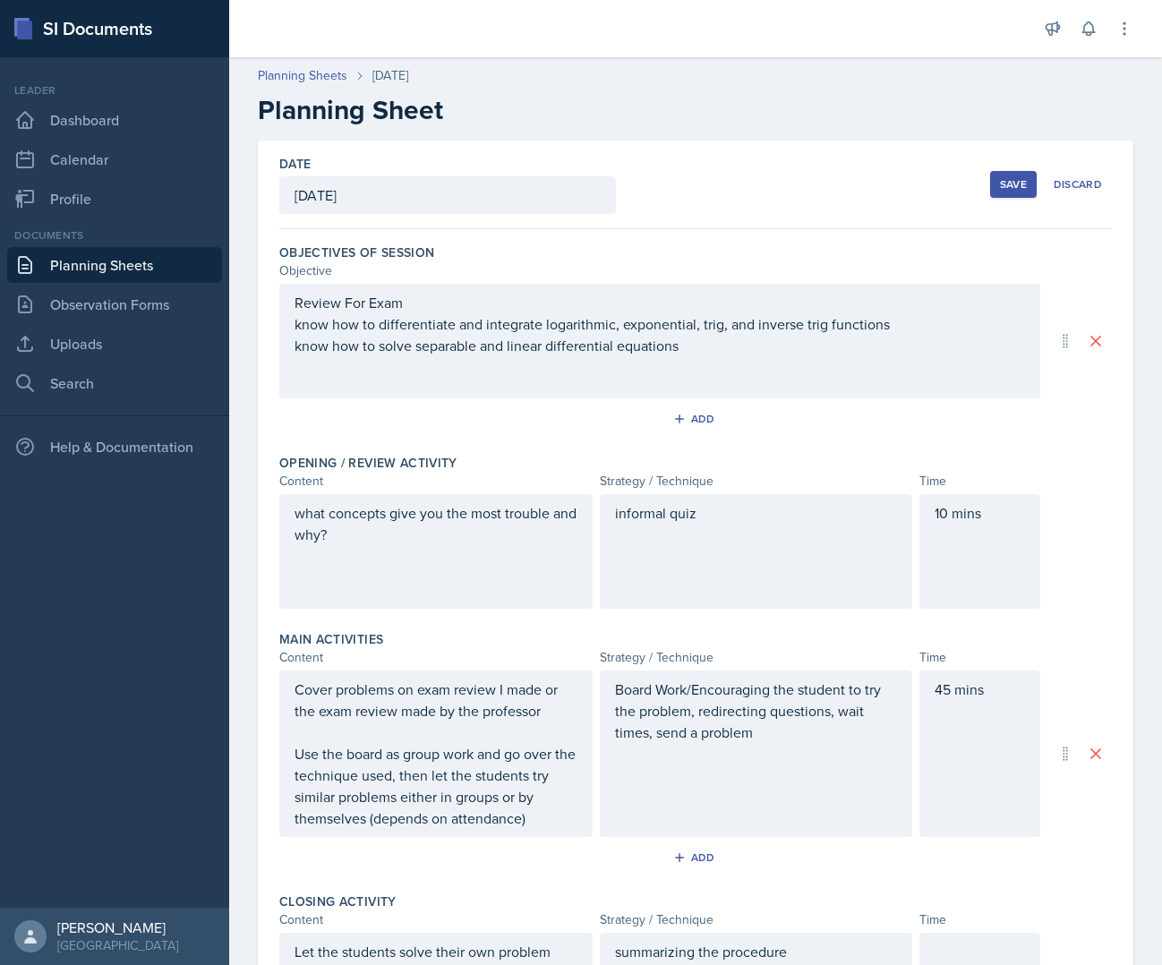
scroll to position [330, 0]
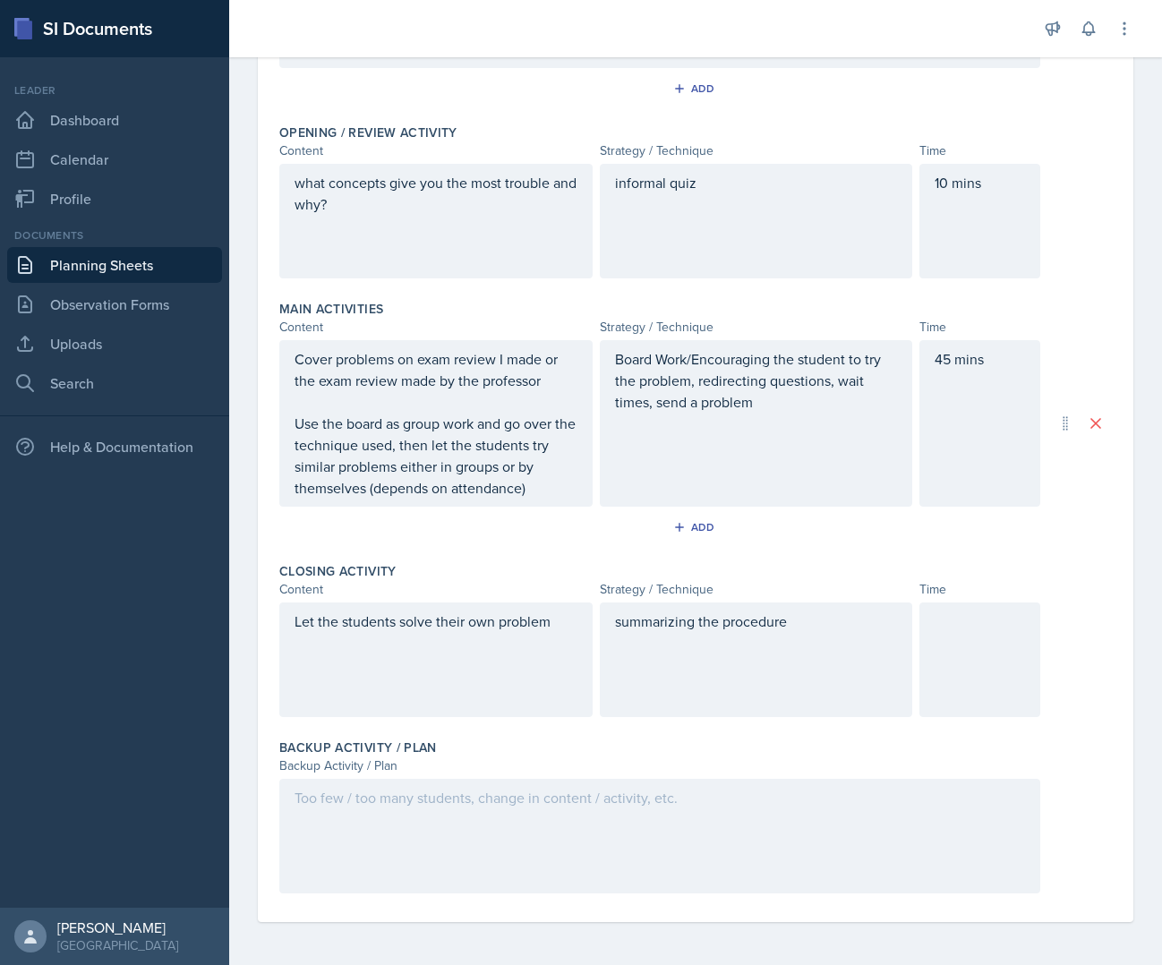
click at [478, 825] on div at bounding box center [659, 836] width 761 height 115
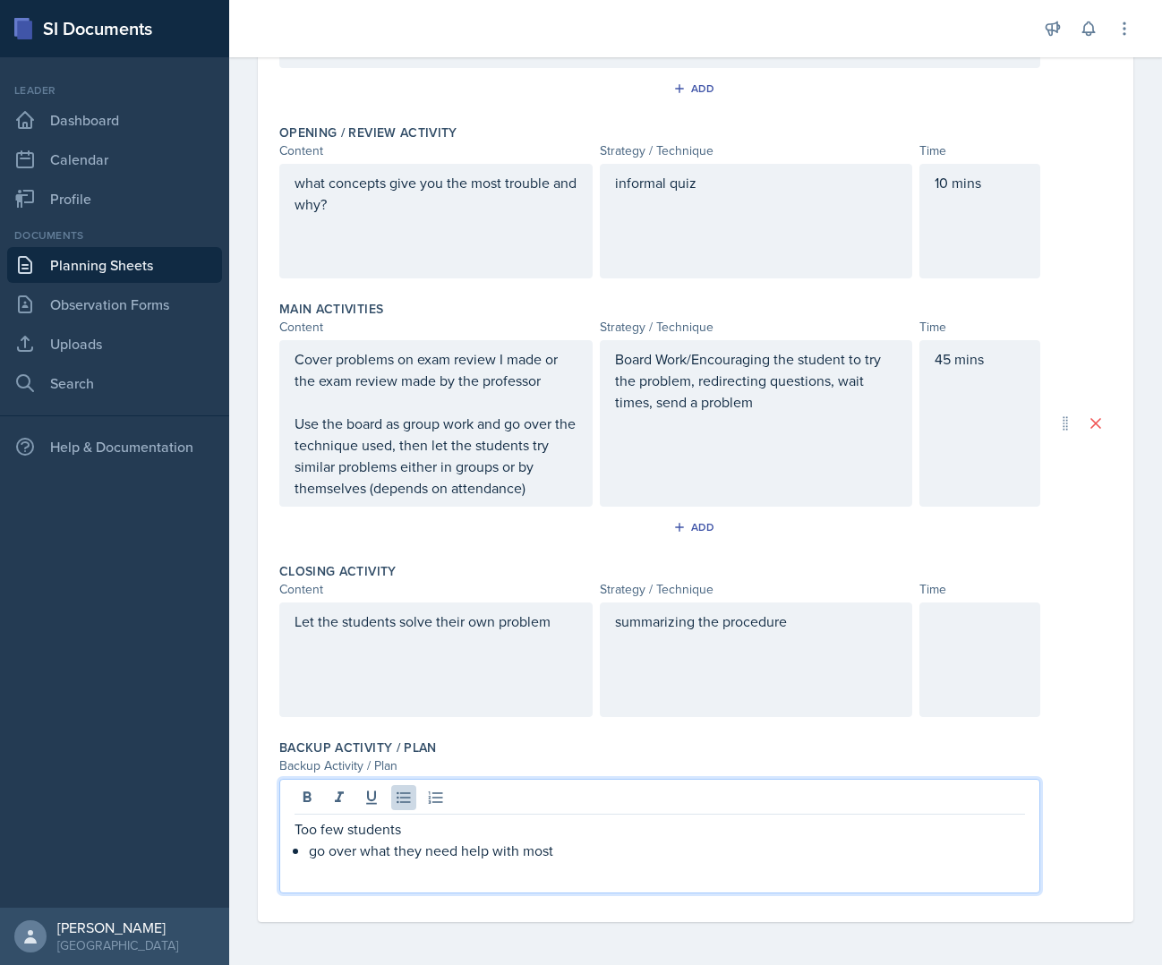
click at [751, 760] on div "Backup Activity / Plan" at bounding box center [659, 766] width 761 height 19
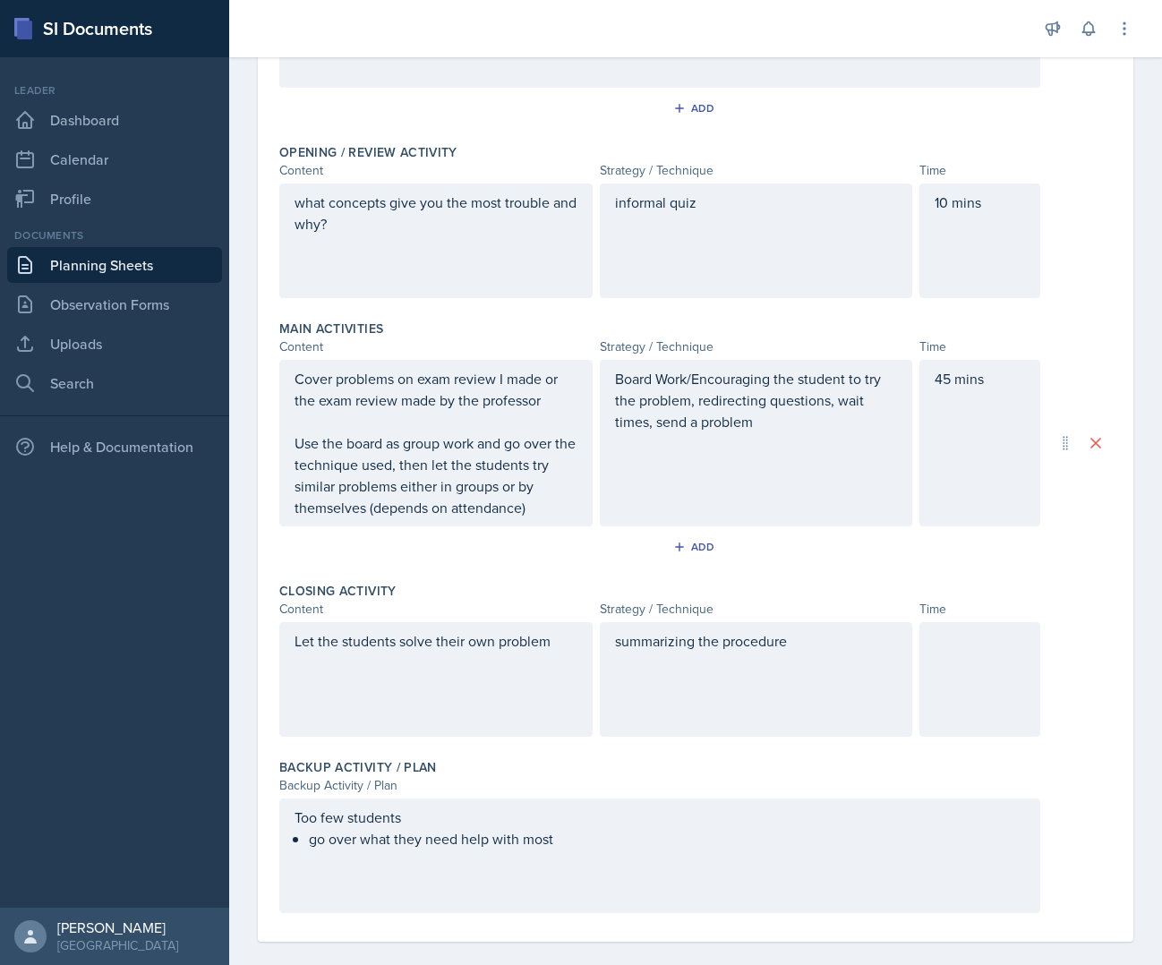
click at [937, 724] on div at bounding box center [980, 679] width 121 height 115
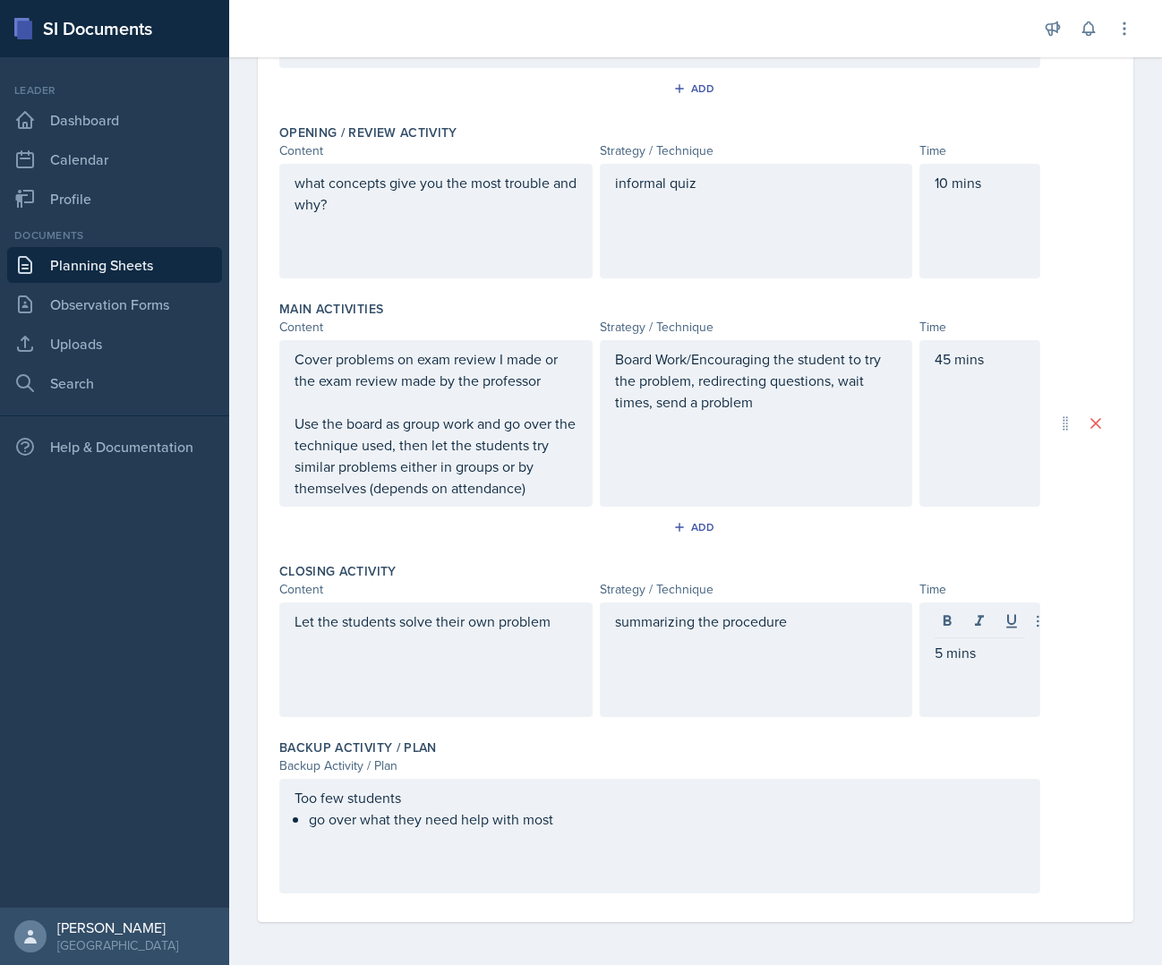
click at [932, 733] on div "Backup Activity / Plan Backup Activity / Plan Too few students go over what the…" at bounding box center [695, 820] width 833 height 176
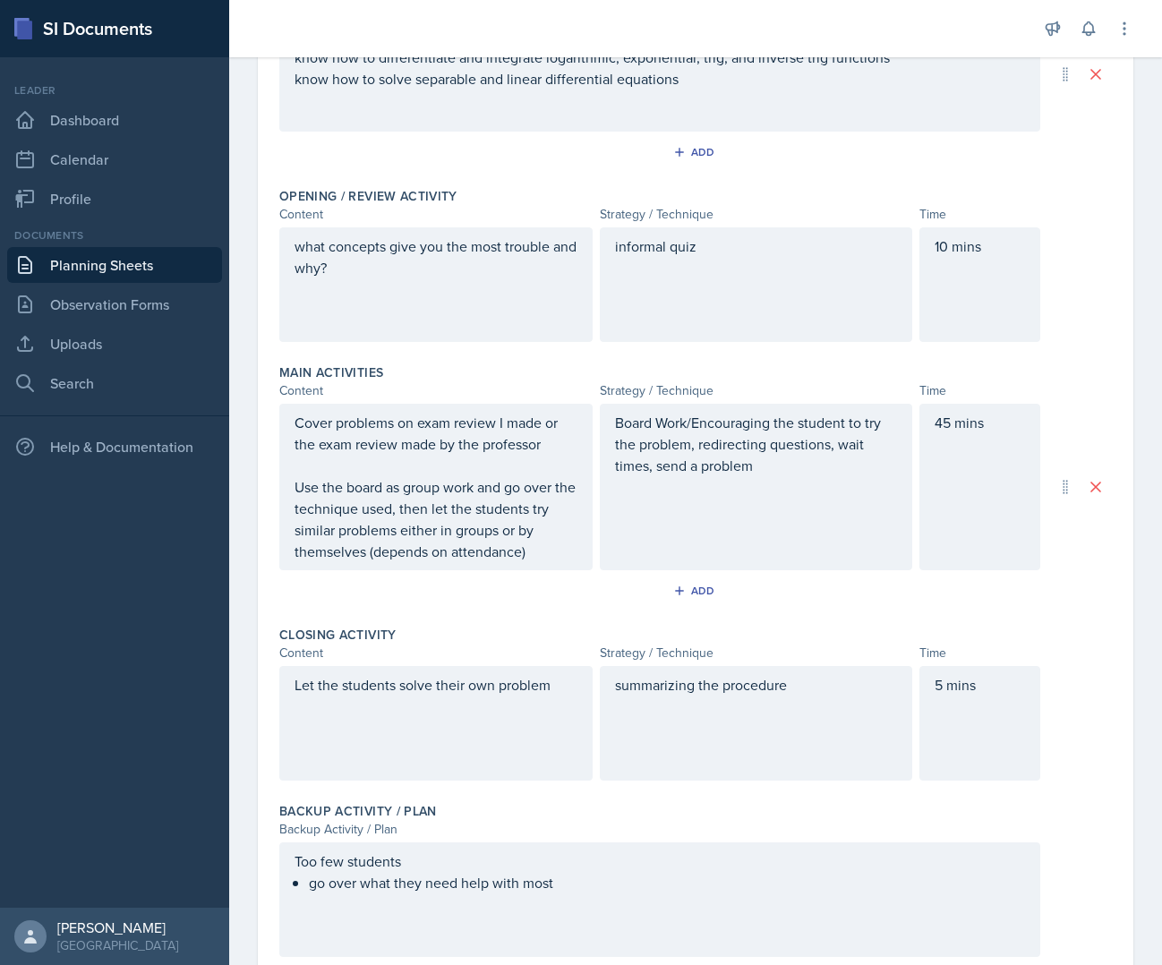
scroll to position [298, 0]
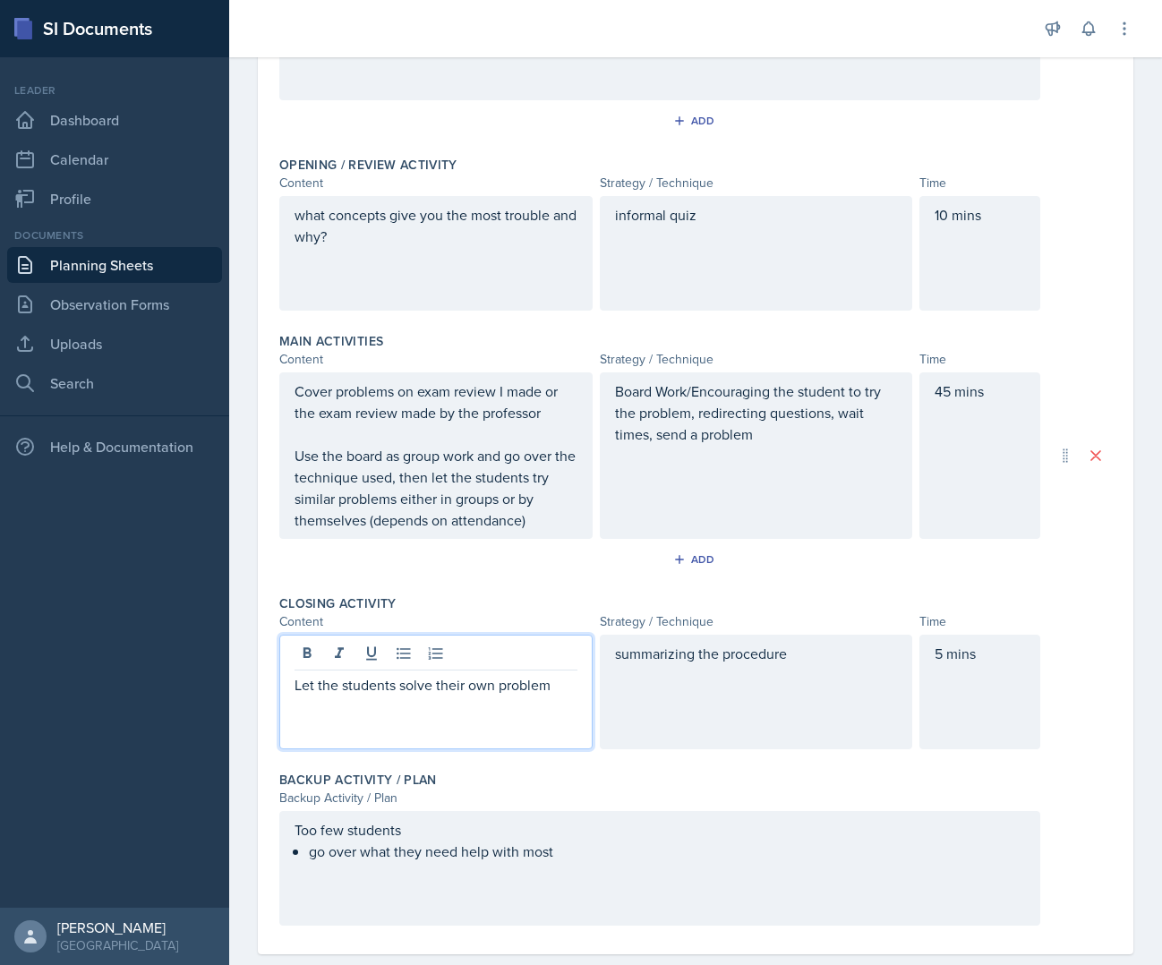
click at [555, 683] on p "Let the students solve their own problem" at bounding box center [436, 684] width 283 height 21
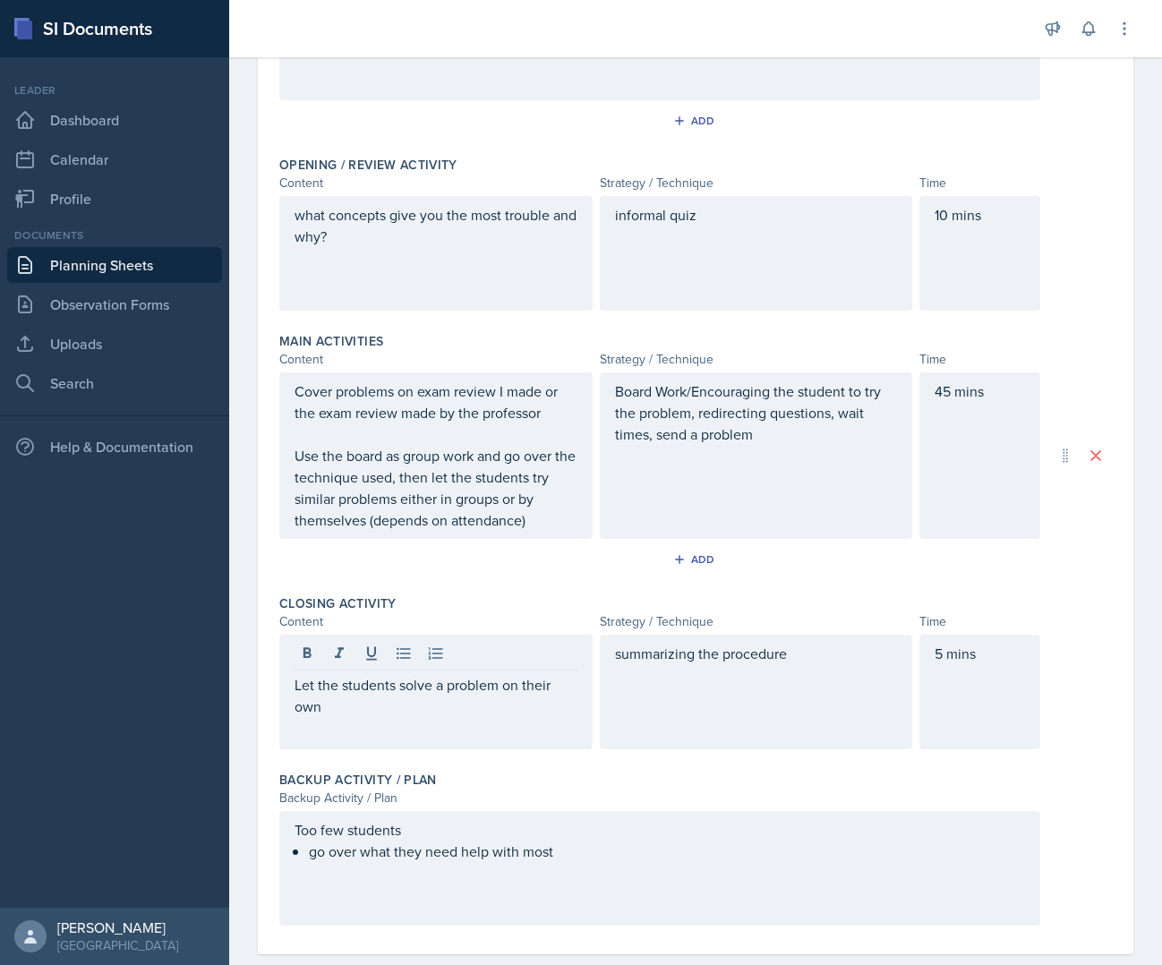
click at [598, 783] on div "Backup Activity / Plan" at bounding box center [695, 780] width 833 height 18
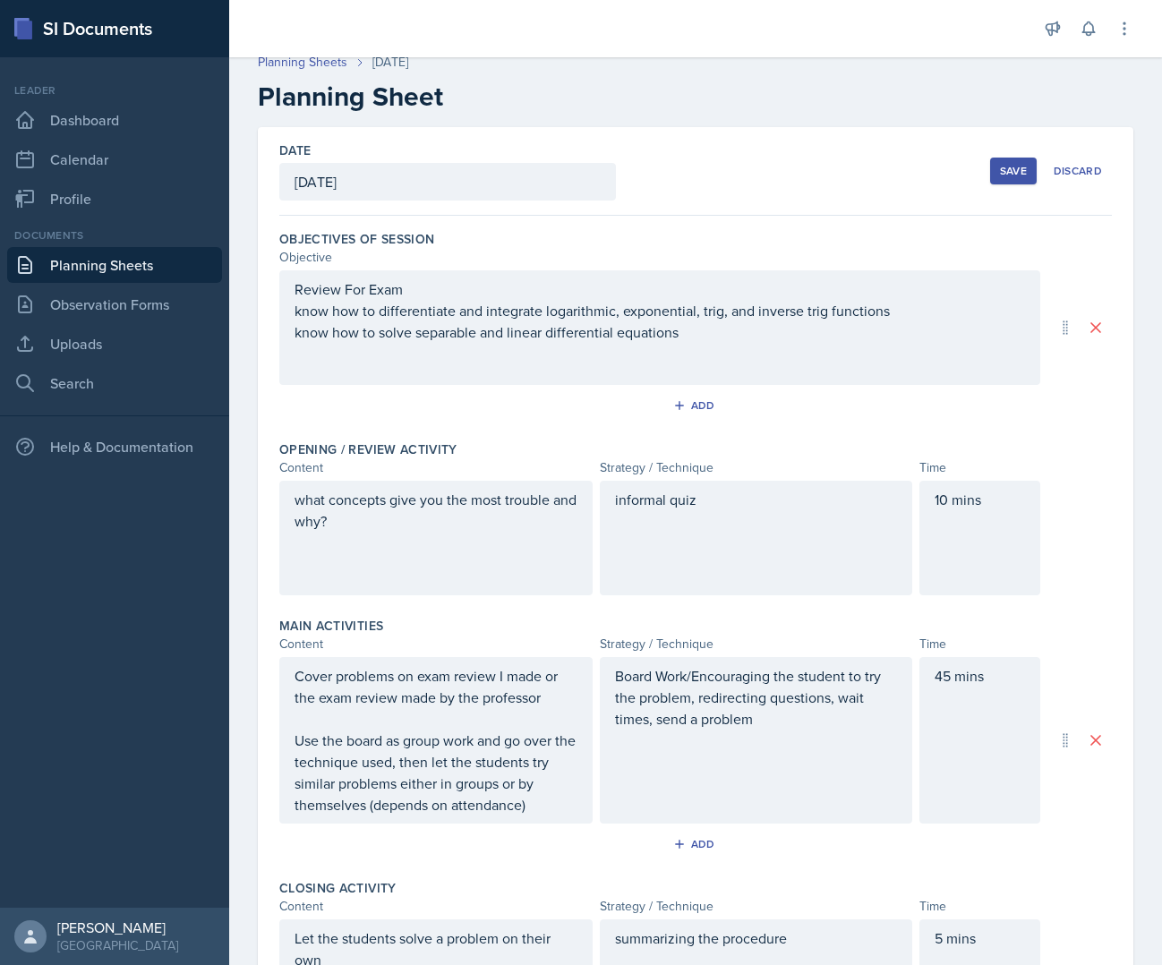
scroll to position [13, 0]
click at [1000, 168] on div "Save" at bounding box center [1013, 172] width 27 height 14
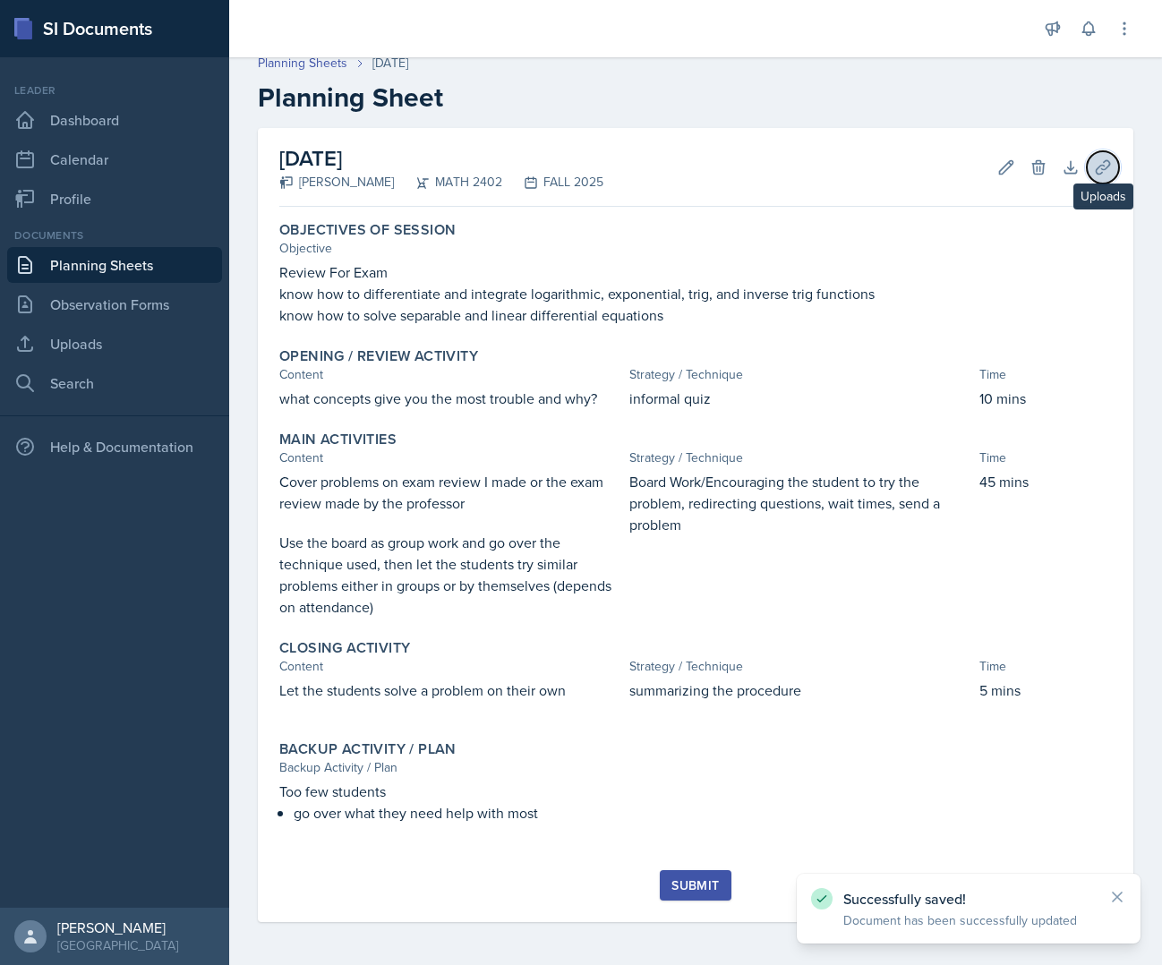
click at [1094, 161] on icon at bounding box center [1103, 167] width 18 height 18
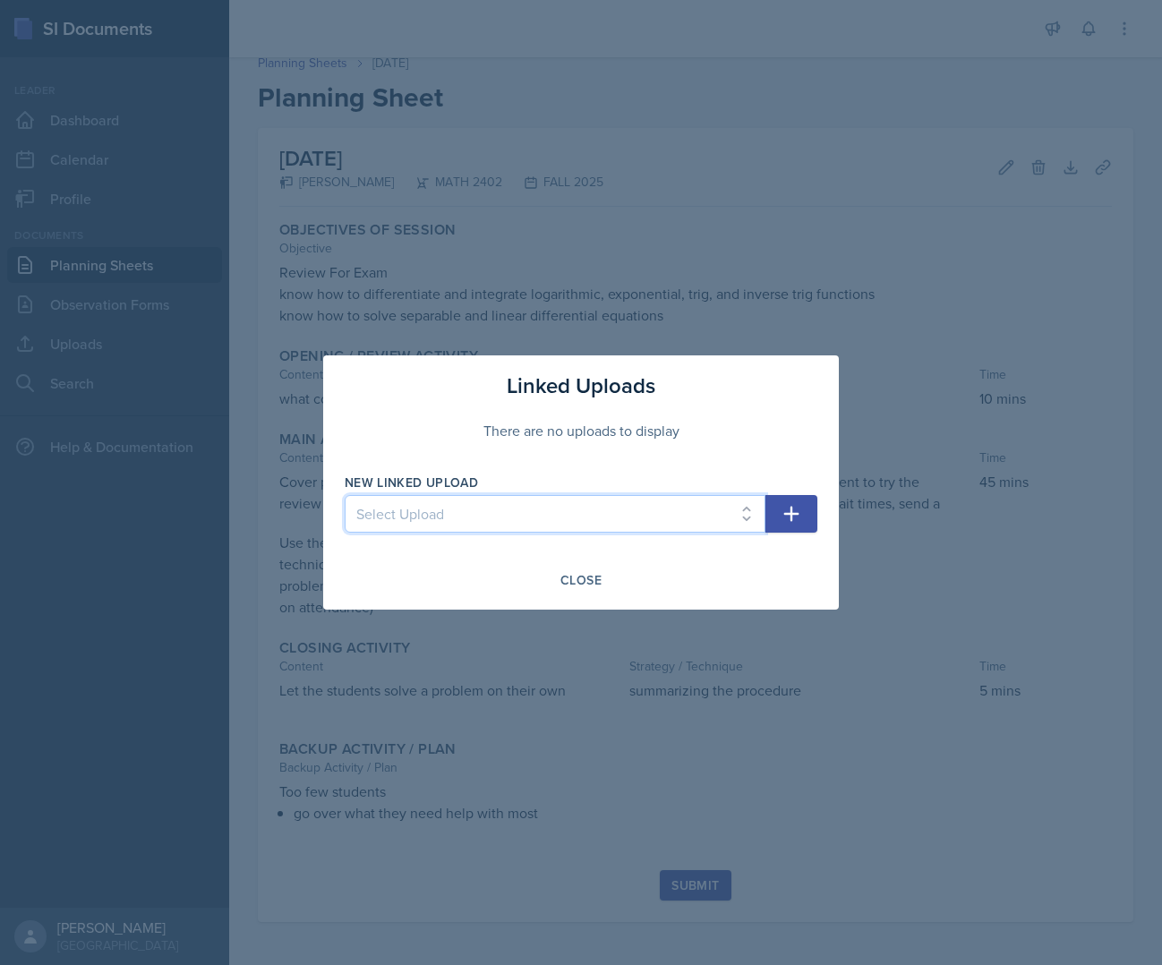
click at [589, 508] on select "Select Upload Calculus II 5.1 - 5.3 Calculus II 5.2, 5.6 - 5.7 Calculus II Exam…" at bounding box center [555, 514] width 421 height 38
select select "a35d2ee2-9d5b-4633-8db8-9372def8b917"
click at [345, 495] on select "Select Upload Calculus II 5.1 - 5.3 Calculus II 5.2, 5.6 - 5.7 Calculus II Exam…" at bounding box center [555, 514] width 421 height 38
click at [811, 507] on button "button" at bounding box center [792, 514] width 52 height 38
select select
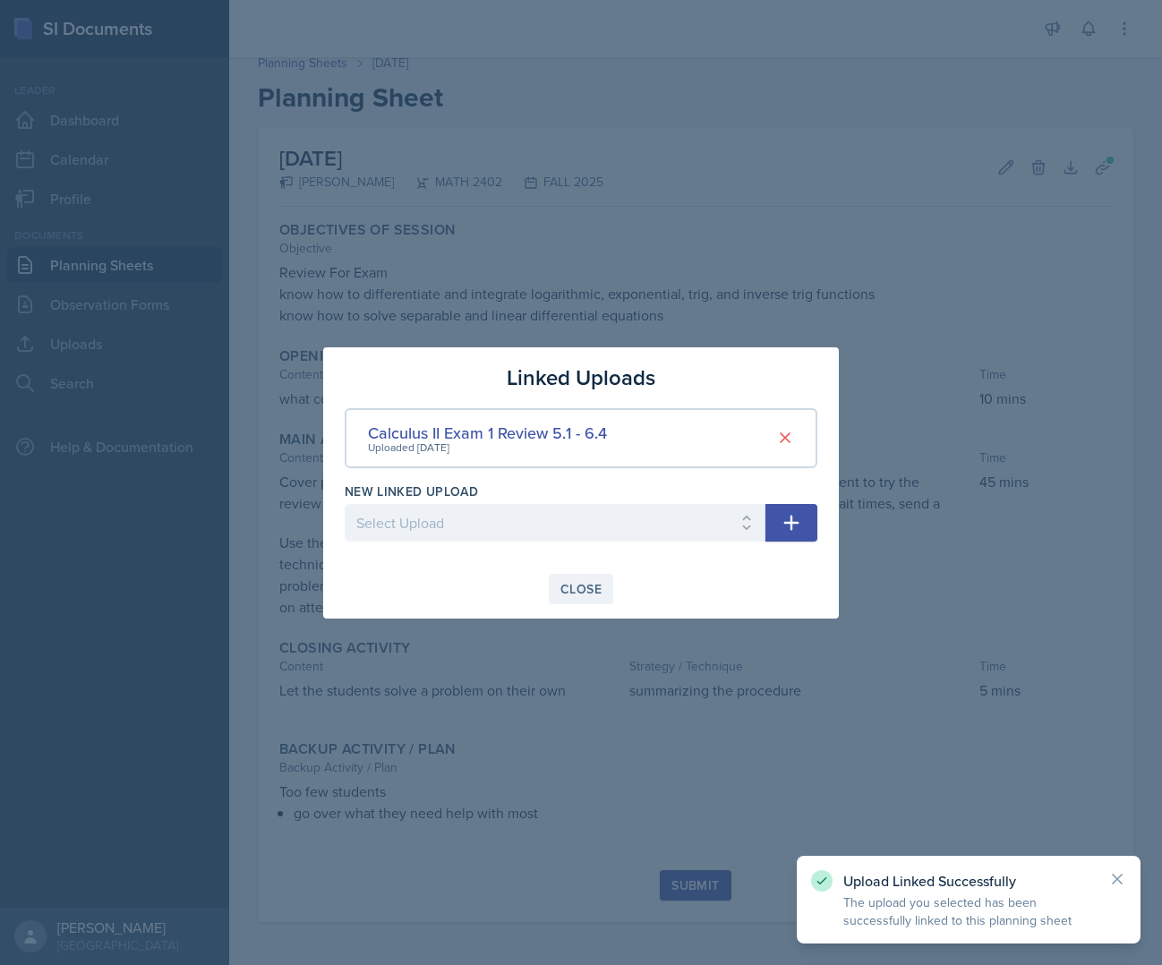
click at [591, 591] on div "Close" at bounding box center [581, 589] width 41 height 14
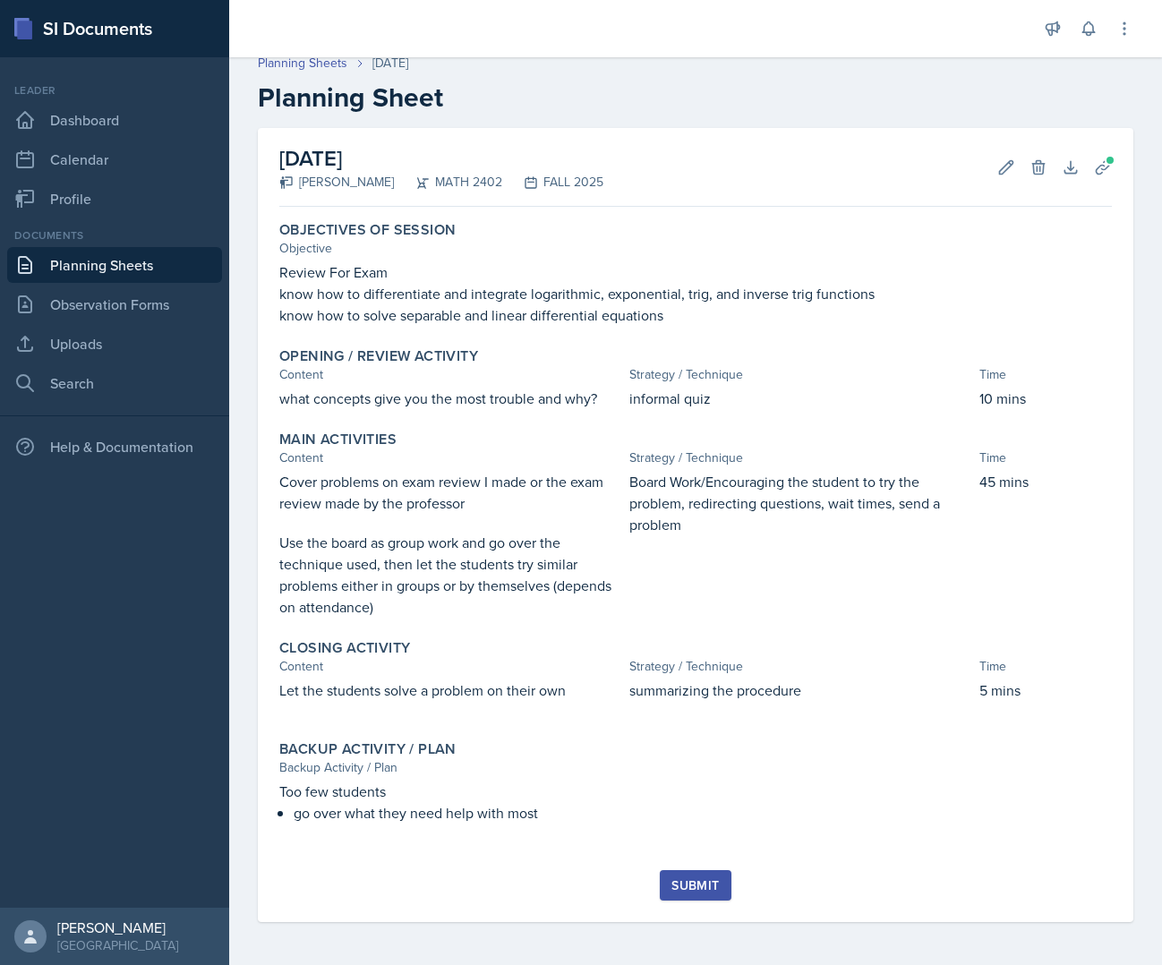
click at [681, 872] on button "Submit" at bounding box center [695, 885] width 71 height 30
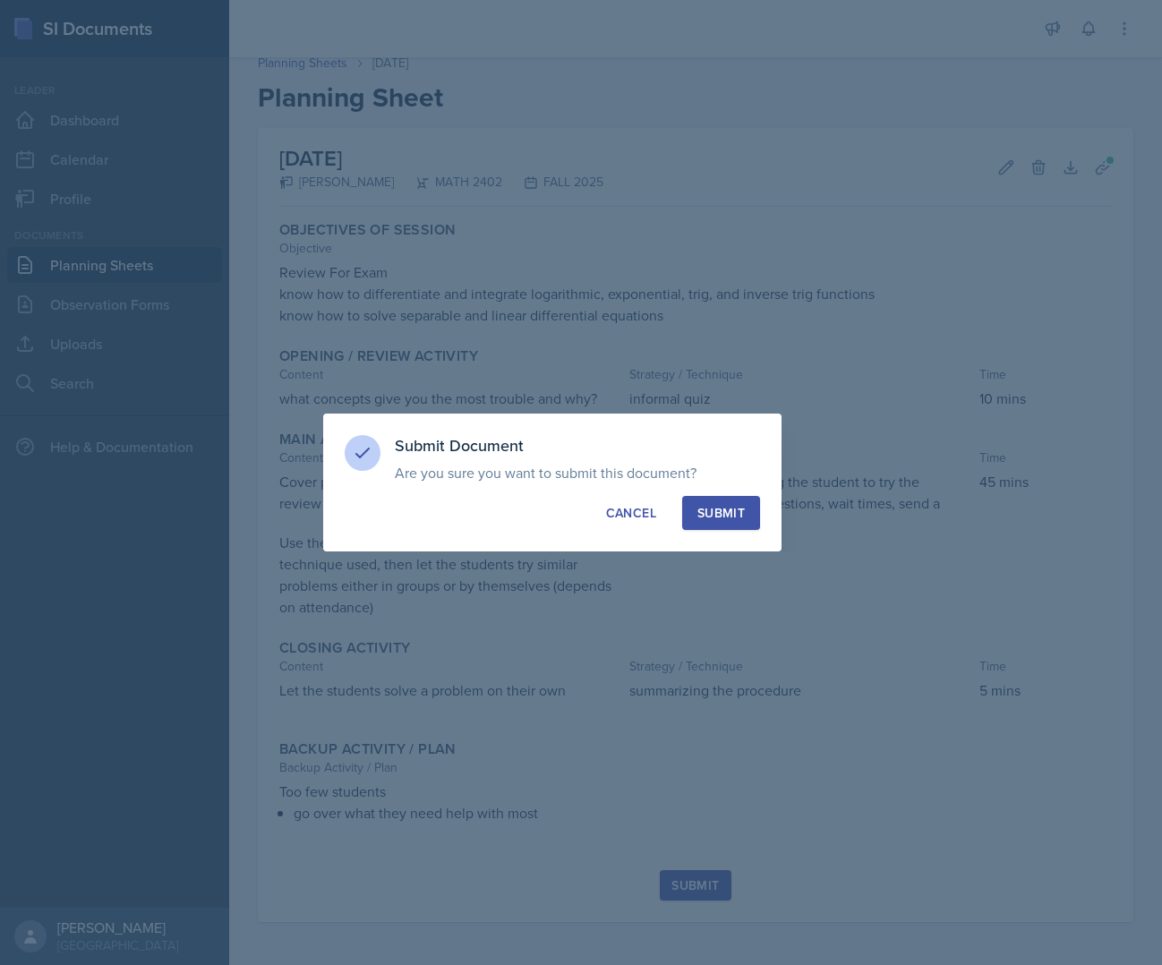
click at [723, 512] on div "Submit" at bounding box center [721, 513] width 47 height 18
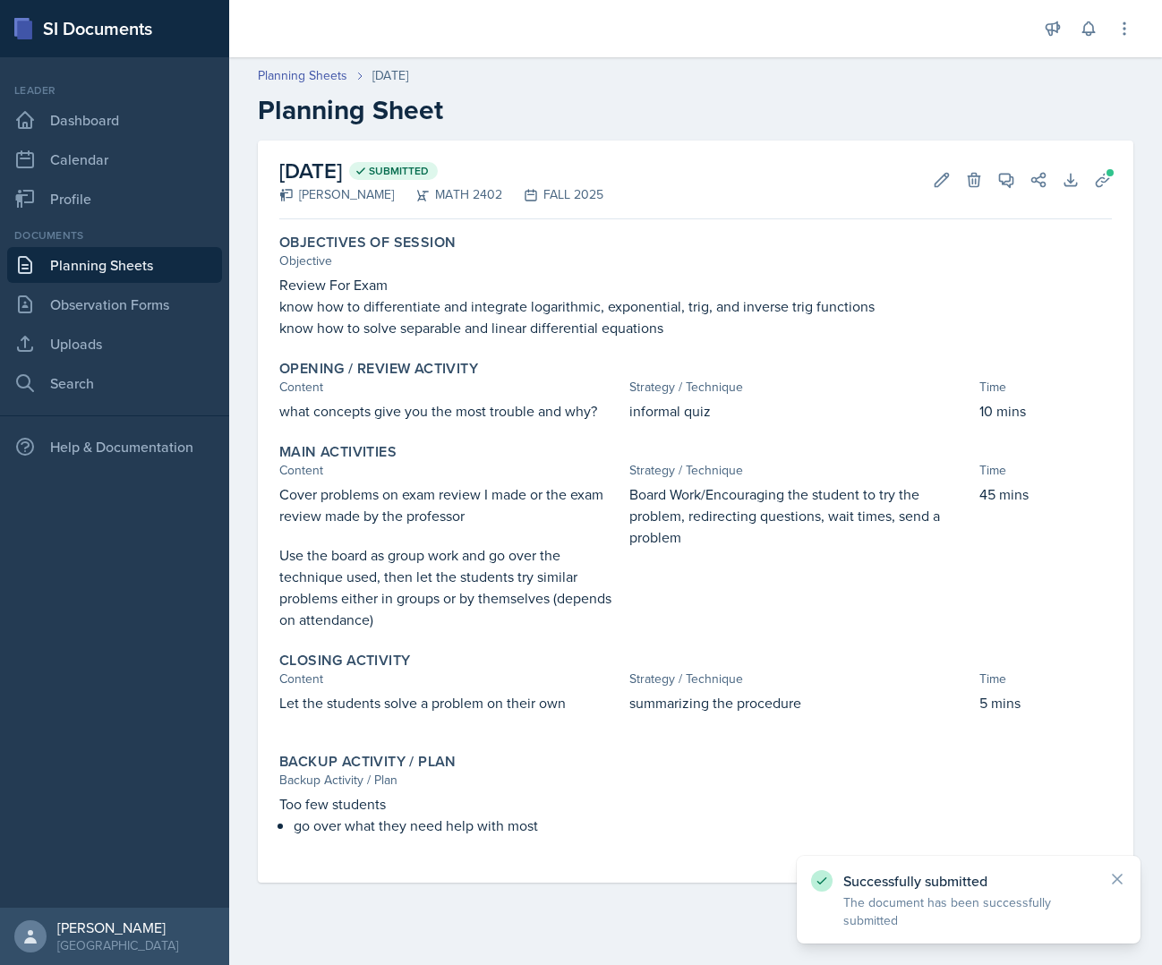
scroll to position [0, 0]
